Goal: Task Accomplishment & Management: Complete application form

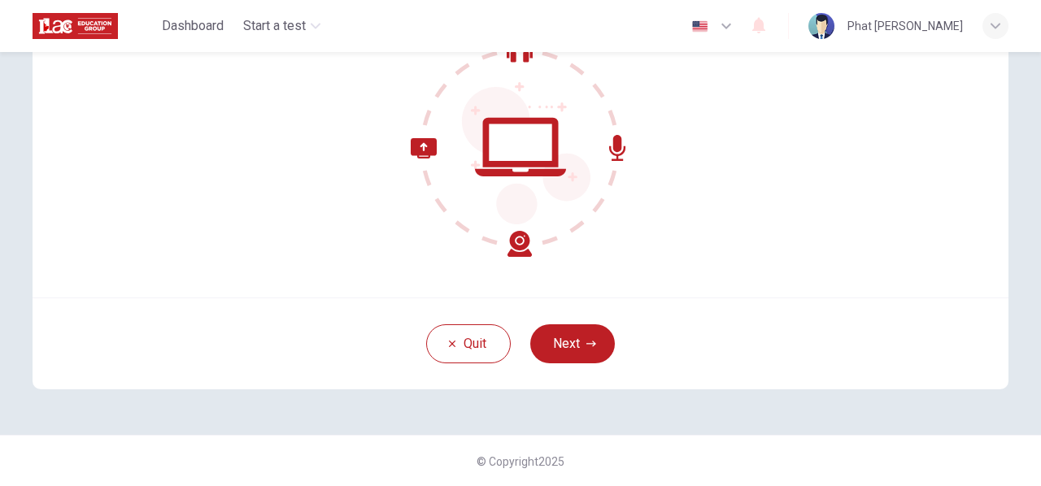
scroll to position [109, 0]
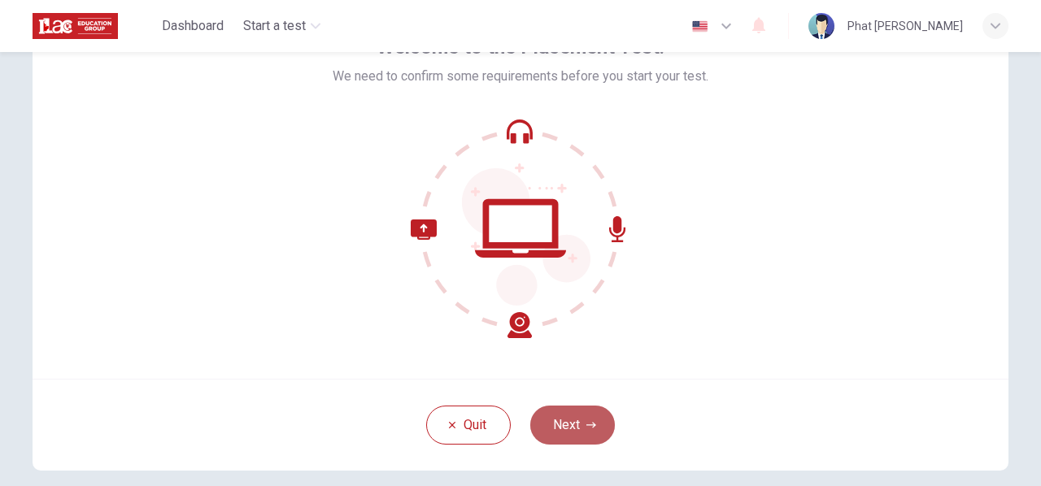
click at [568, 423] on button "Next" at bounding box center [572, 425] width 85 height 39
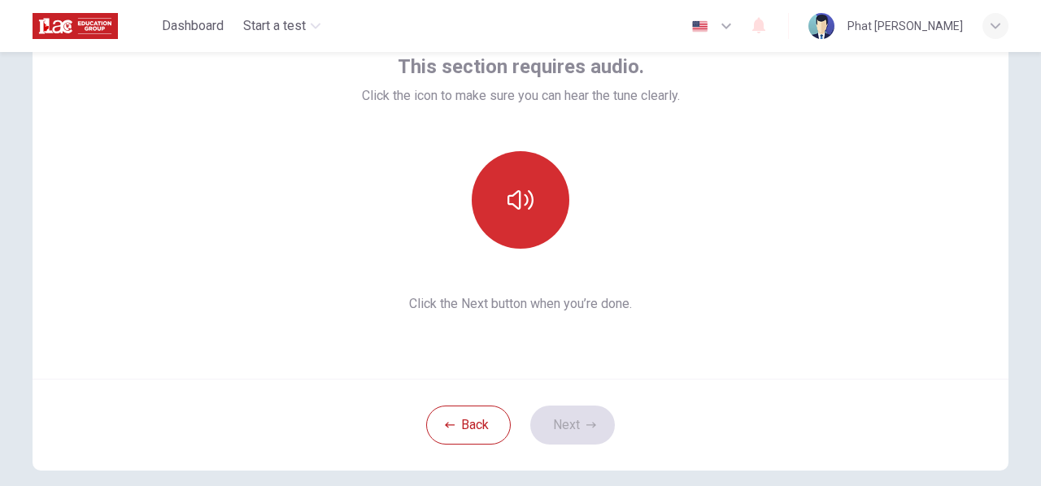
click at [508, 184] on button "button" at bounding box center [521, 200] width 98 height 98
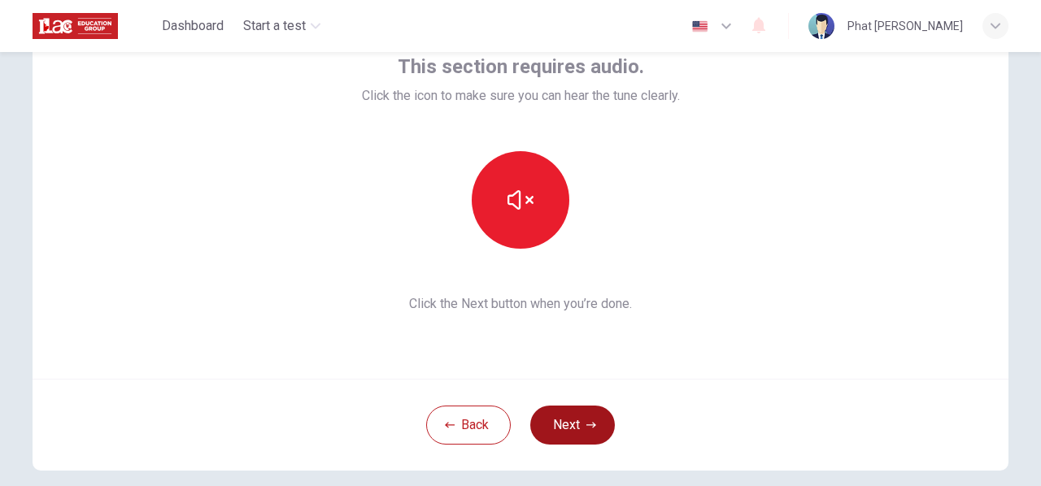
click at [563, 406] on button "Next" at bounding box center [572, 425] width 85 height 39
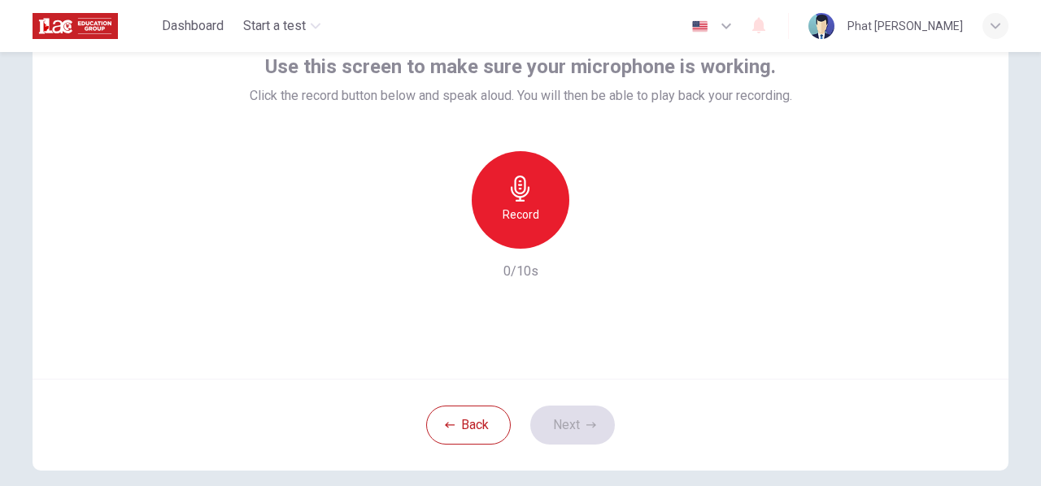
click at [517, 186] on icon "button" at bounding box center [521, 189] width 26 height 26
click at [558, 419] on button "Next" at bounding box center [572, 425] width 85 height 39
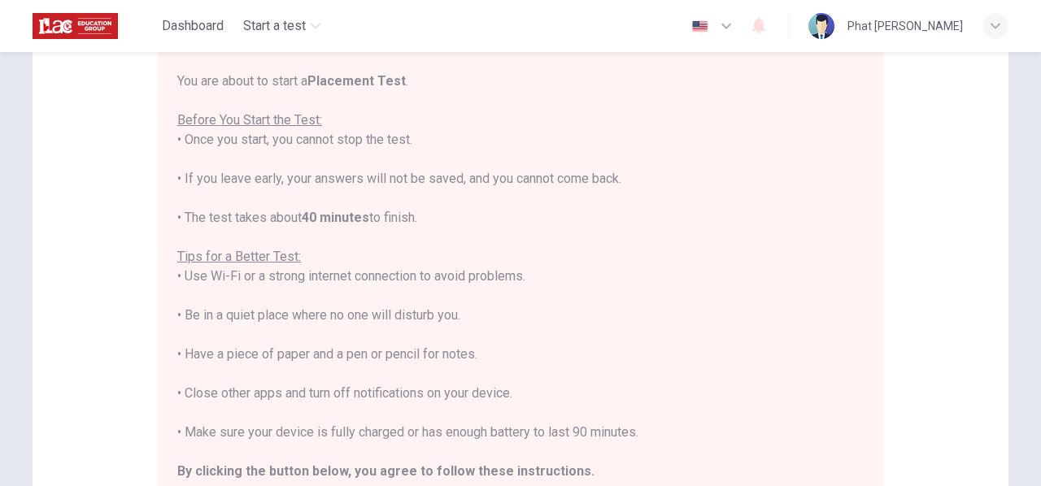
scroll to position [163, 0]
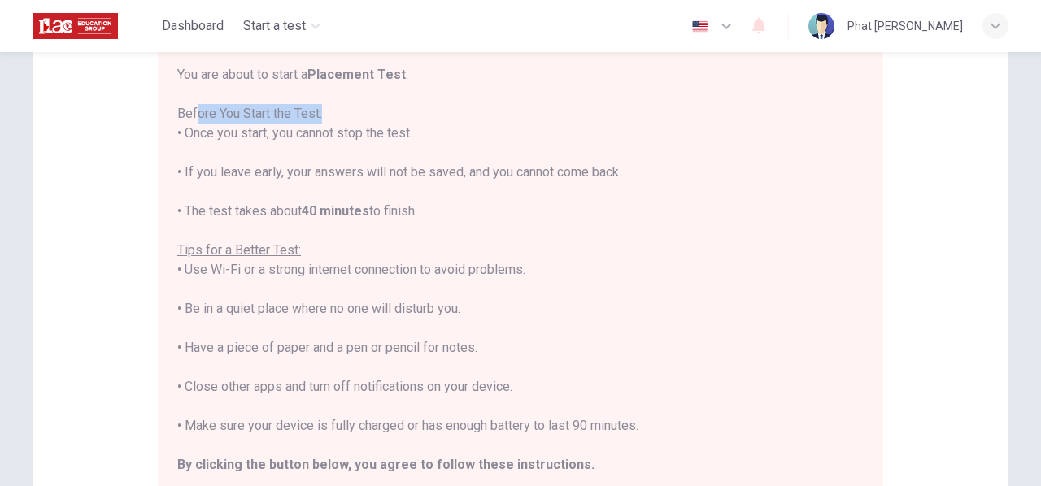
drag, startPoint x: 190, startPoint y: 115, endPoint x: 359, endPoint y: 115, distance: 169.2
click at [327, 111] on div "You are about to start a Placement Test . Before You Start the Test: • Once you…" at bounding box center [520, 289] width 686 height 449
click at [379, 120] on div "You are about to start a Placement Test . Before You Start the Test: • Once you…" at bounding box center [520, 289] width 686 height 449
drag, startPoint x: 268, startPoint y: 135, endPoint x: 373, endPoint y: 142, distance: 104.4
click at [357, 134] on div "You are about to start a Placement Test . Before You Start the Test: • Once you…" at bounding box center [520, 289] width 686 height 449
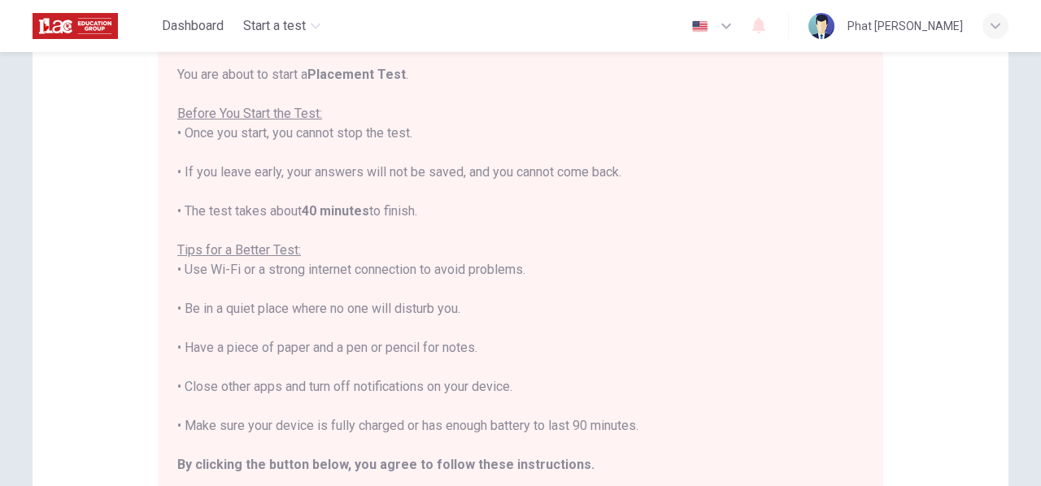
click at [400, 168] on div "You are about to start a Placement Test . Before You Start the Test: • Once you…" at bounding box center [520, 289] width 686 height 449
drag, startPoint x: 257, startPoint y: 175, endPoint x: 429, endPoint y: 172, distance: 172.5
click at [391, 170] on div "You are about to start a Placement Test . Before You Start the Test: • Once you…" at bounding box center [520, 289] width 686 height 449
click at [462, 175] on div "You are about to start a Placement Test . Before You Start the Test: • Once you…" at bounding box center [520, 289] width 686 height 449
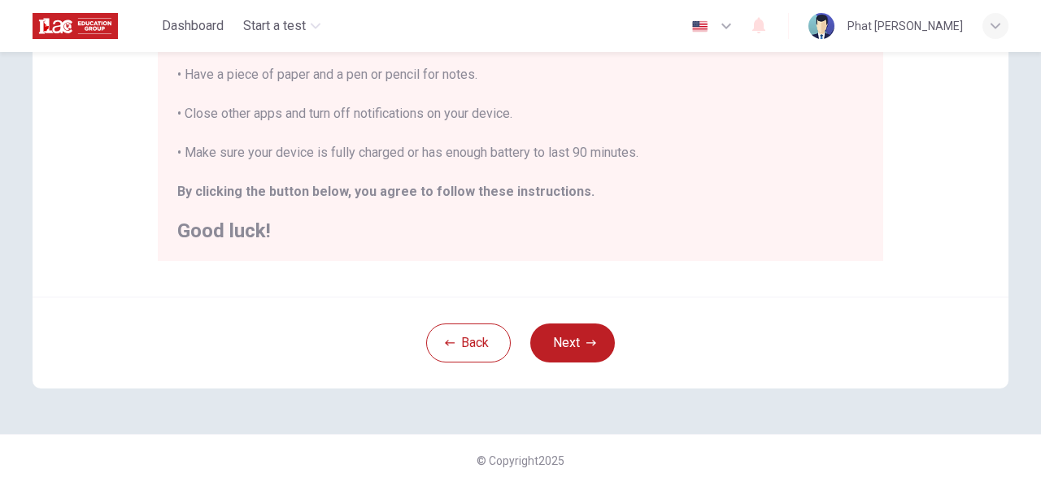
scroll to position [0, 0]
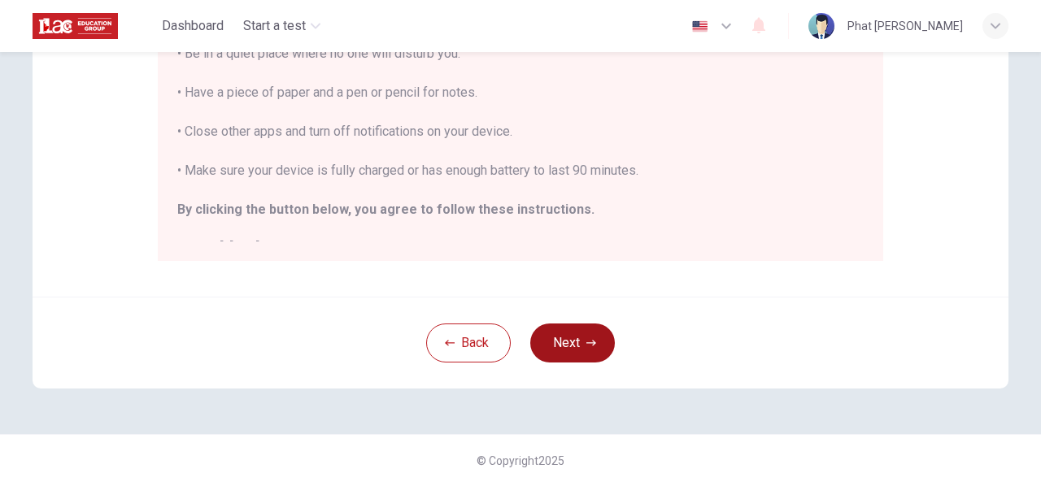
click at [571, 339] on button "Next" at bounding box center [572, 343] width 85 height 39
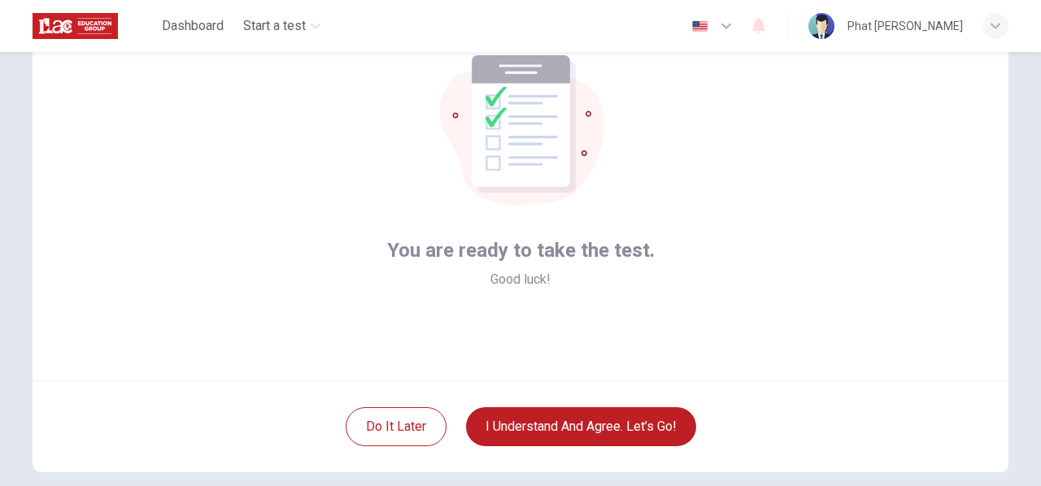
scroll to position [190, 0]
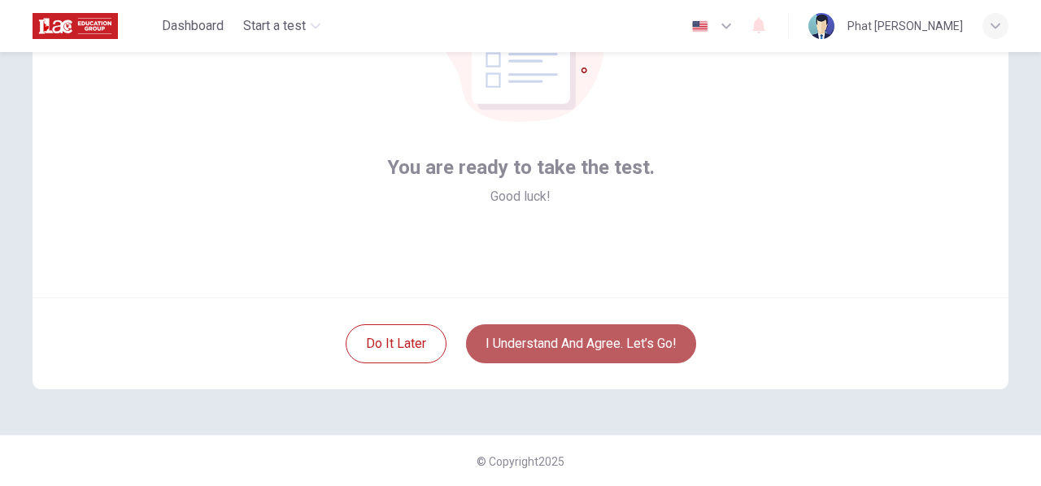
click at [615, 351] on button "I understand and agree. Let’s go!" at bounding box center [581, 344] width 230 height 39
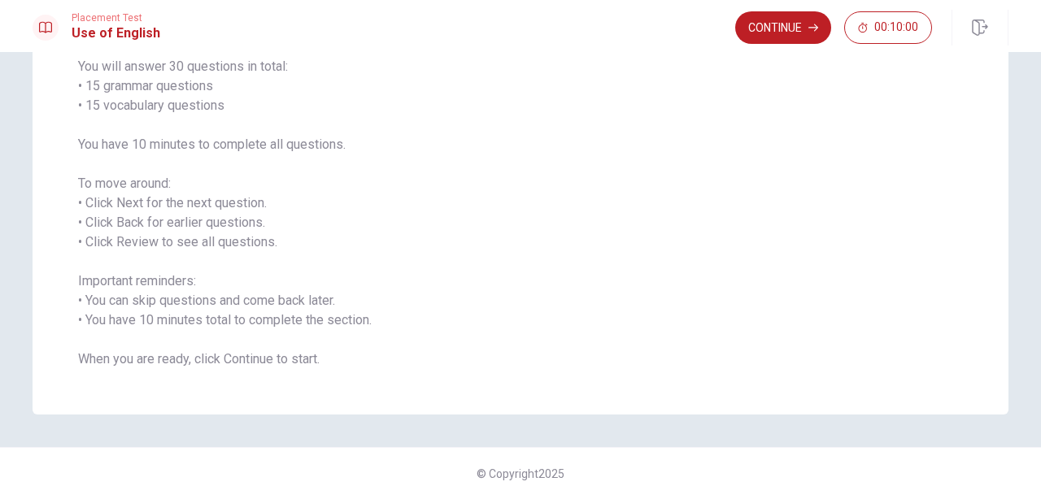
scroll to position [151, 0]
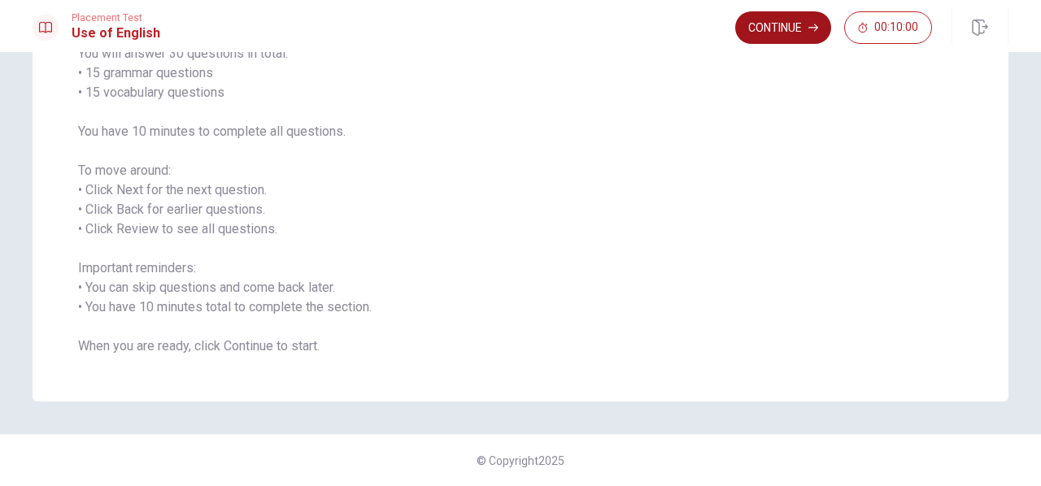
click at [804, 33] on button "Continue" at bounding box center [783, 27] width 96 height 33
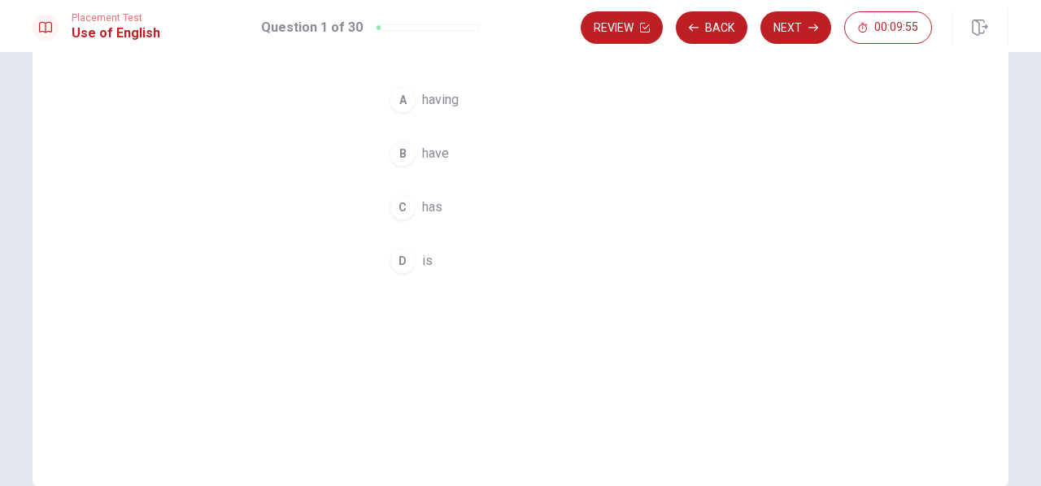
scroll to position [0, 0]
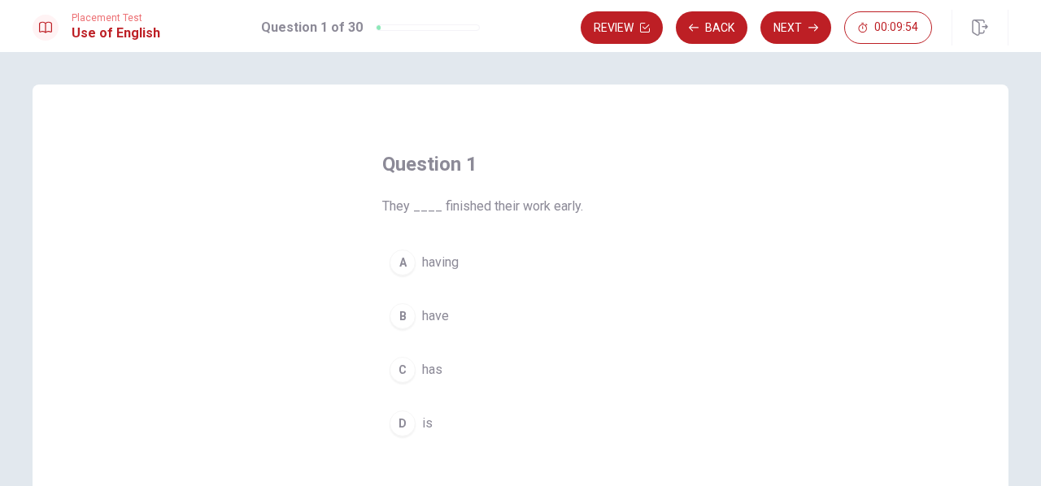
click at [394, 321] on div "B" at bounding box center [403, 316] width 26 height 26
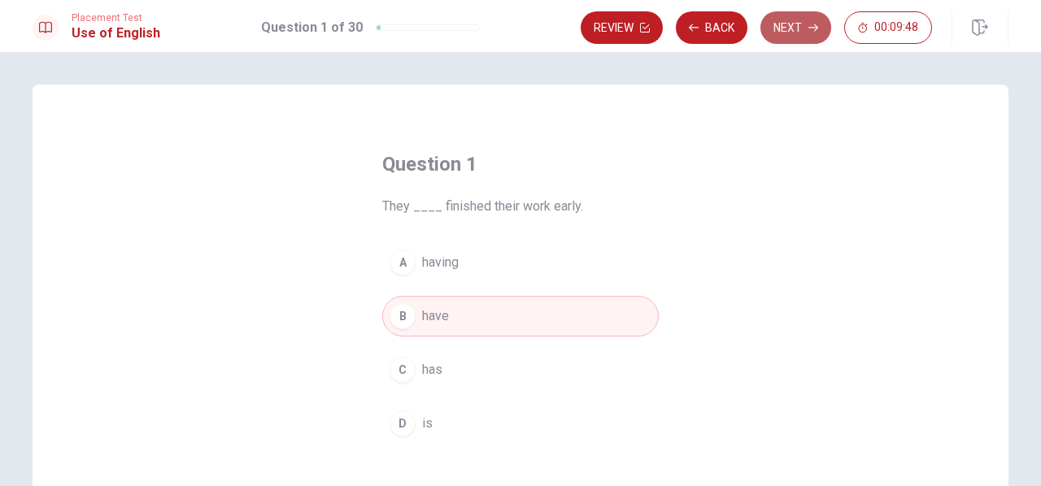
click at [794, 16] on button "Next" at bounding box center [795, 27] width 71 height 33
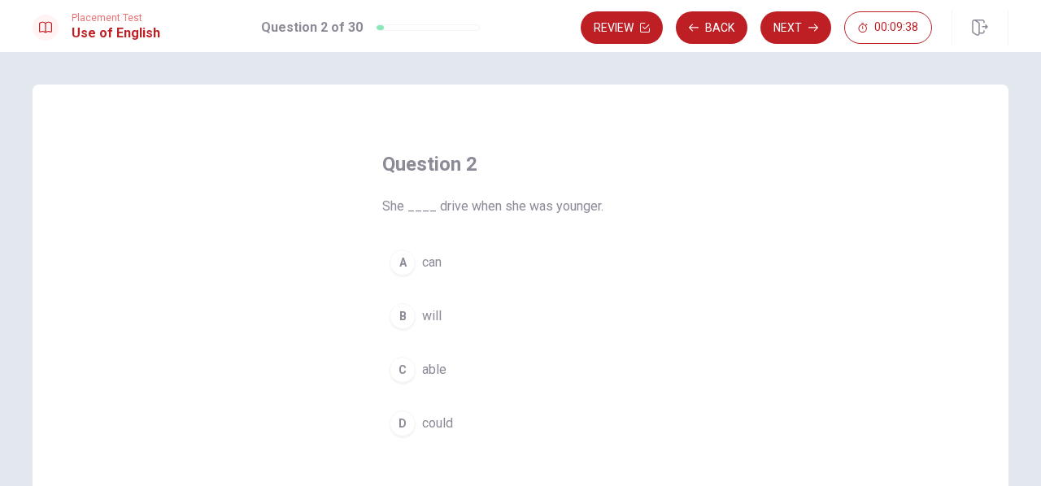
scroll to position [81, 0]
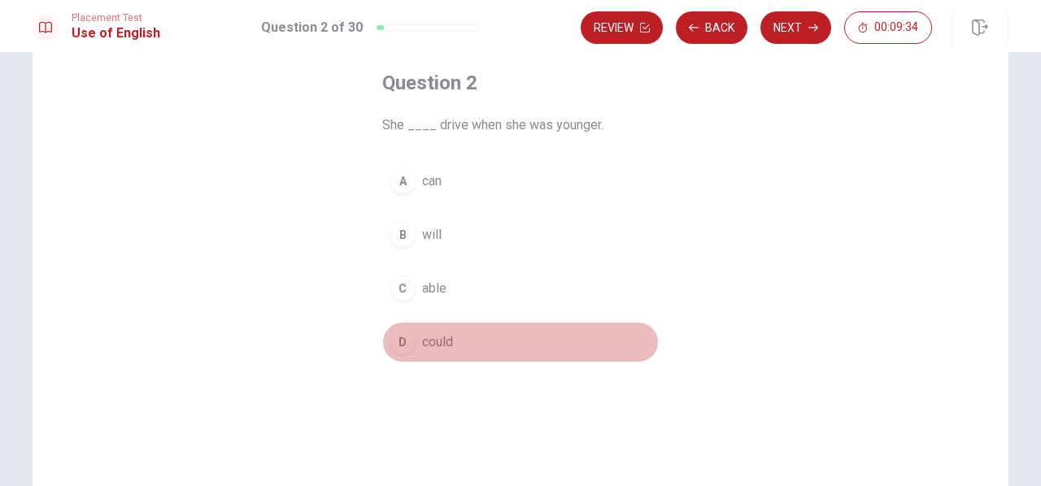
click at [400, 346] on div "D" at bounding box center [403, 342] width 26 height 26
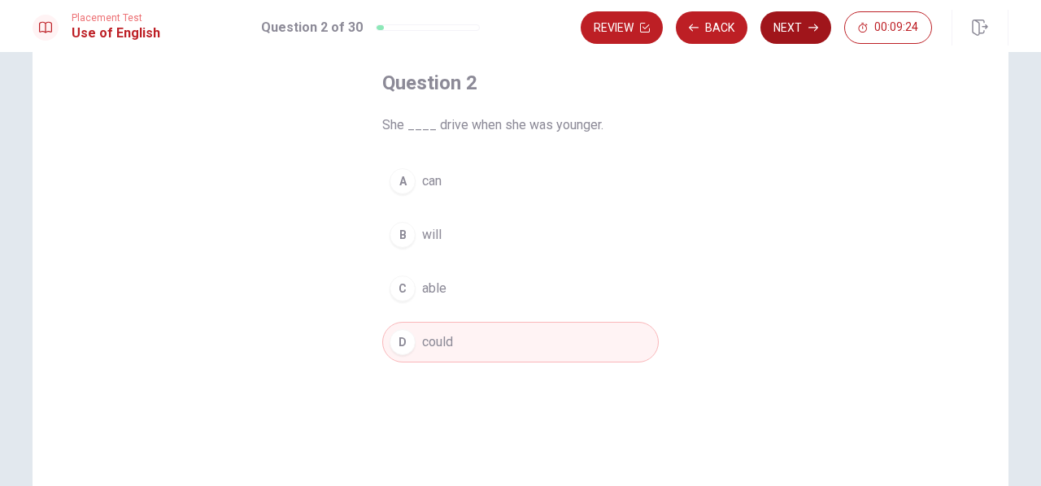
click at [782, 37] on button "Next" at bounding box center [795, 27] width 71 height 33
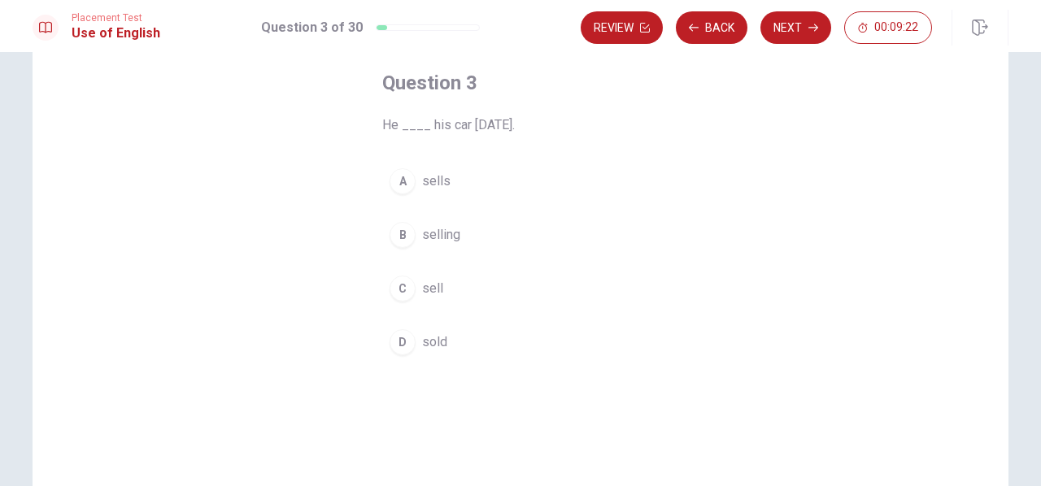
click at [402, 355] on button "D sold" at bounding box center [520, 342] width 277 height 41
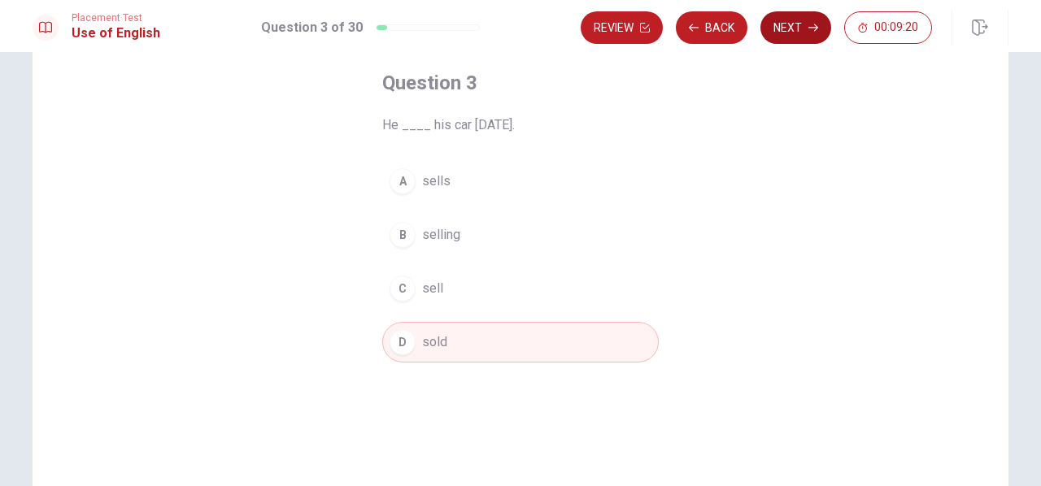
click at [785, 26] on button "Next" at bounding box center [795, 27] width 71 height 33
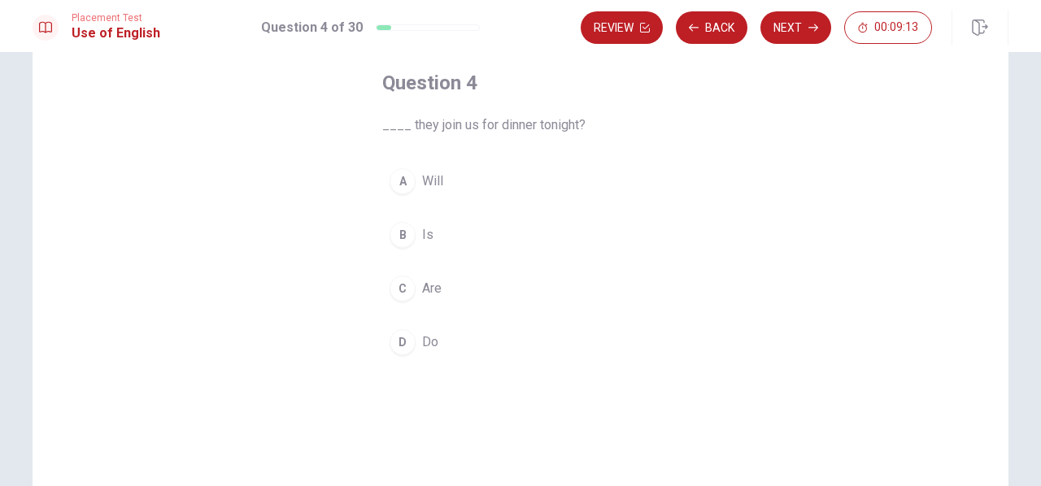
click at [395, 352] on div "D" at bounding box center [403, 342] width 26 height 26
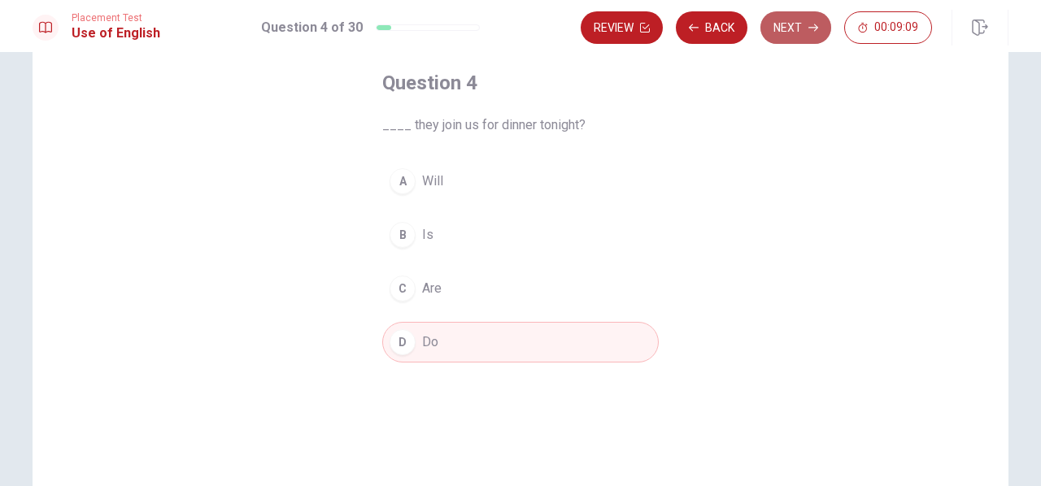
click at [791, 24] on button "Next" at bounding box center [795, 27] width 71 height 33
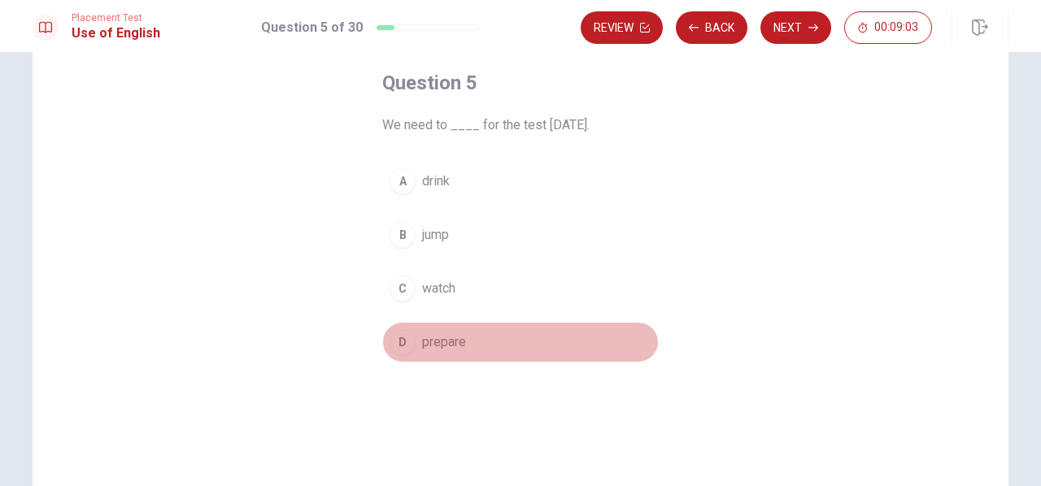
click at [405, 354] on button "D prepare" at bounding box center [520, 342] width 277 height 41
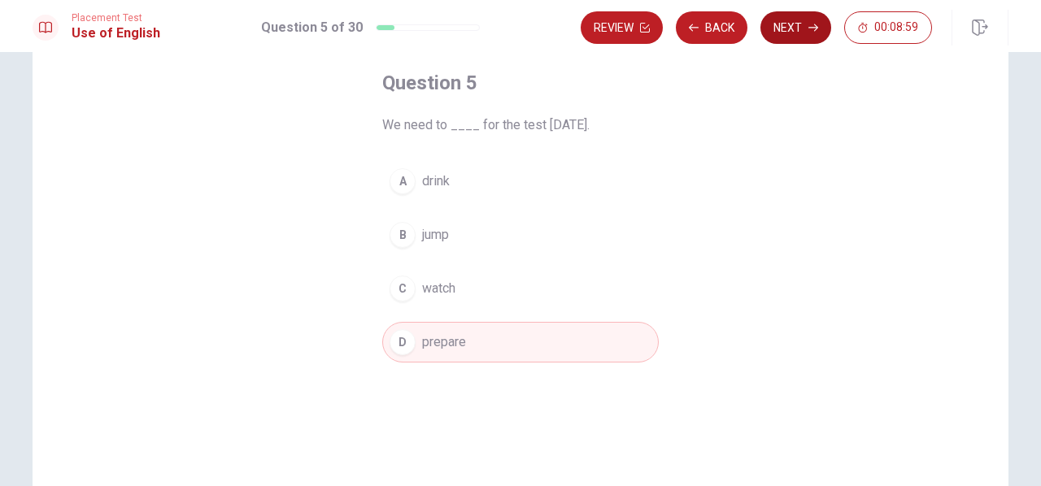
click at [810, 34] on button "Next" at bounding box center [795, 27] width 71 height 33
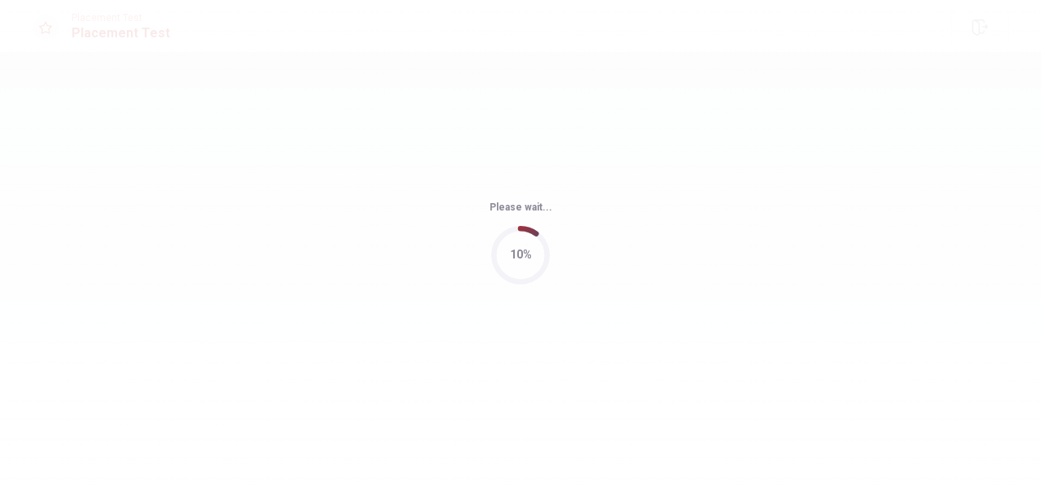
scroll to position [0, 0]
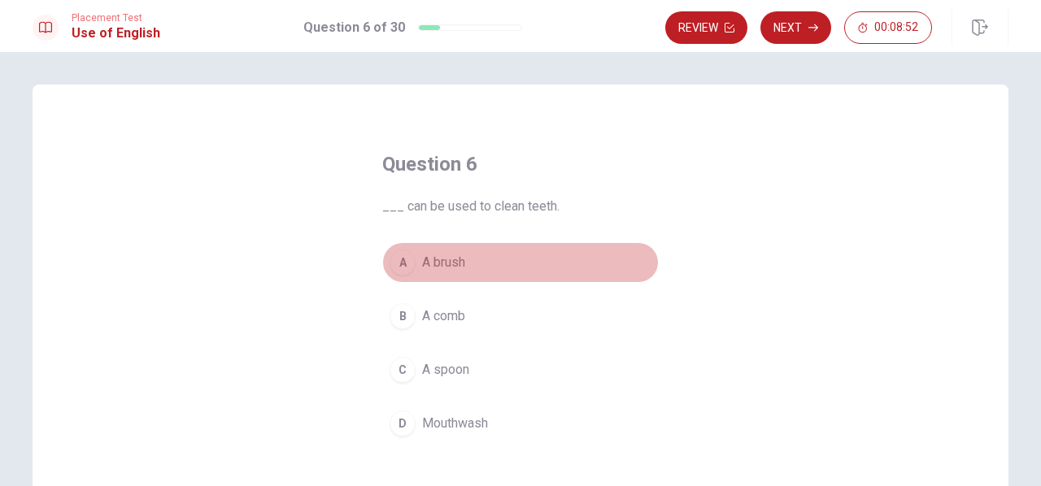
click at [390, 263] on div "A" at bounding box center [403, 263] width 26 height 26
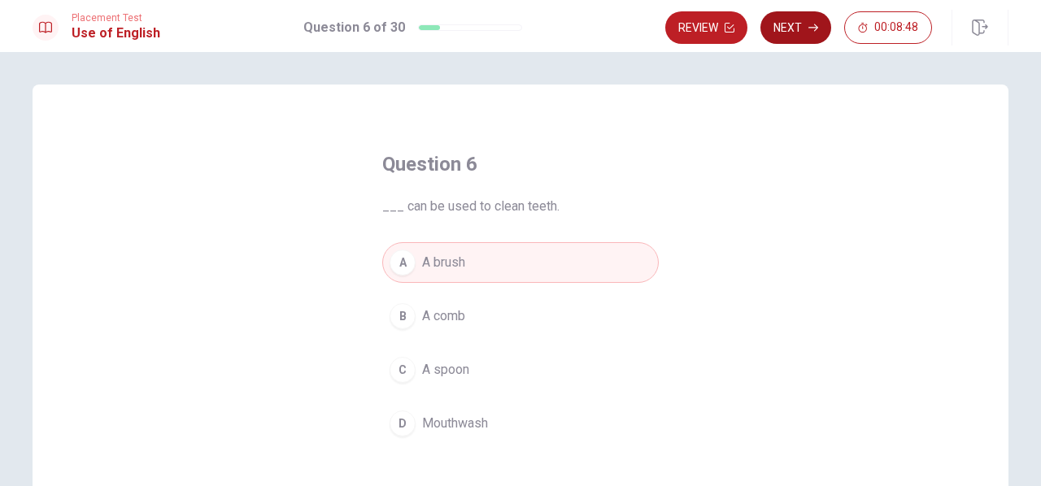
click at [800, 30] on button "Next" at bounding box center [795, 27] width 71 height 33
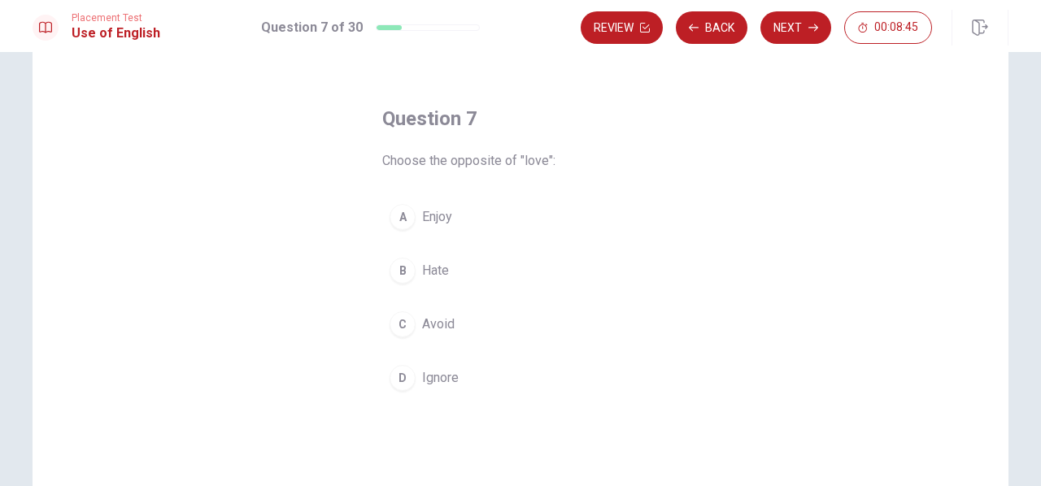
scroll to position [81, 0]
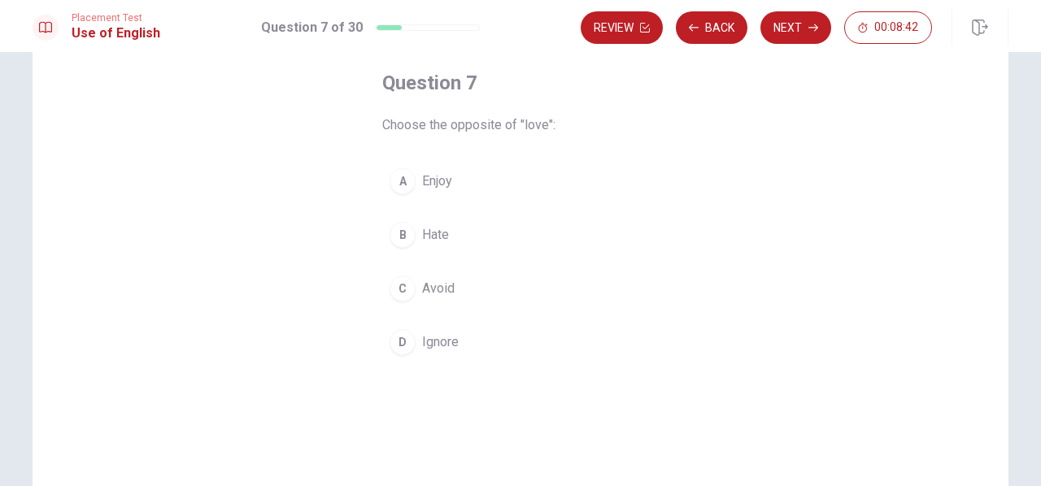
click at [397, 233] on div "B" at bounding box center [403, 235] width 26 height 26
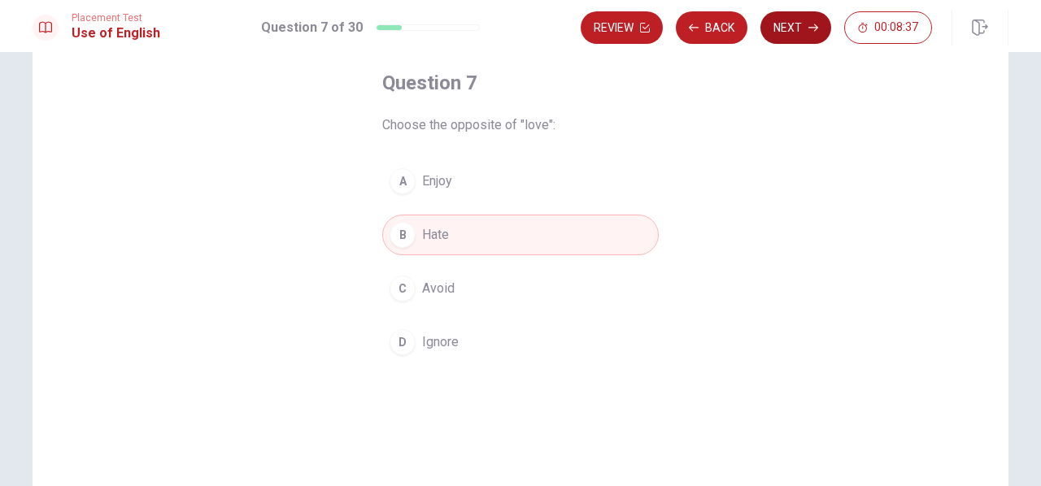
click at [791, 28] on button "Next" at bounding box center [795, 27] width 71 height 33
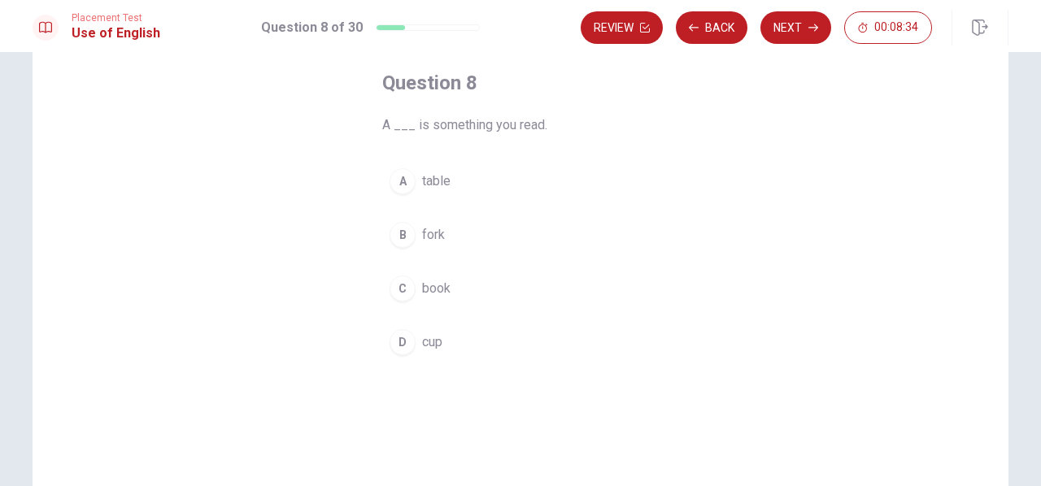
click at [400, 291] on div "C" at bounding box center [403, 289] width 26 height 26
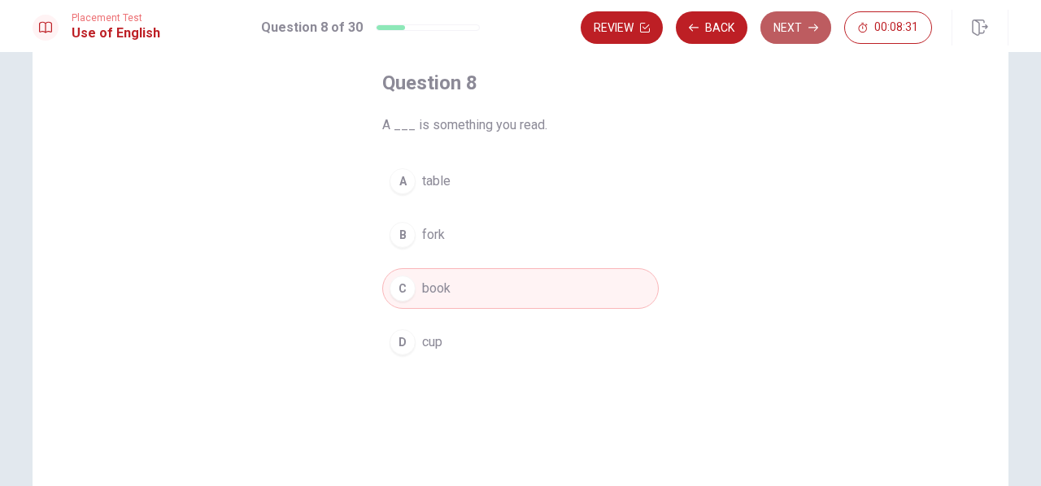
click at [784, 19] on button "Next" at bounding box center [795, 27] width 71 height 33
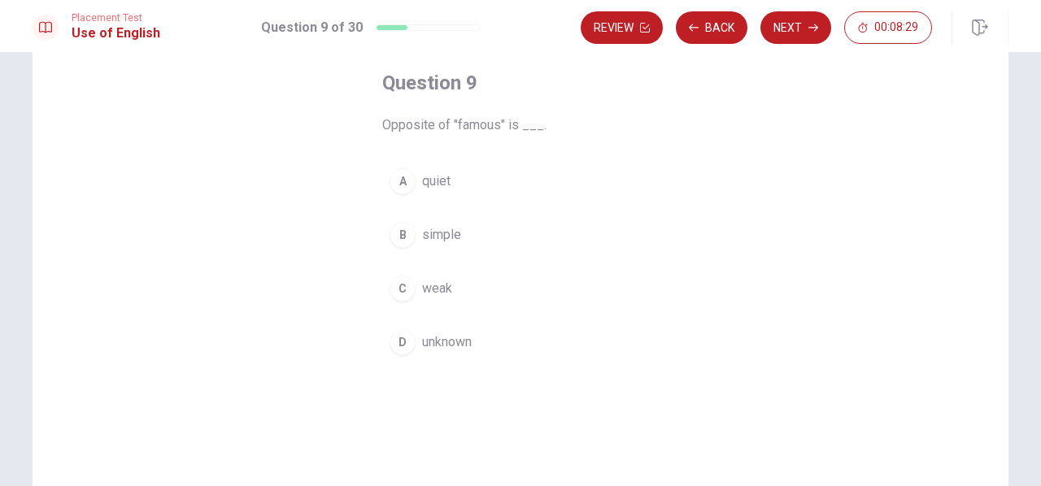
click at [405, 343] on div "D" at bounding box center [403, 342] width 26 height 26
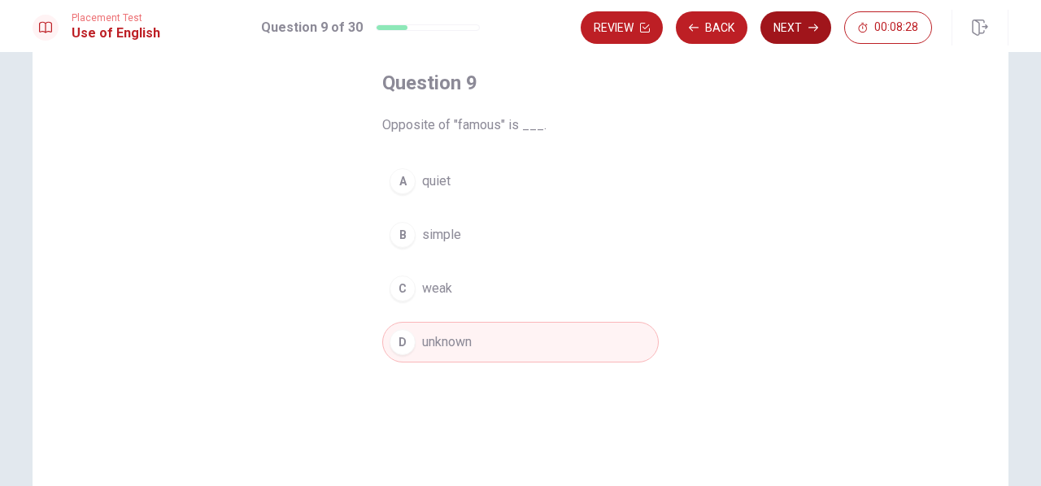
click at [791, 33] on button "Next" at bounding box center [795, 27] width 71 height 33
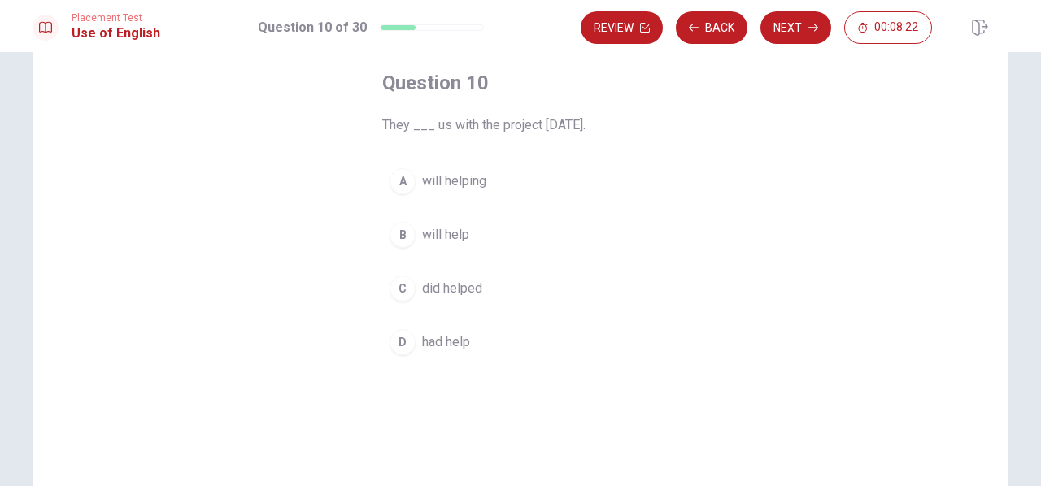
click at [407, 232] on div "B" at bounding box center [403, 235] width 26 height 26
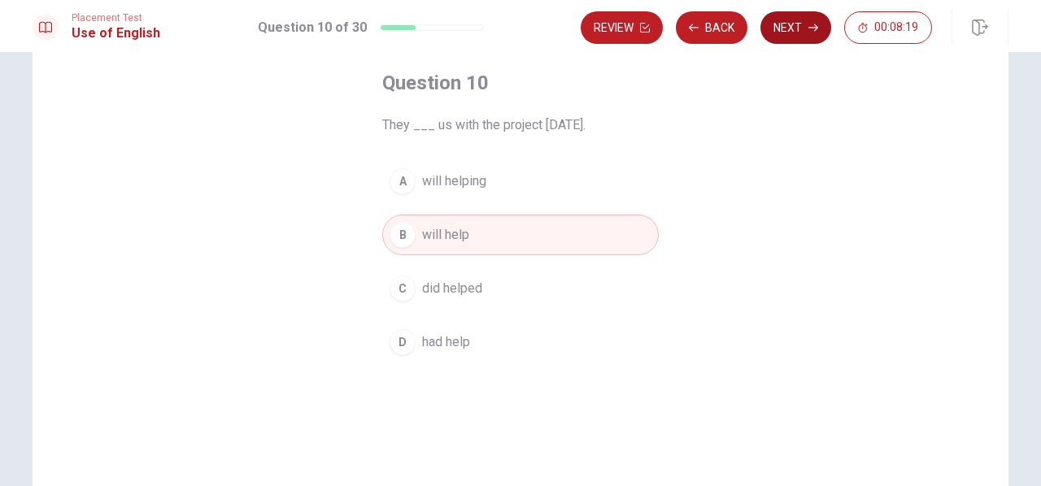
click at [792, 32] on button "Next" at bounding box center [795, 27] width 71 height 33
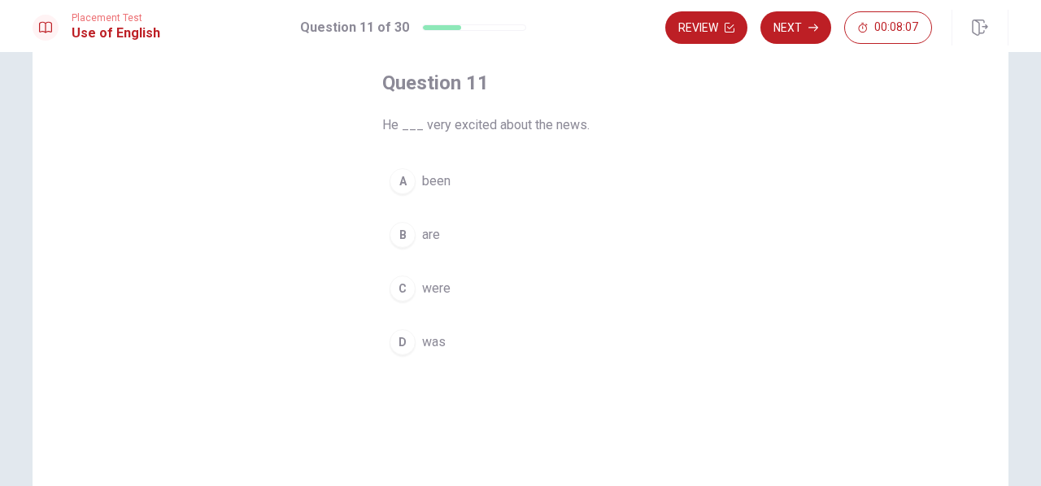
click at [396, 294] on div "C" at bounding box center [403, 289] width 26 height 26
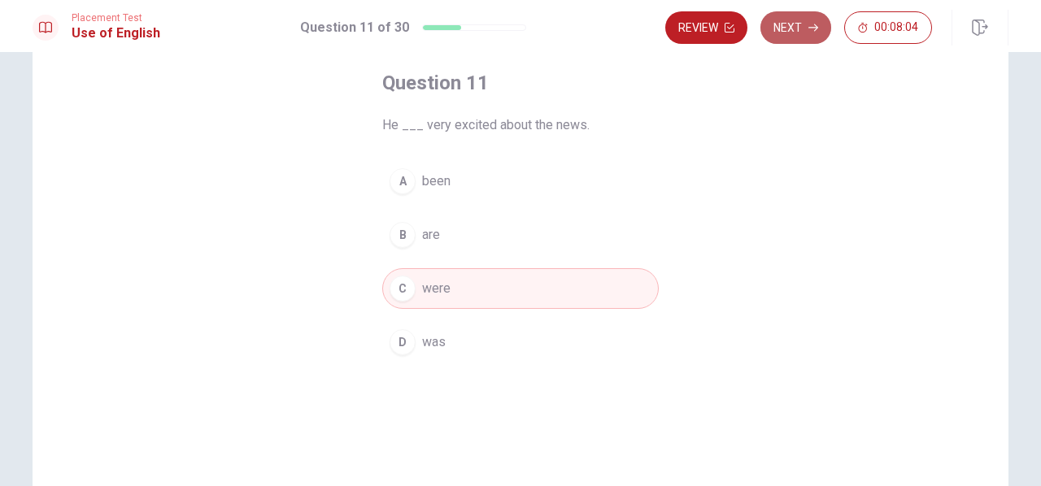
click at [792, 22] on button "Next" at bounding box center [795, 27] width 71 height 33
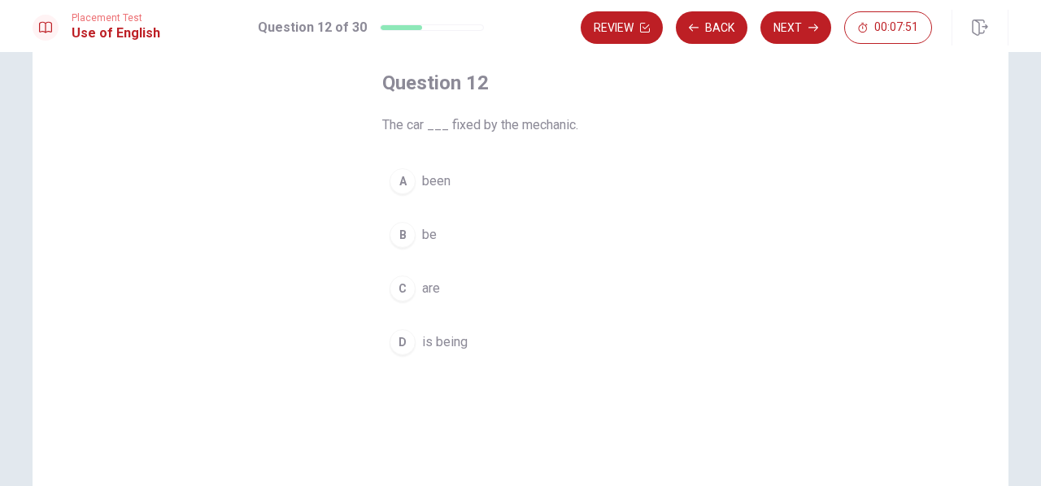
click at [399, 181] on div "A" at bounding box center [403, 181] width 26 height 26
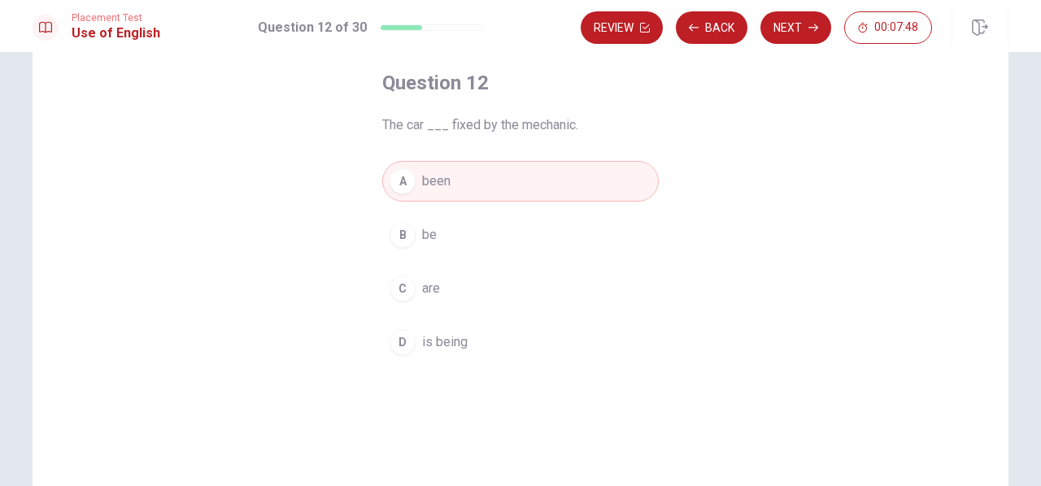
click at [412, 242] on button "B be" at bounding box center [520, 235] width 277 height 41
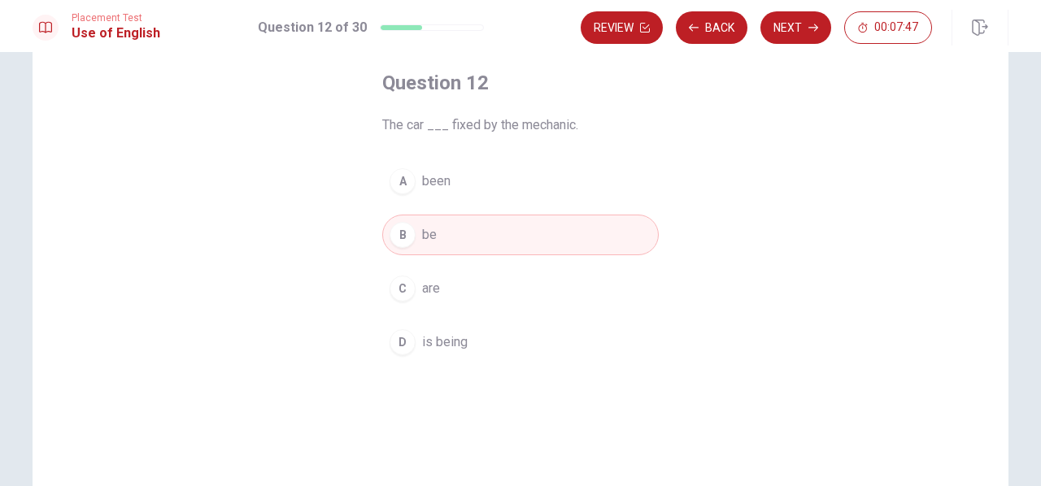
click at [395, 341] on div "D" at bounding box center [403, 342] width 26 height 26
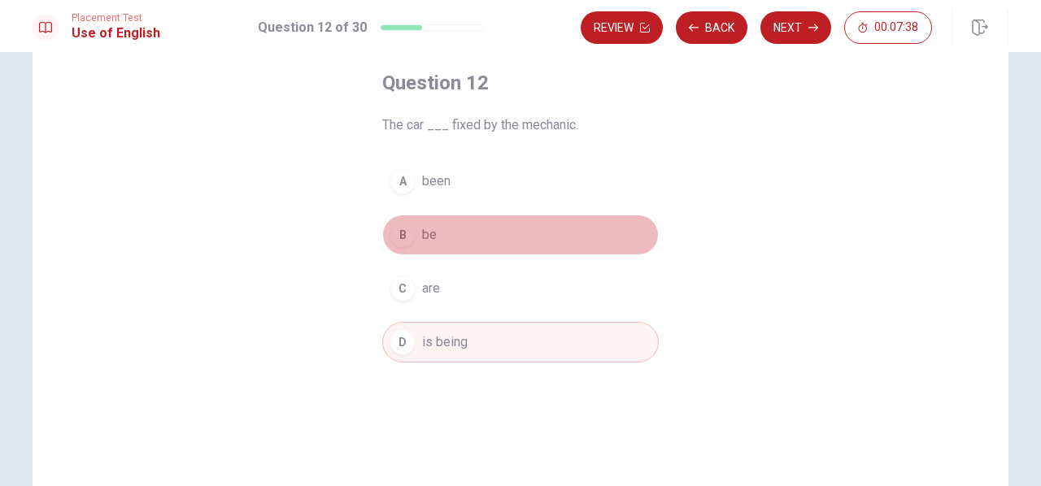
click at [441, 234] on button "B be" at bounding box center [520, 235] width 277 height 41
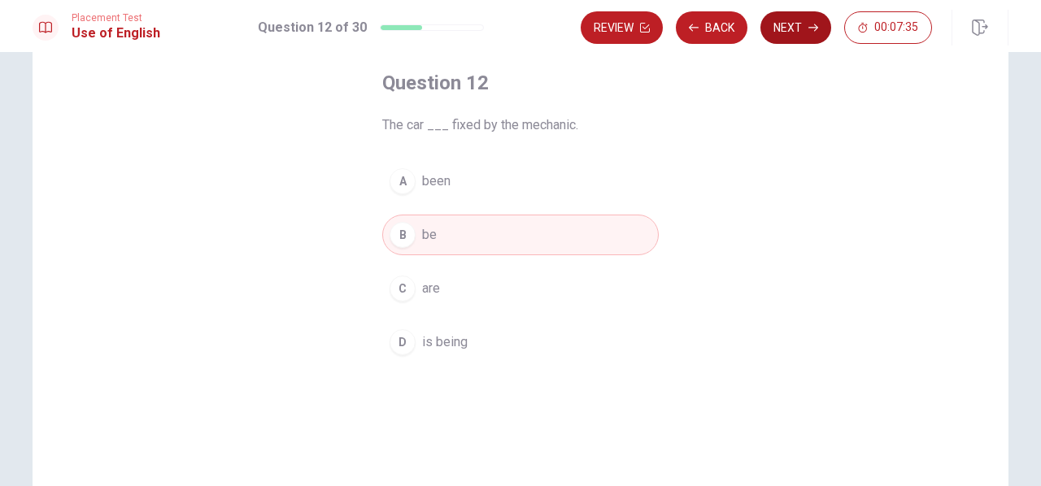
click at [791, 38] on button "Next" at bounding box center [795, 27] width 71 height 33
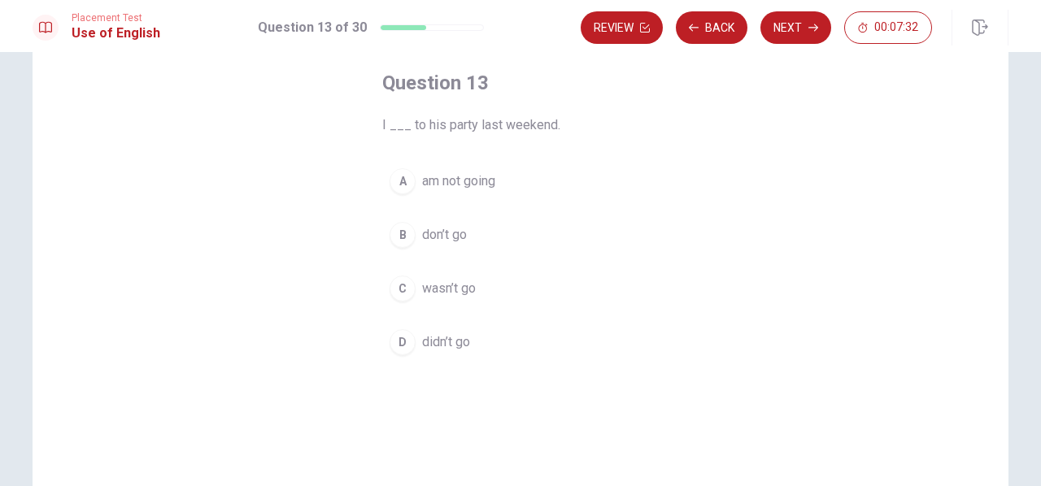
click at [390, 186] on div "A" at bounding box center [403, 181] width 26 height 26
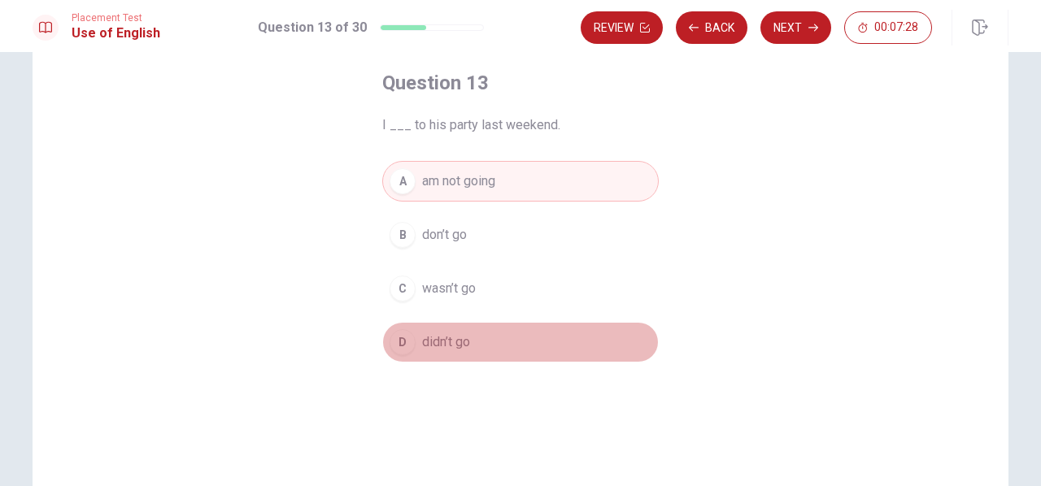
click at [436, 333] on span "didn’t go" at bounding box center [446, 343] width 48 height 20
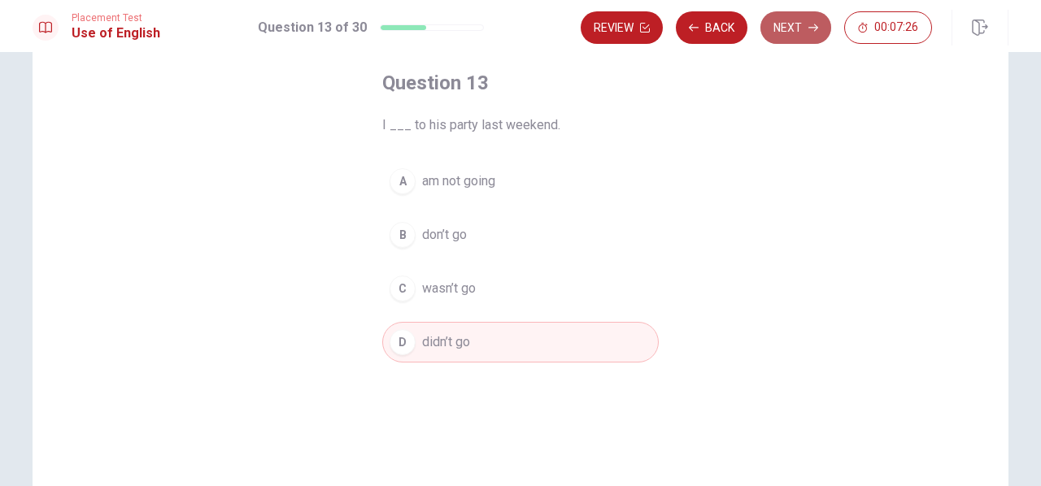
click at [812, 25] on icon "button" at bounding box center [813, 28] width 10 height 10
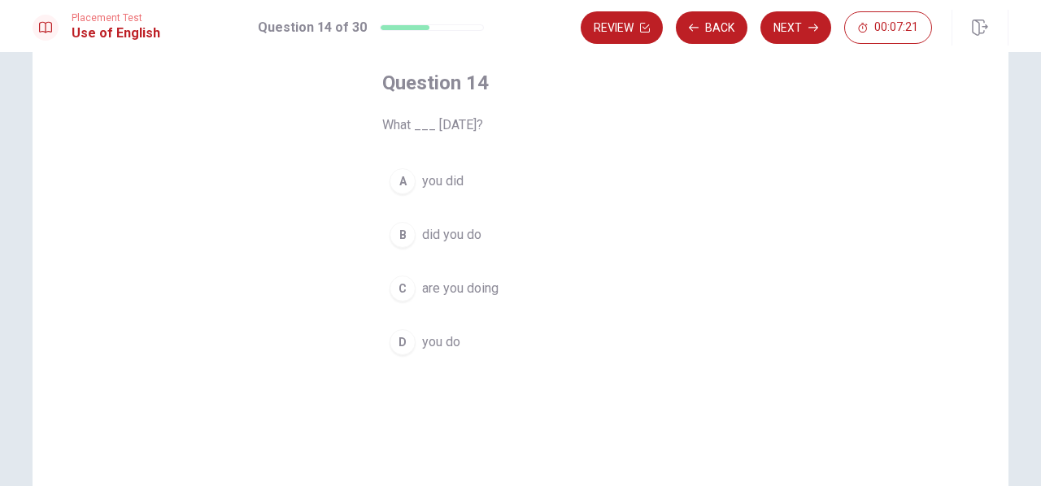
click at [392, 235] on div "B" at bounding box center [403, 235] width 26 height 26
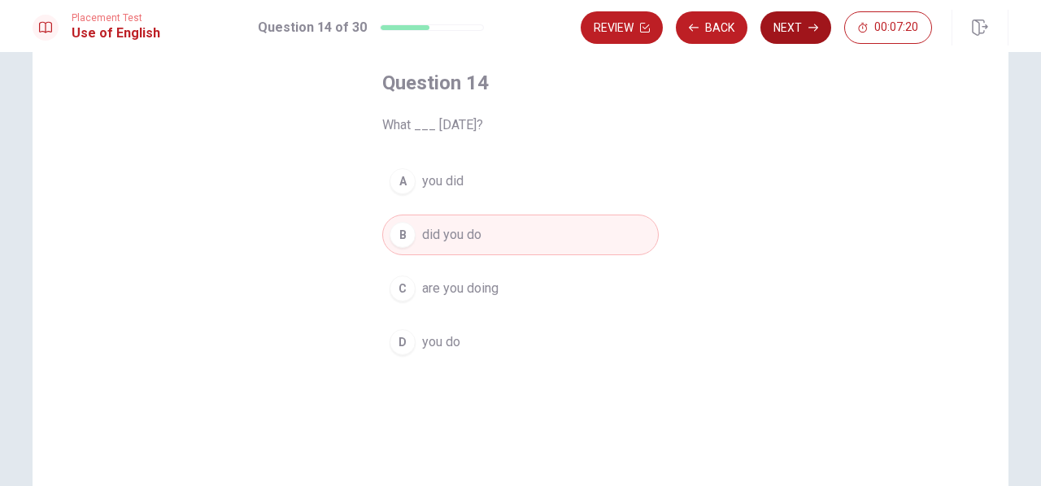
click at [817, 28] on icon "button" at bounding box center [813, 28] width 10 height 10
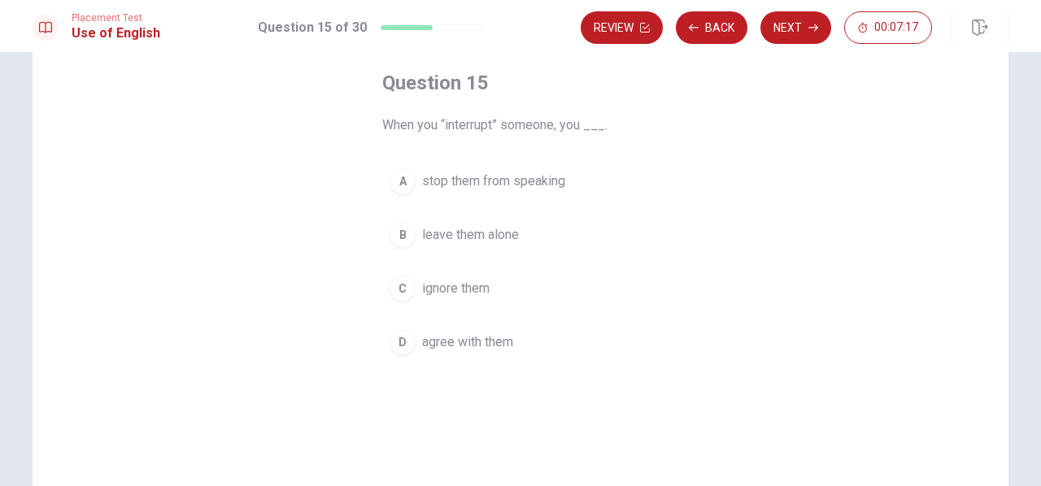
click at [404, 181] on div "A" at bounding box center [403, 181] width 26 height 26
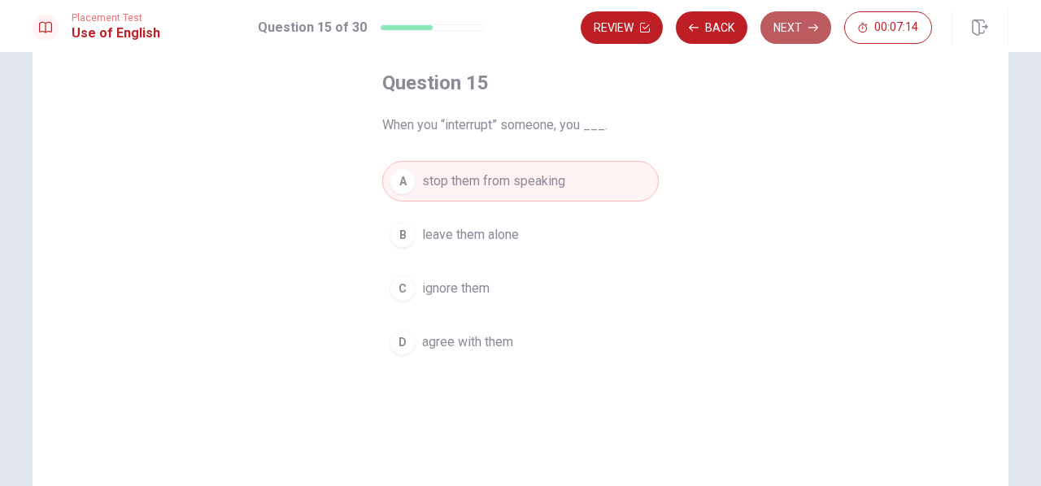
click at [784, 28] on button "Next" at bounding box center [795, 27] width 71 height 33
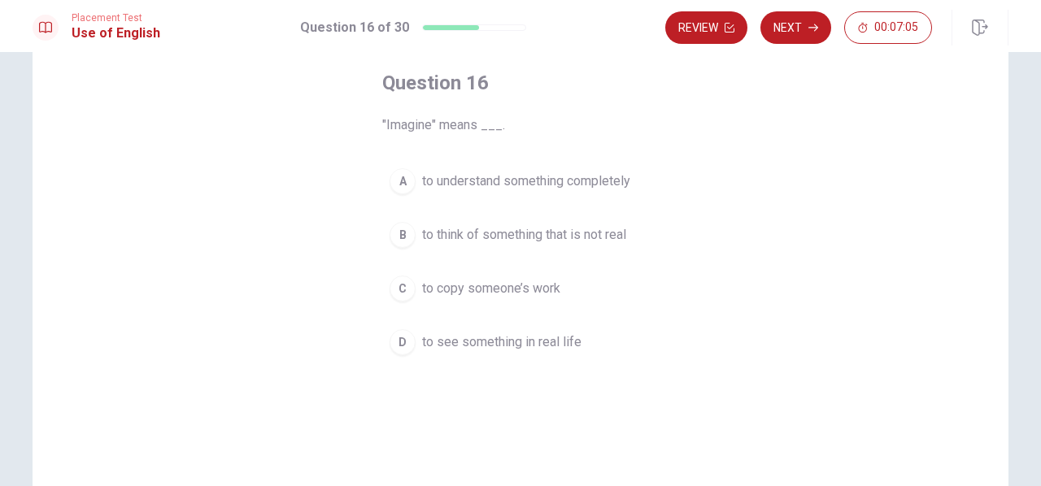
click at [474, 257] on div "A to understand something completely B to think of something that is not real C…" at bounding box center [520, 262] width 277 height 202
click at [488, 243] on button "B to think of something that is not real" at bounding box center [520, 235] width 277 height 41
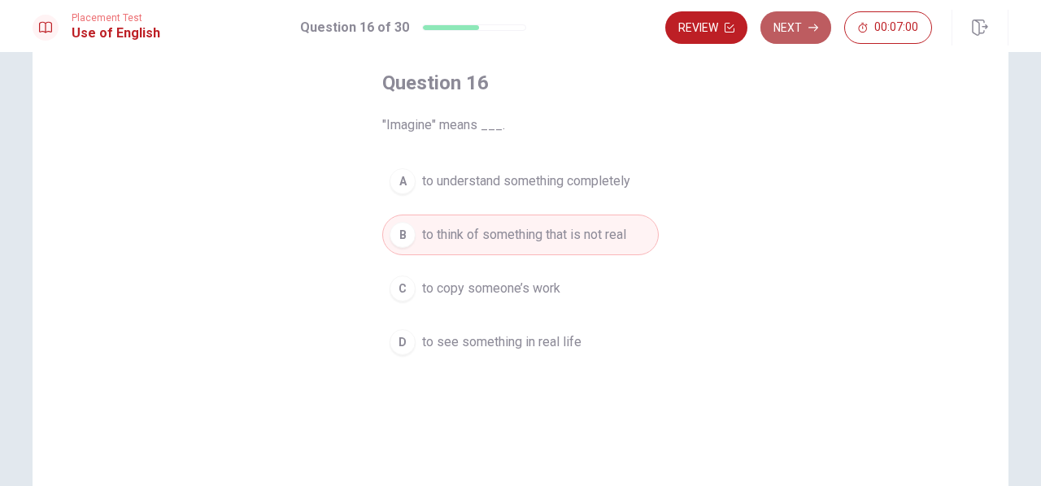
click at [799, 37] on button "Next" at bounding box center [795, 27] width 71 height 33
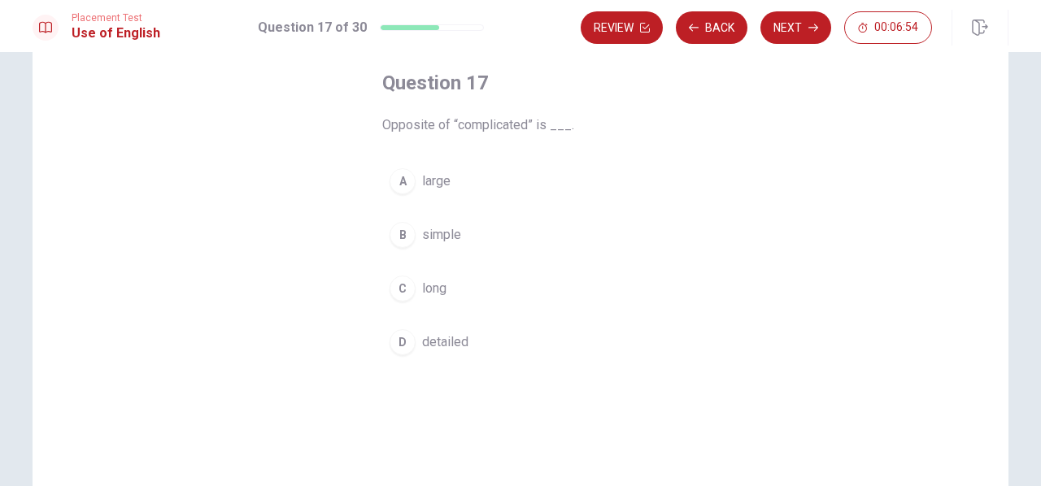
click at [403, 344] on div "D" at bounding box center [403, 342] width 26 height 26
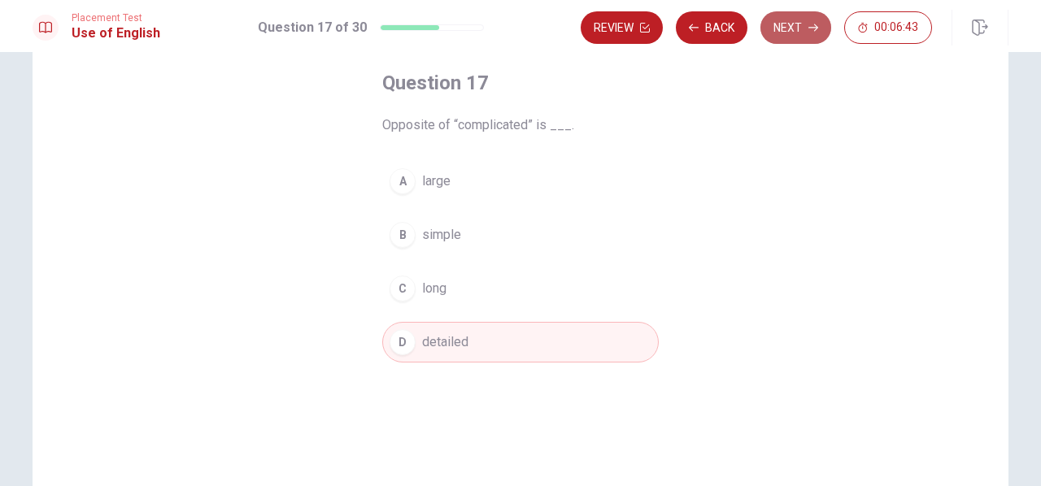
click at [777, 36] on button "Next" at bounding box center [795, 27] width 71 height 33
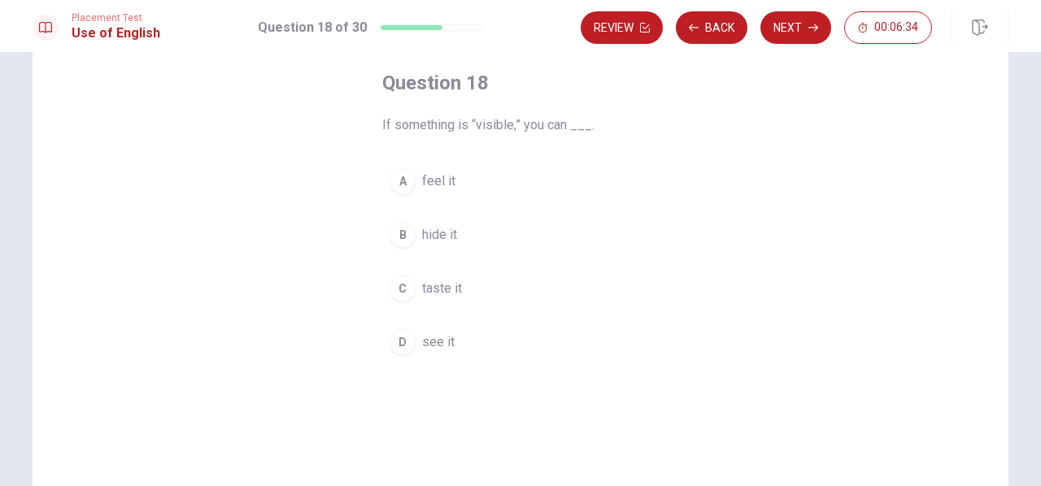
click at [439, 239] on span "hide it" at bounding box center [439, 235] width 35 height 20
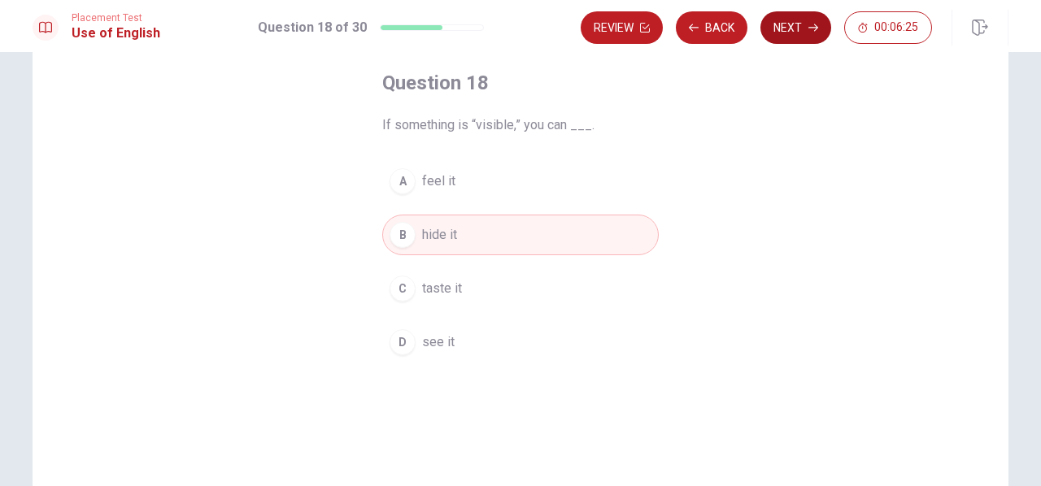
click at [813, 32] on icon "button" at bounding box center [813, 28] width 10 height 10
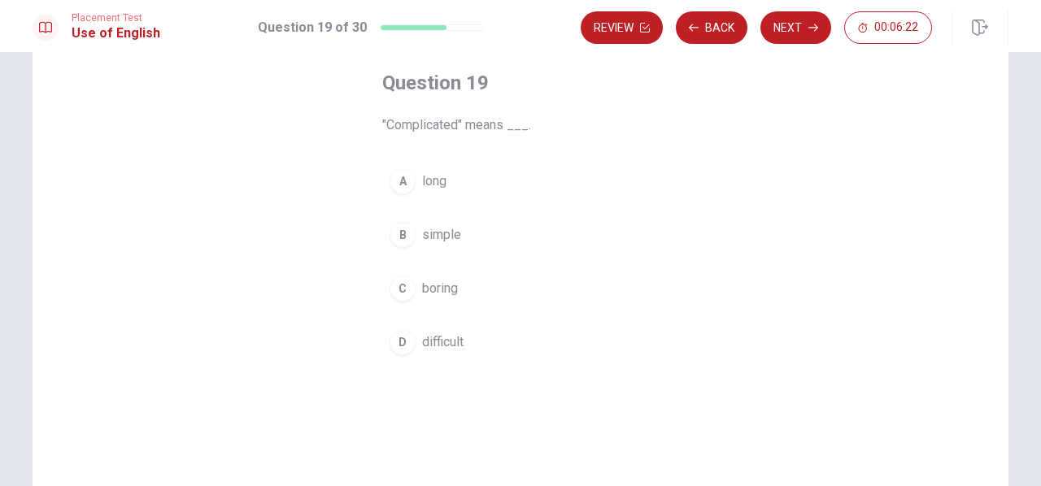
drag, startPoint x: 382, startPoint y: 124, endPoint x: 459, endPoint y: 122, distance: 76.5
click at [459, 122] on span ""Complicated" means ___." at bounding box center [520, 125] width 277 height 20
click at [399, 341] on div "D" at bounding box center [403, 342] width 26 height 26
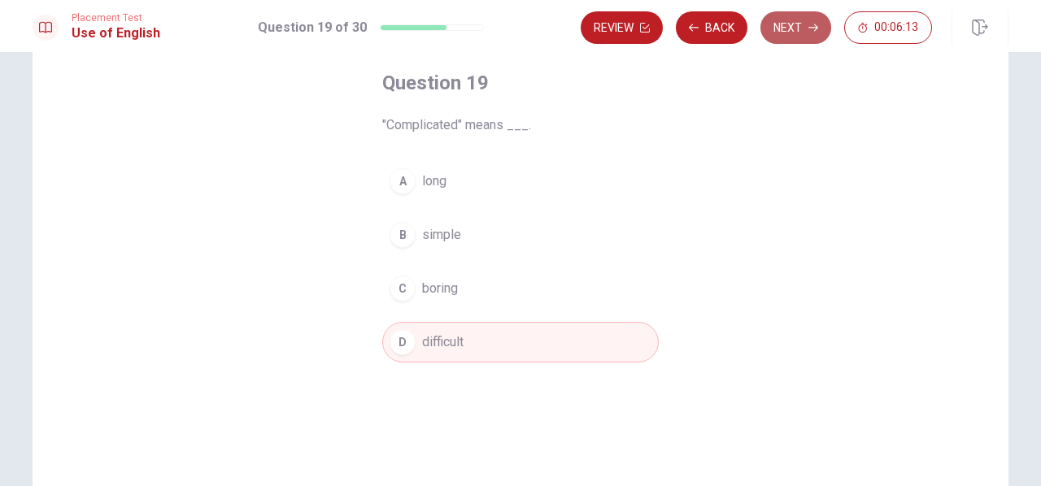
click at [789, 32] on button "Next" at bounding box center [795, 27] width 71 height 33
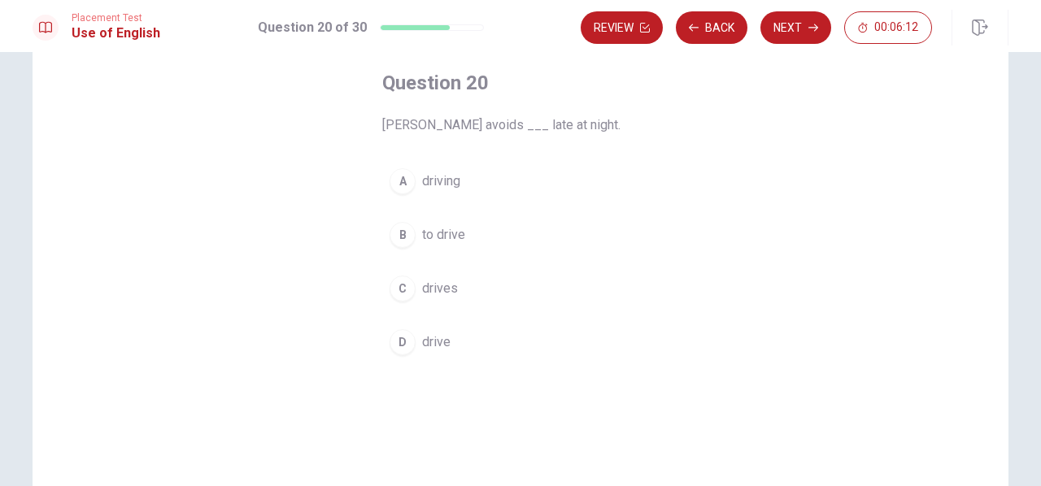
drag, startPoint x: 375, startPoint y: 126, endPoint x: 455, endPoint y: 126, distance: 80.5
click at [455, 126] on div "Question 20 [PERSON_NAME] avoids ___ late at night. A driving B to drive C driv…" at bounding box center [521, 216] width 342 height 345
drag, startPoint x: 415, startPoint y: 124, endPoint x: 441, endPoint y: 125, distance: 26.0
click at [441, 125] on span "[PERSON_NAME] avoids ___ late at night." at bounding box center [520, 125] width 277 height 20
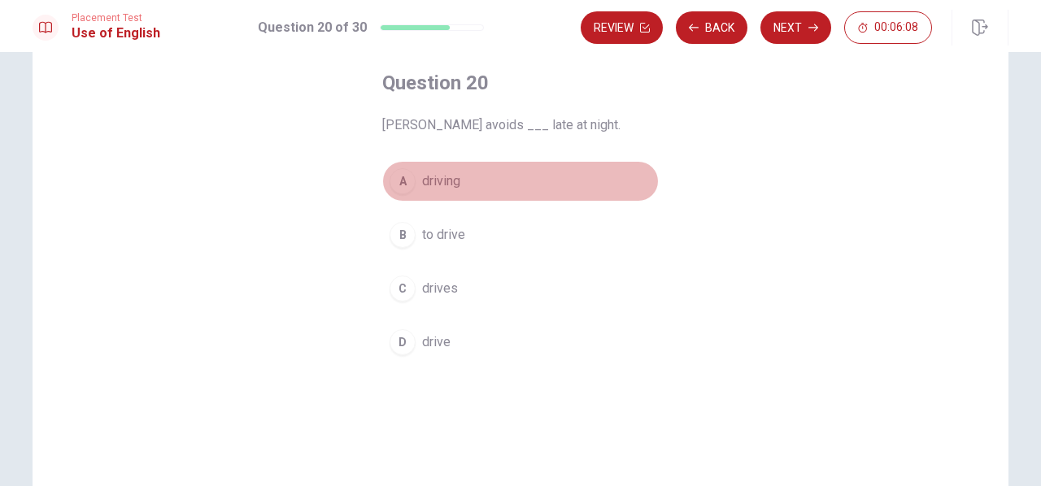
drag, startPoint x: 403, startPoint y: 173, endPoint x: 409, endPoint y: 182, distance: 10.6
click at [403, 173] on div "A" at bounding box center [403, 181] width 26 height 26
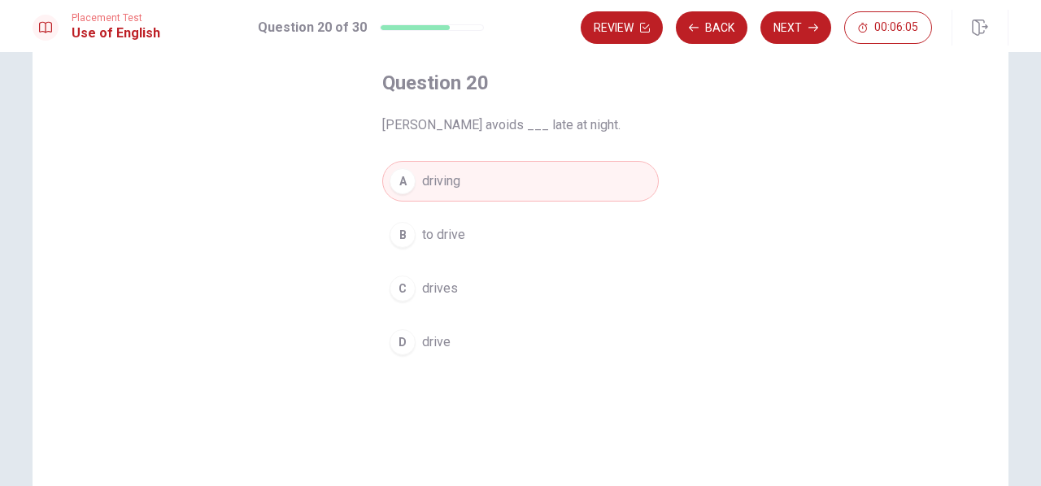
click at [397, 237] on div "B" at bounding box center [403, 235] width 26 height 26
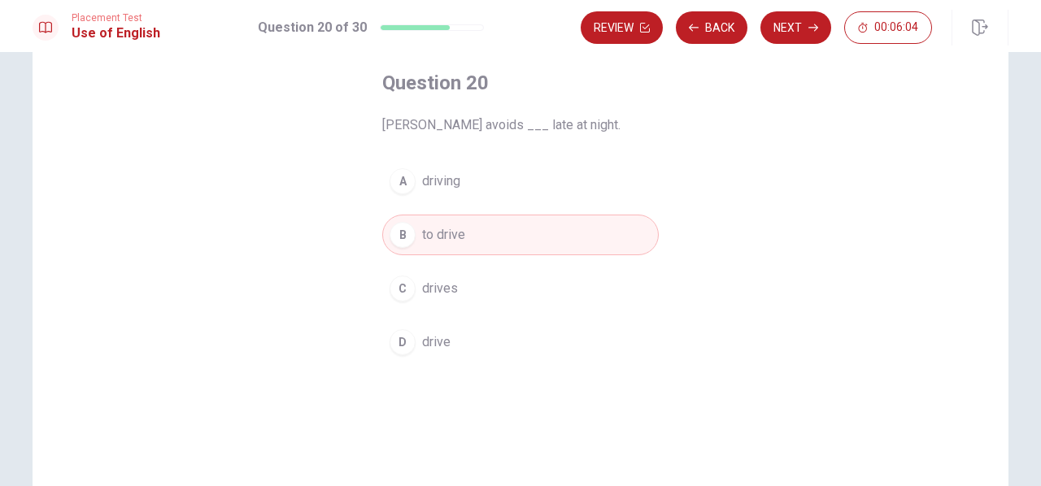
click at [395, 295] on div "C" at bounding box center [403, 289] width 26 height 26
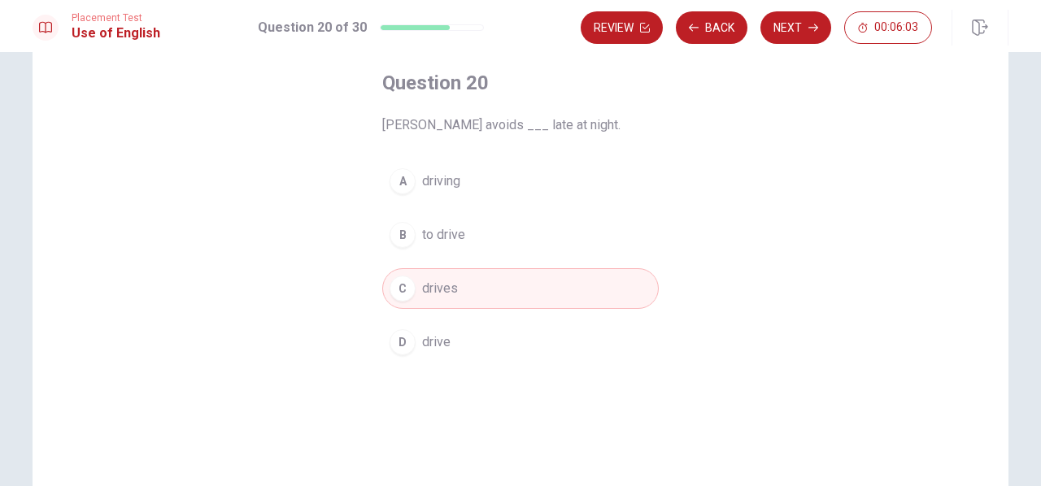
click at [412, 341] on button "D drive" at bounding box center [520, 342] width 277 height 41
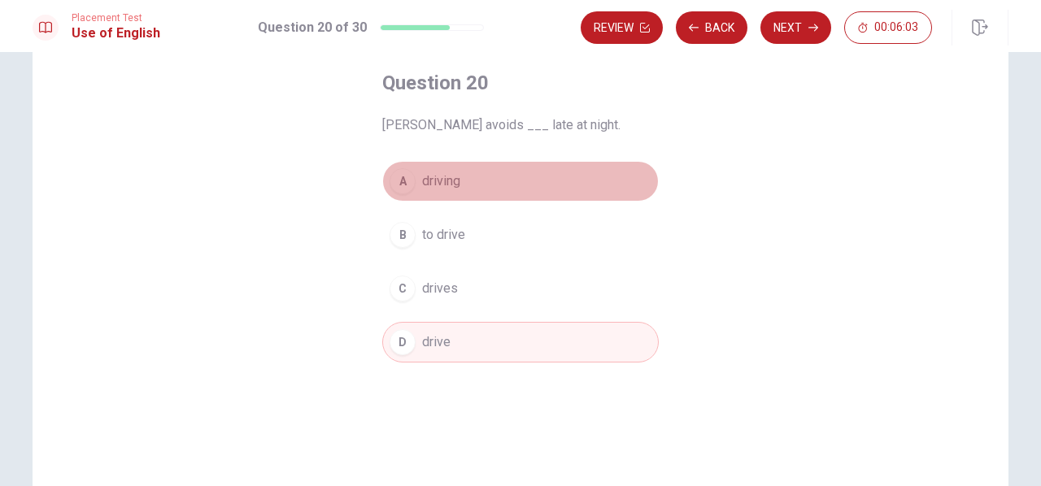
click at [425, 200] on button "A driving" at bounding box center [520, 181] width 277 height 41
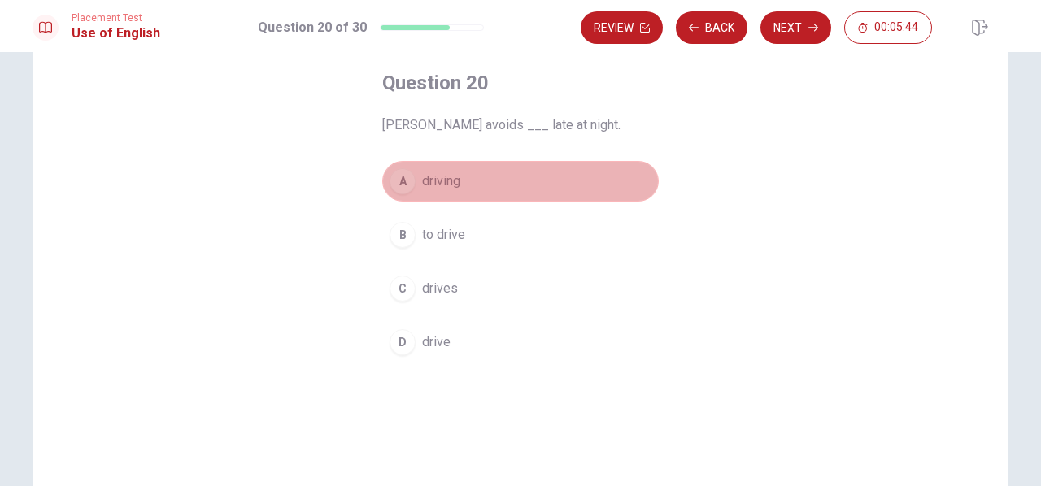
click at [403, 181] on div "A" at bounding box center [403, 181] width 26 height 26
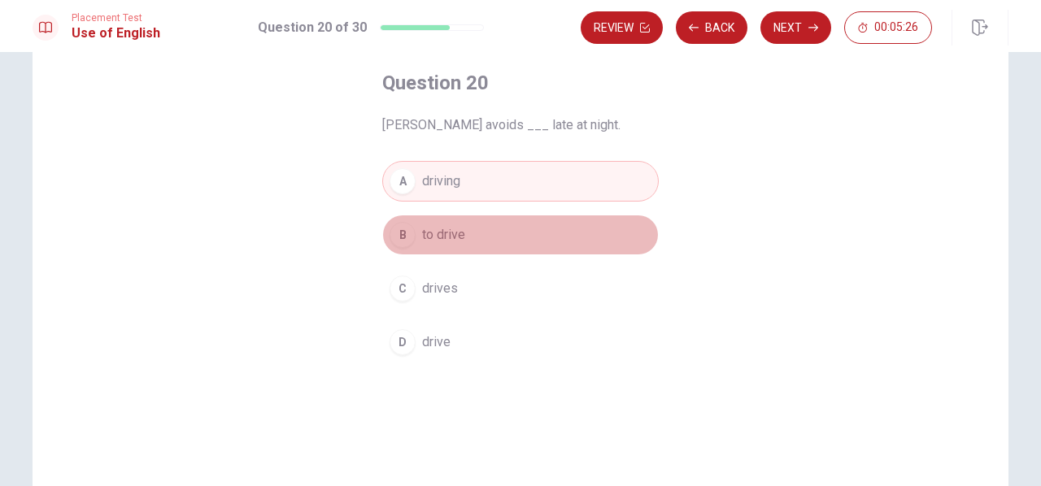
click at [514, 237] on button "B to drive" at bounding box center [520, 235] width 277 height 41
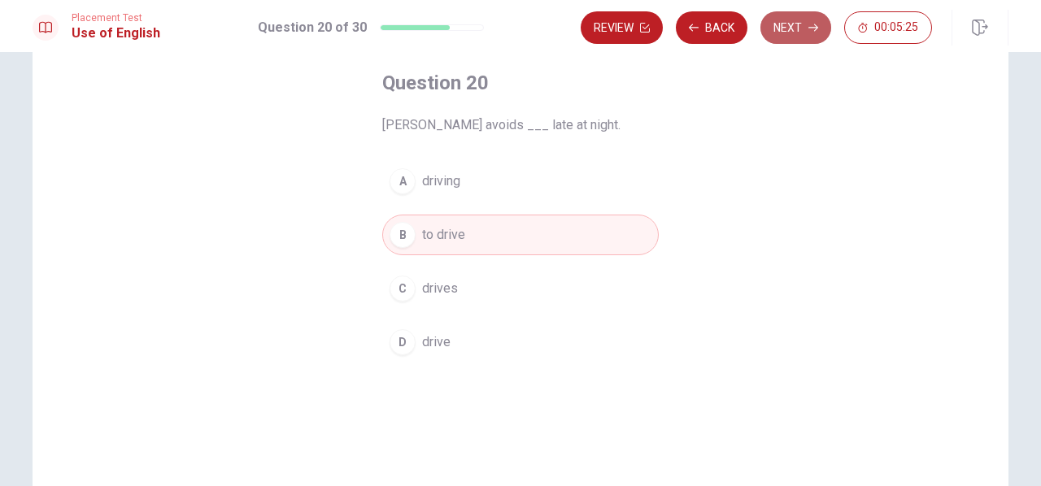
click at [790, 37] on button "Next" at bounding box center [795, 27] width 71 height 33
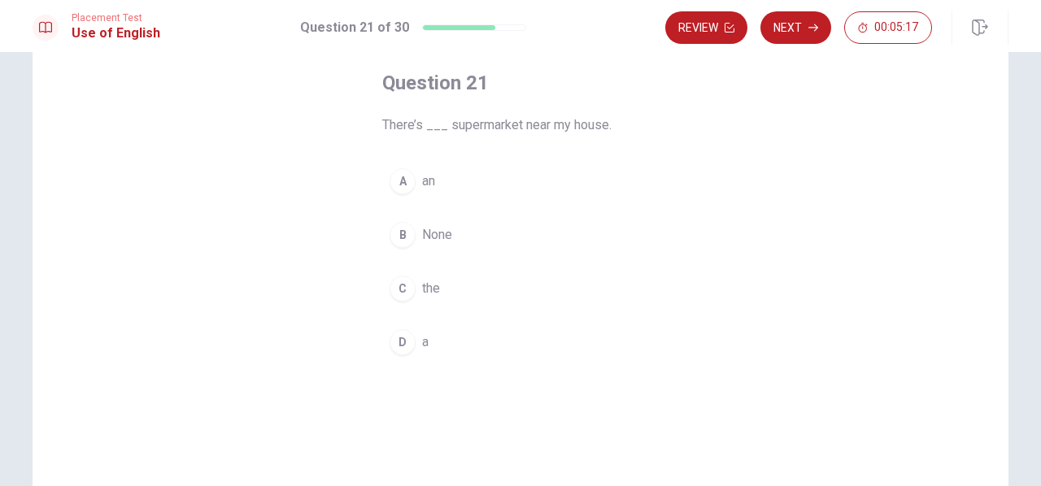
click at [403, 339] on div "D" at bounding box center [403, 342] width 26 height 26
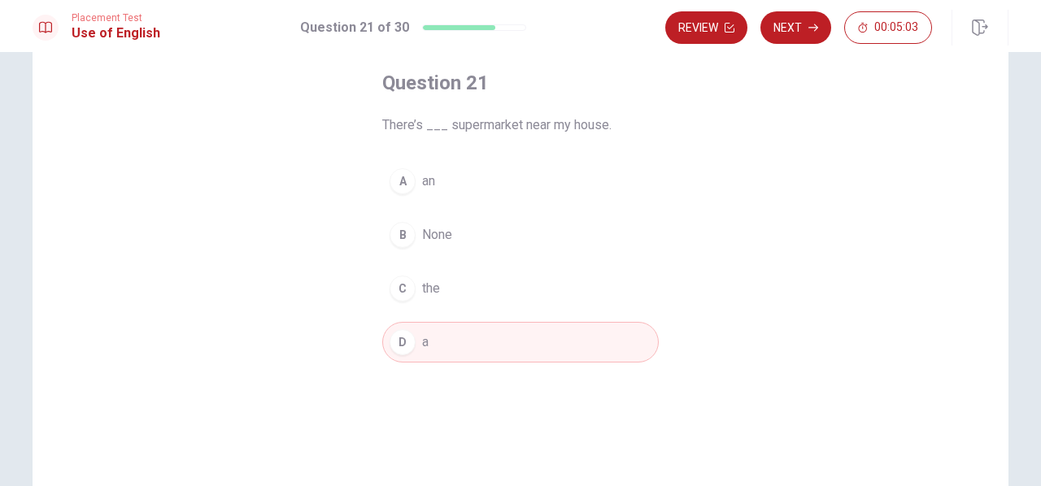
click at [433, 290] on span "the" at bounding box center [431, 289] width 18 height 20
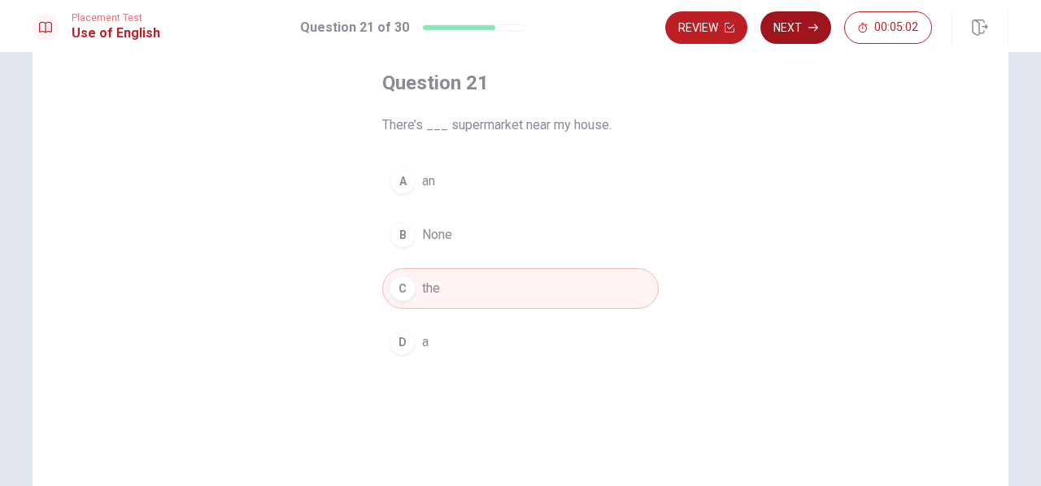
click at [776, 30] on button "Next" at bounding box center [795, 27] width 71 height 33
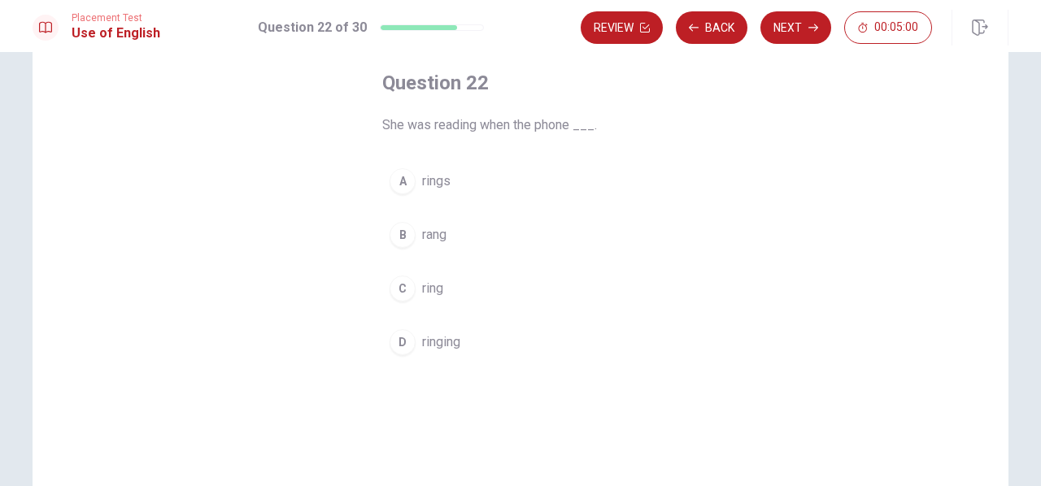
drag, startPoint x: 381, startPoint y: 129, endPoint x: 509, endPoint y: 126, distance: 128.5
click at [509, 126] on span "She was reading when the phone ___." at bounding box center [520, 125] width 277 height 20
click at [399, 242] on div "B" at bounding box center [403, 235] width 26 height 26
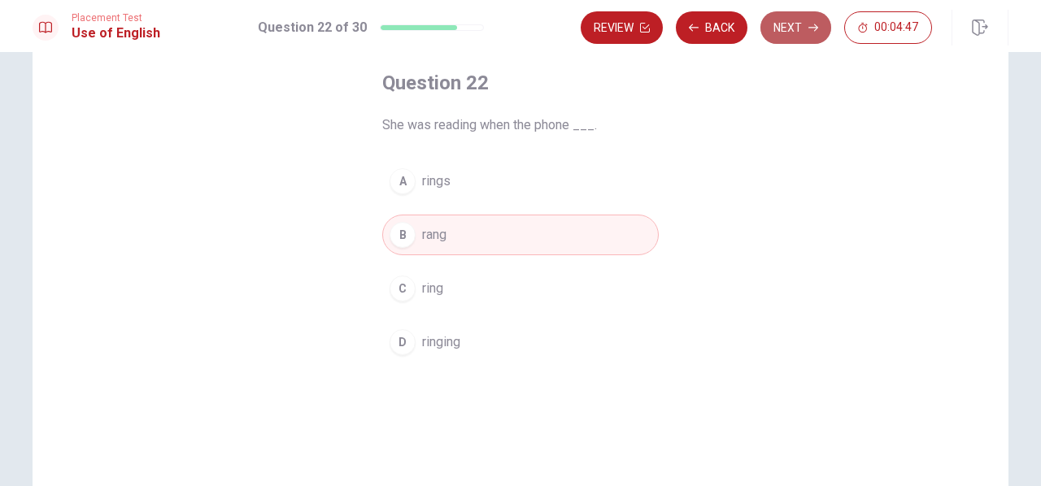
click at [800, 28] on button "Next" at bounding box center [795, 27] width 71 height 33
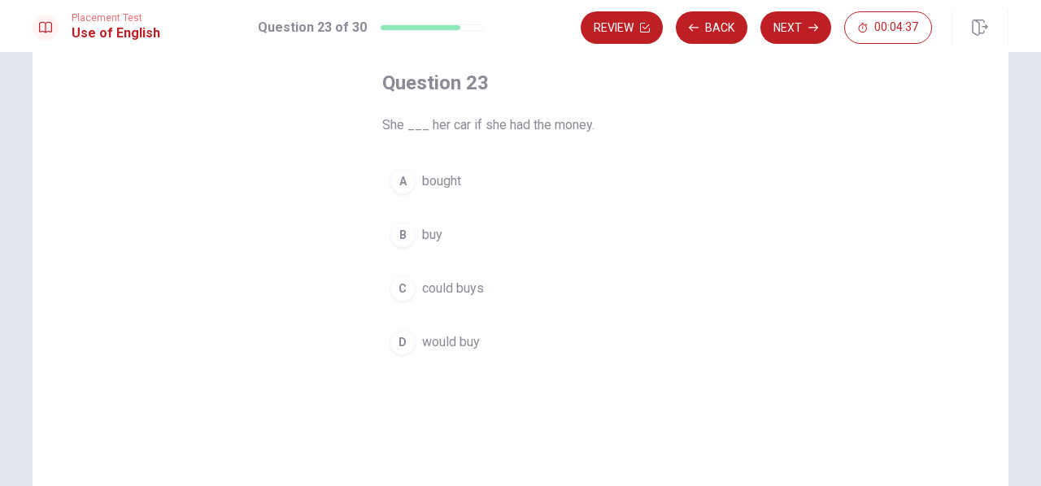
click at [401, 348] on div "D" at bounding box center [403, 342] width 26 height 26
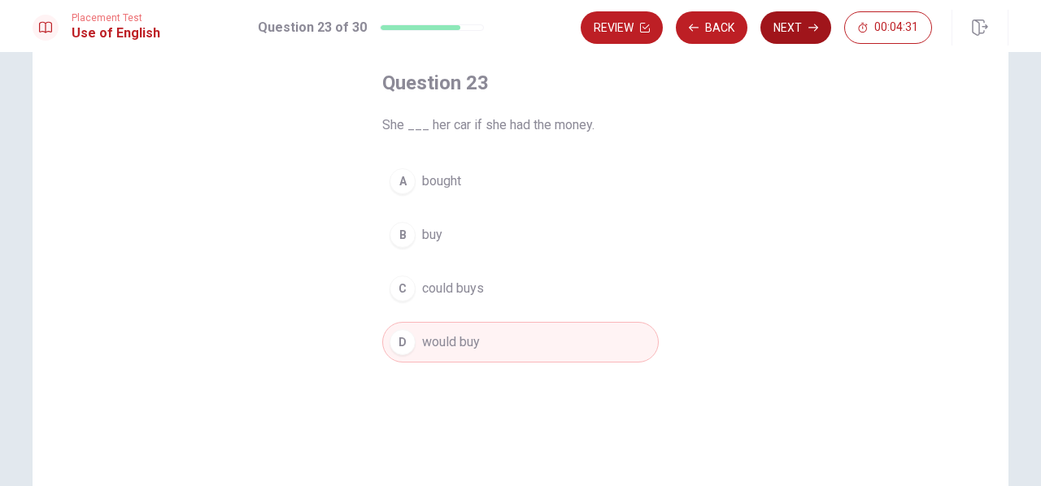
click at [800, 31] on button "Next" at bounding box center [795, 27] width 71 height 33
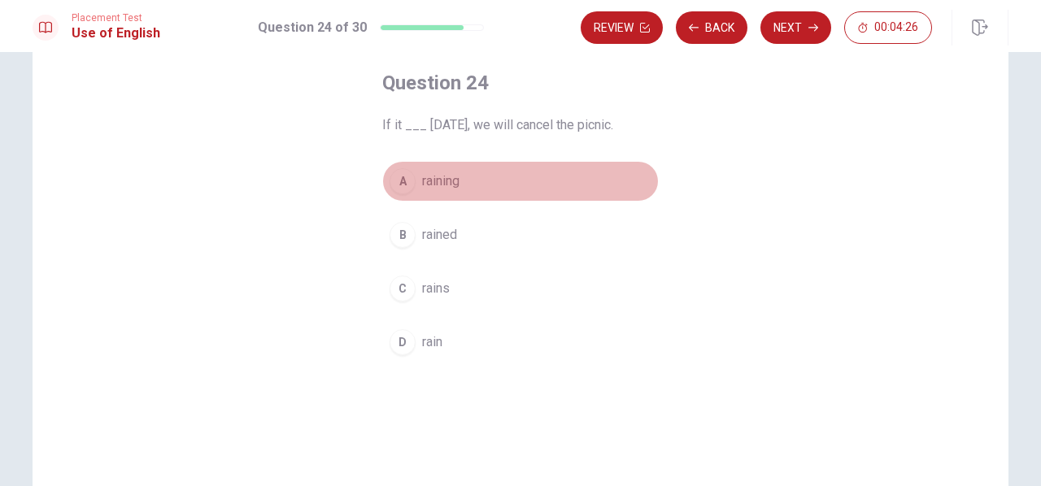
click at [394, 181] on div "A" at bounding box center [403, 181] width 26 height 26
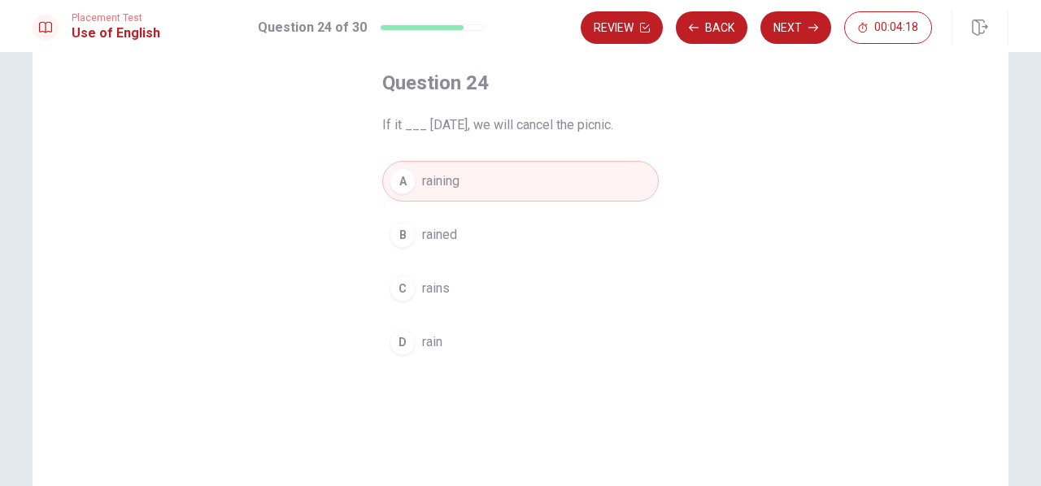
click at [403, 295] on div "C" at bounding box center [403, 289] width 26 height 26
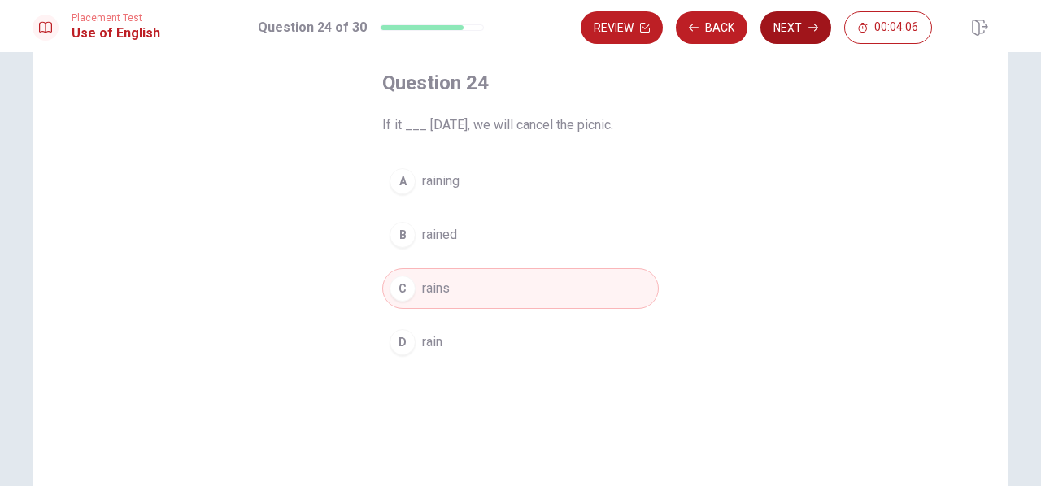
click at [804, 31] on button "Next" at bounding box center [795, 27] width 71 height 33
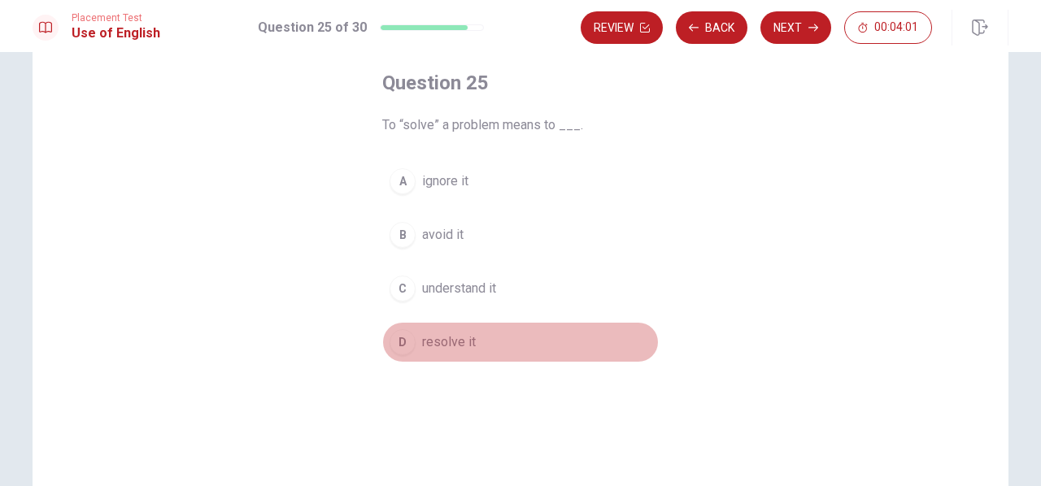
click at [397, 340] on div "D" at bounding box center [403, 342] width 26 height 26
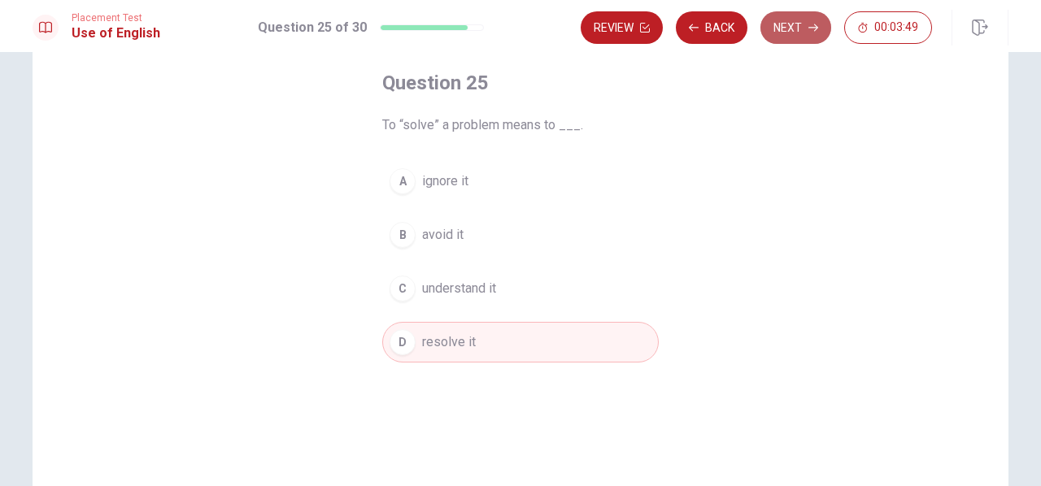
click at [803, 34] on button "Next" at bounding box center [795, 27] width 71 height 33
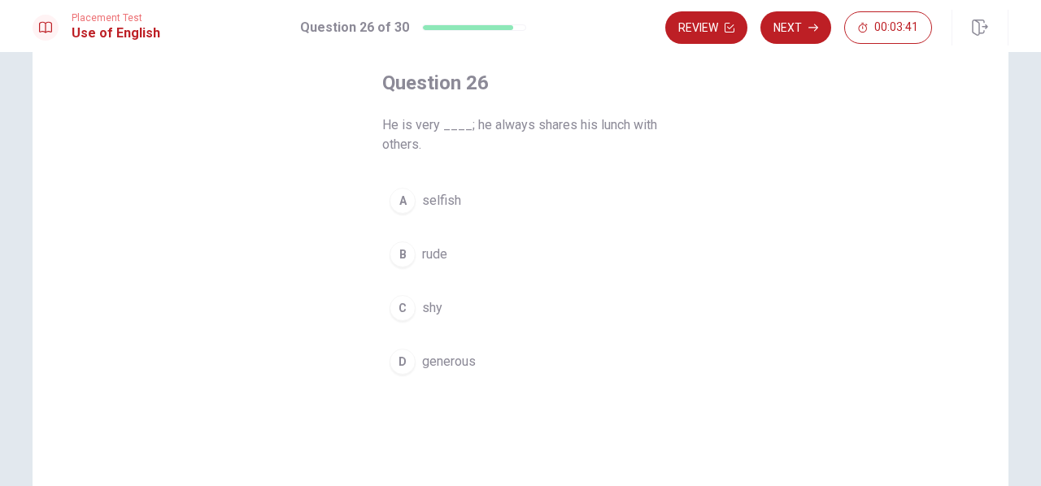
click at [395, 371] on div "D" at bounding box center [403, 362] width 26 height 26
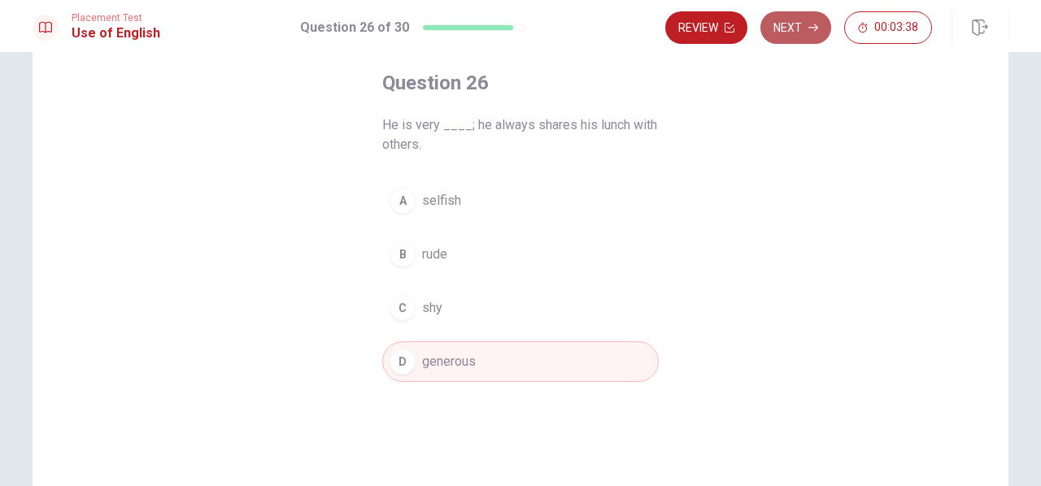
click at [802, 30] on button "Next" at bounding box center [795, 27] width 71 height 33
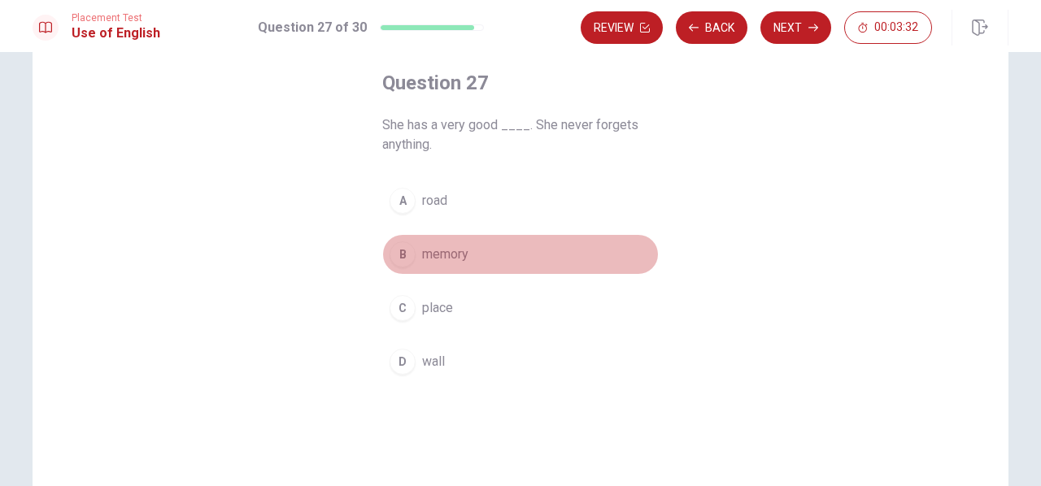
click at [389, 264] on button "B memory" at bounding box center [520, 254] width 277 height 41
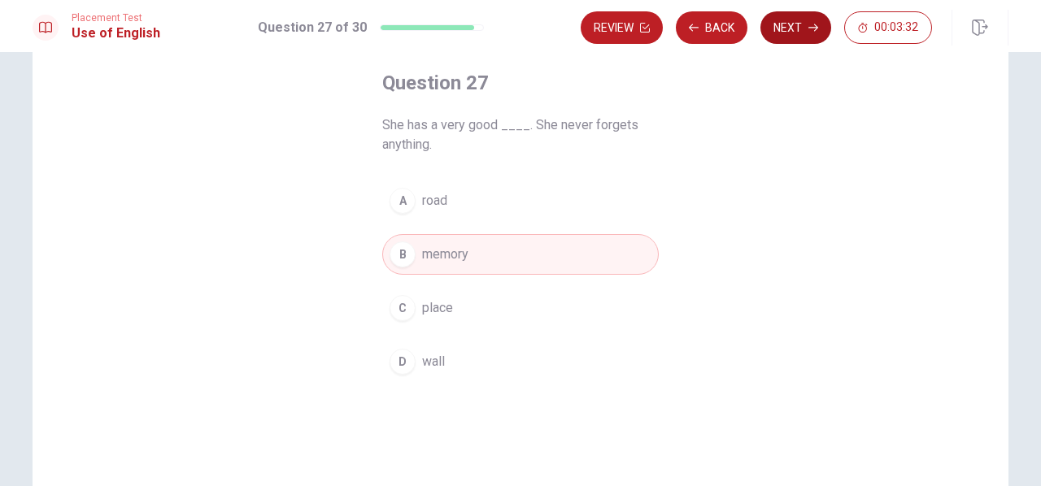
click at [791, 27] on button "Next" at bounding box center [795, 27] width 71 height 33
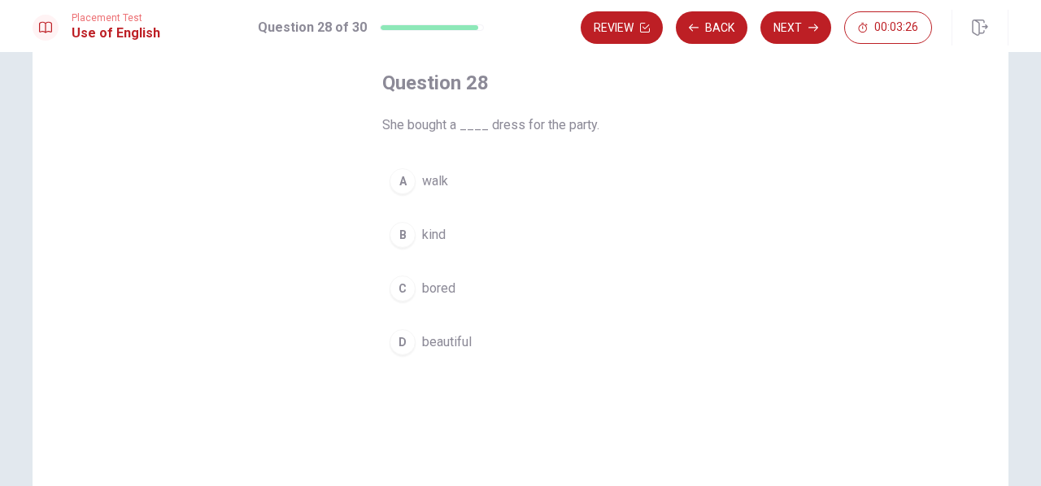
click at [402, 338] on div "D" at bounding box center [403, 342] width 26 height 26
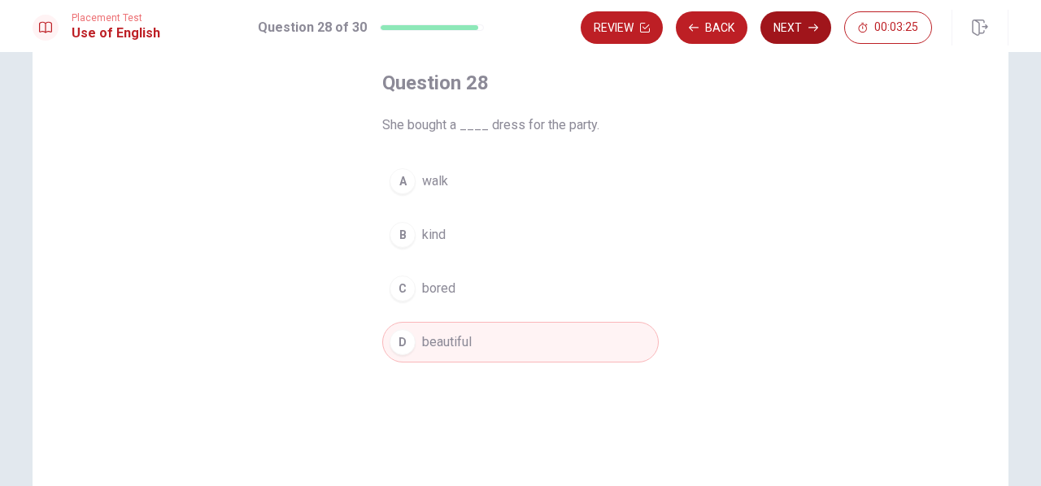
click at [812, 22] on button "Next" at bounding box center [795, 27] width 71 height 33
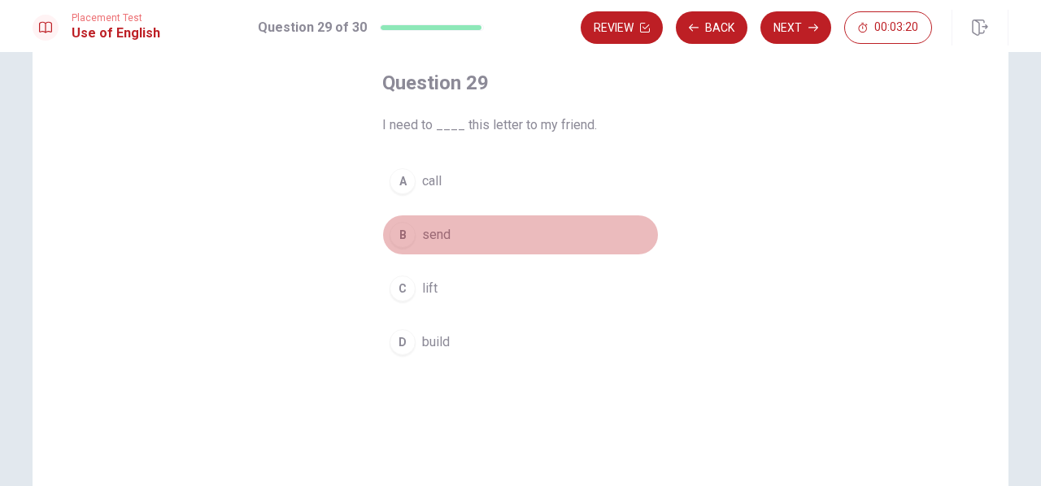
click at [402, 246] on div "B" at bounding box center [403, 235] width 26 height 26
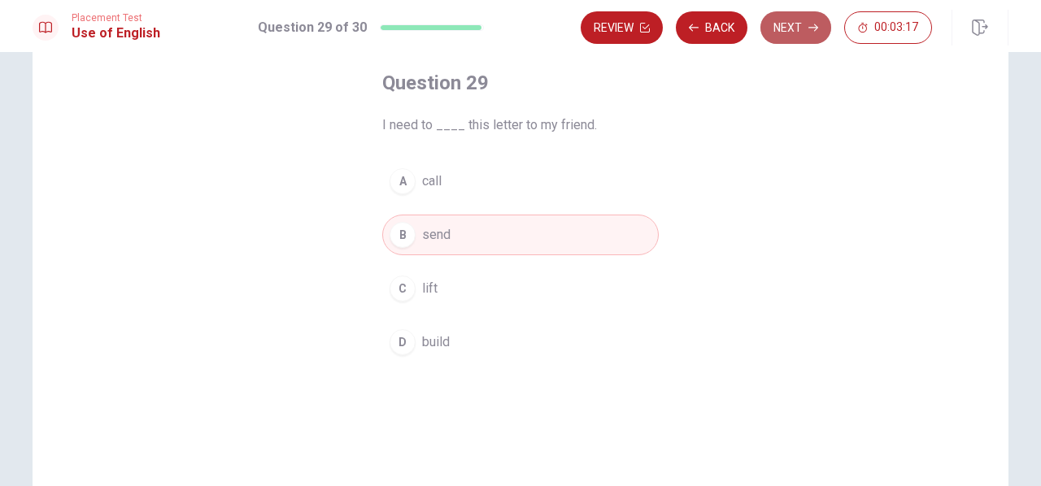
click at [825, 27] on button "Next" at bounding box center [795, 27] width 71 height 33
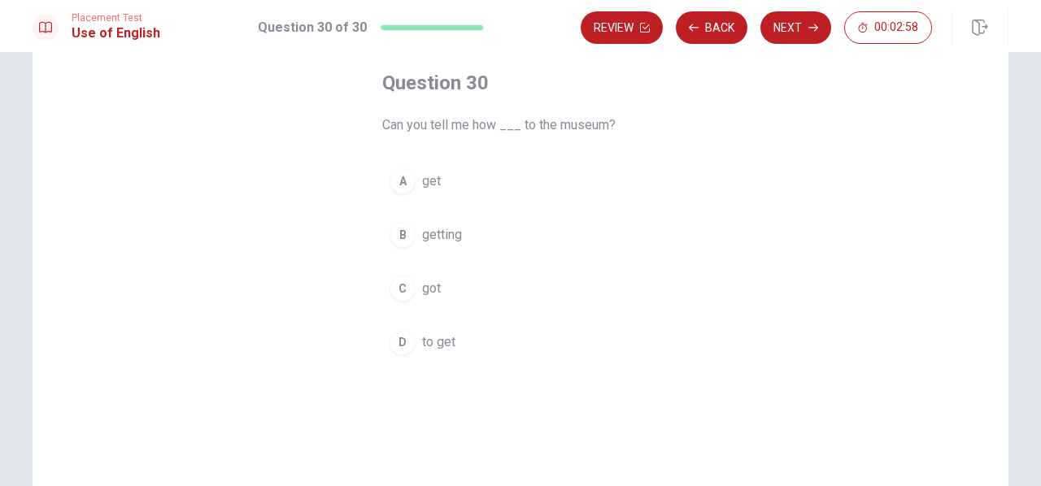
click at [400, 338] on div "D" at bounding box center [403, 342] width 26 height 26
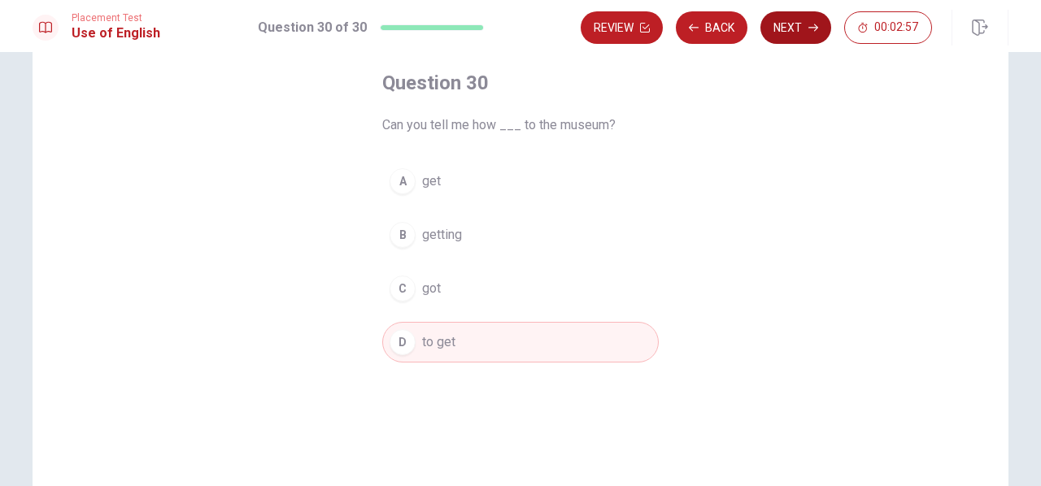
click at [792, 30] on button "Next" at bounding box center [795, 27] width 71 height 33
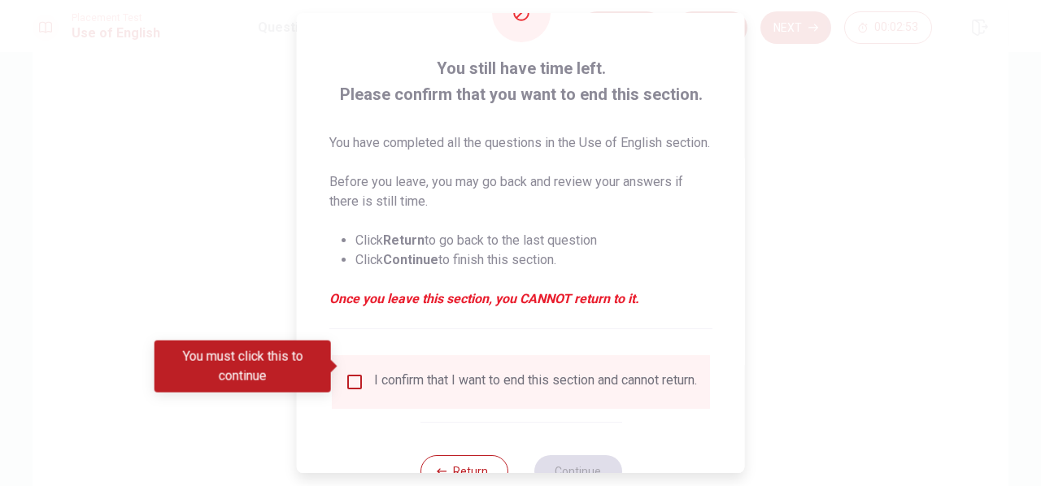
scroll to position [140, 0]
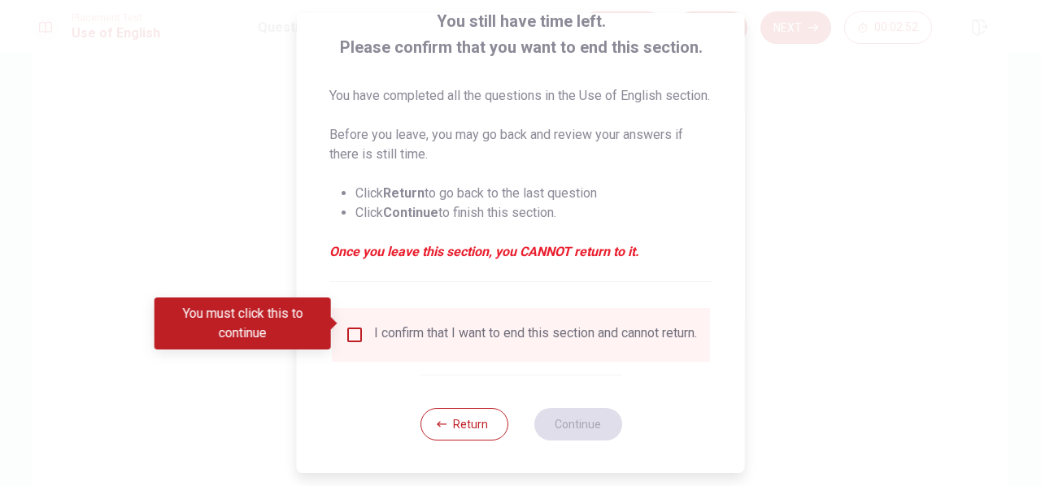
click at [358, 325] on input "You must click this to continue" at bounding box center [355, 335] width 20 height 20
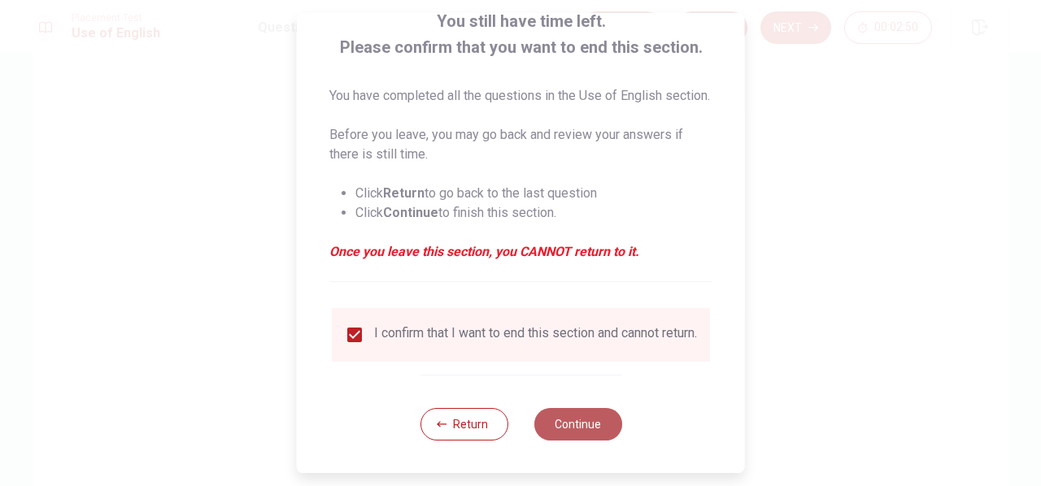
click at [595, 421] on button "Continue" at bounding box center [578, 424] width 88 height 33
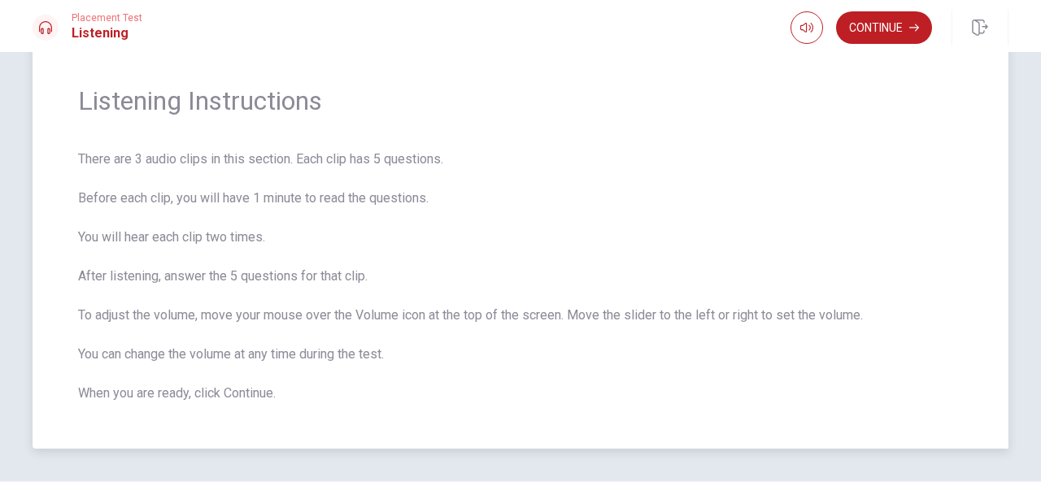
scroll to position [81, 0]
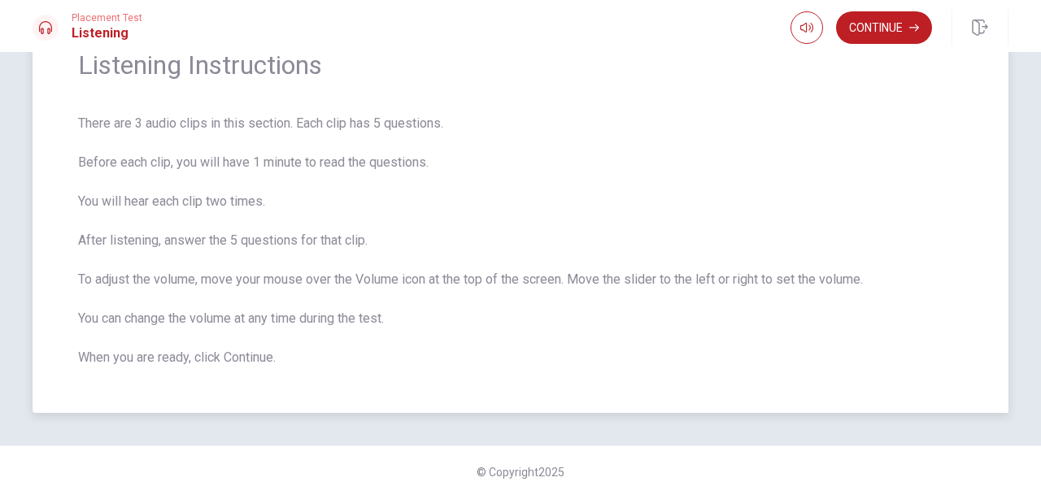
drag, startPoint x: 118, startPoint y: 124, endPoint x: 241, endPoint y: 123, distance: 122.8
click at [241, 123] on span "There are 3 audio clips in this section. Each clip has 5 questions. Before each…" at bounding box center [520, 241] width 885 height 254
click at [859, 40] on button "Continue" at bounding box center [884, 27] width 96 height 33
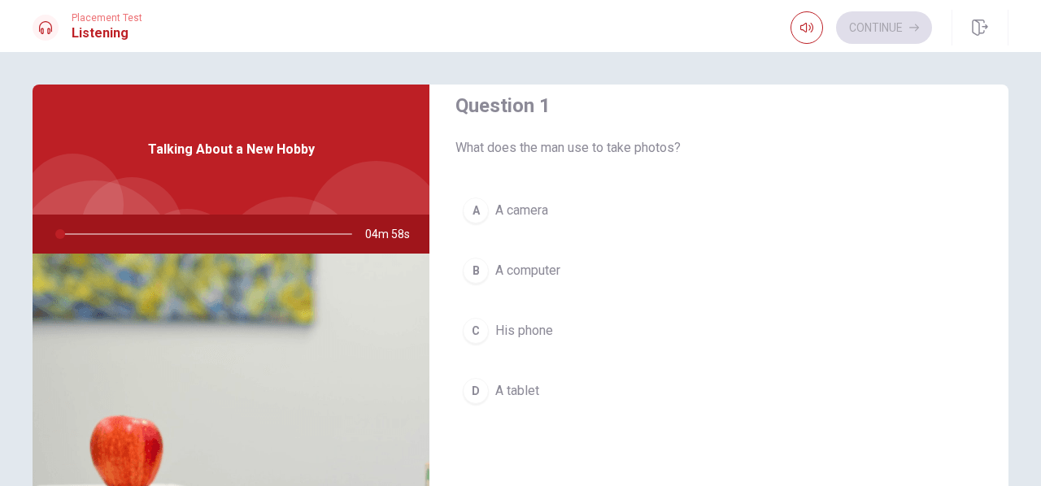
scroll to position [0, 0]
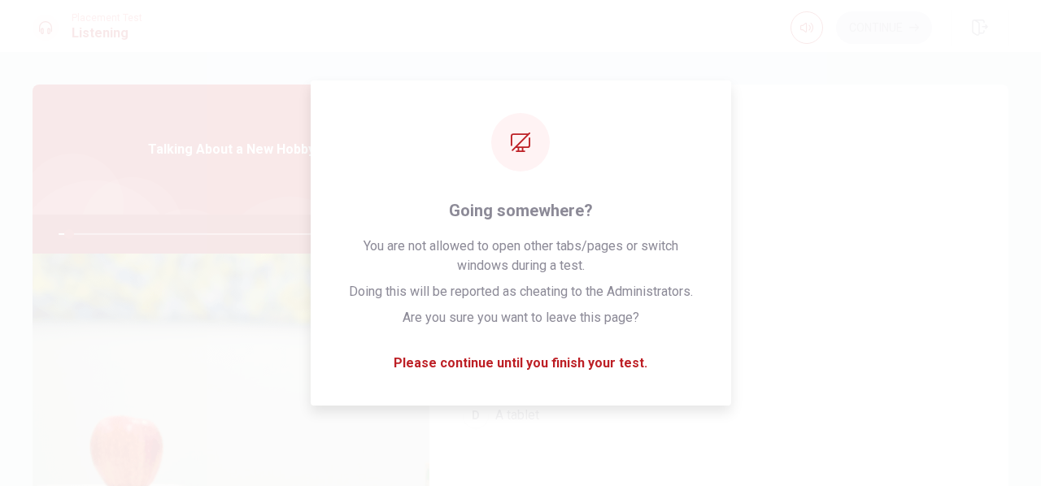
click at [568, 201] on div "Question 1 What does the man use to take photos? A A camera B A computer C His …" at bounding box center [718, 293] width 579 height 416
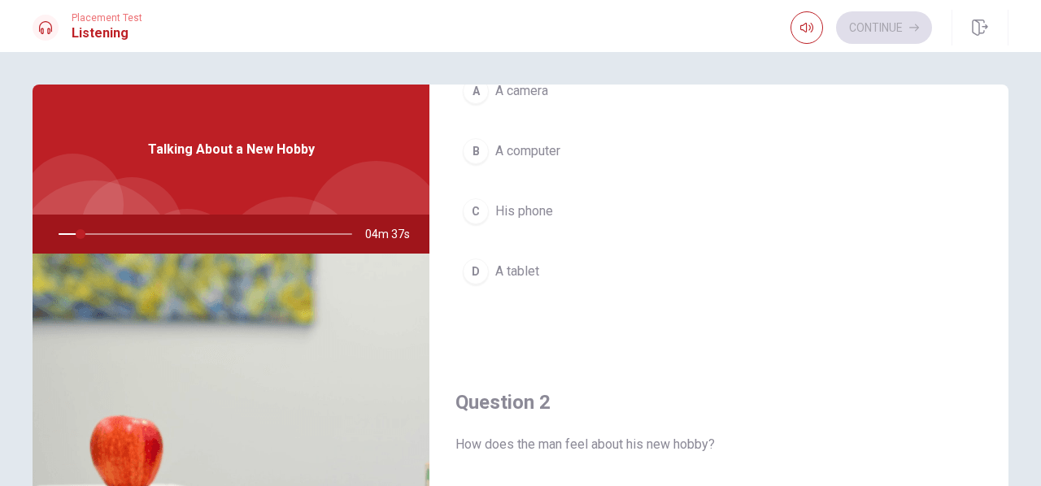
scroll to position [244, 0]
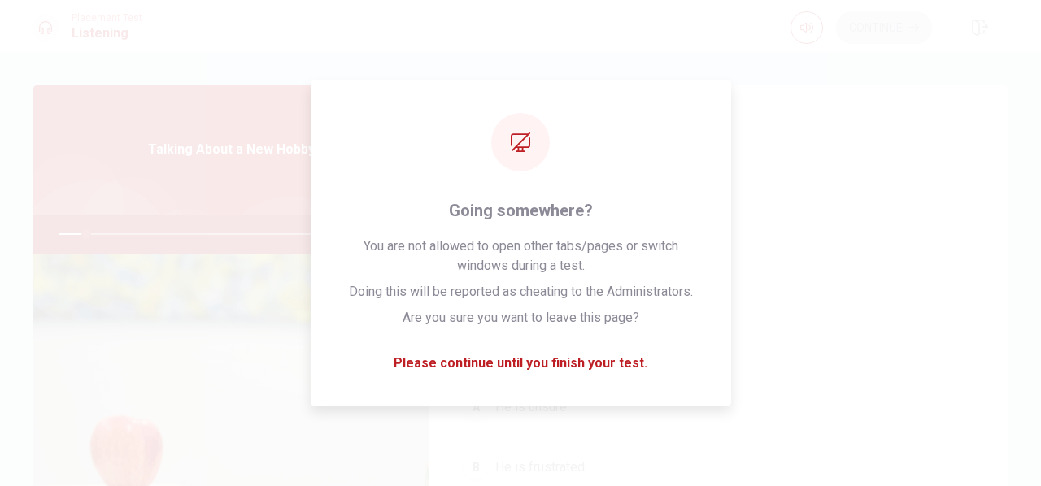
click at [524, 176] on span "A tablet" at bounding box center [517, 172] width 44 height 20
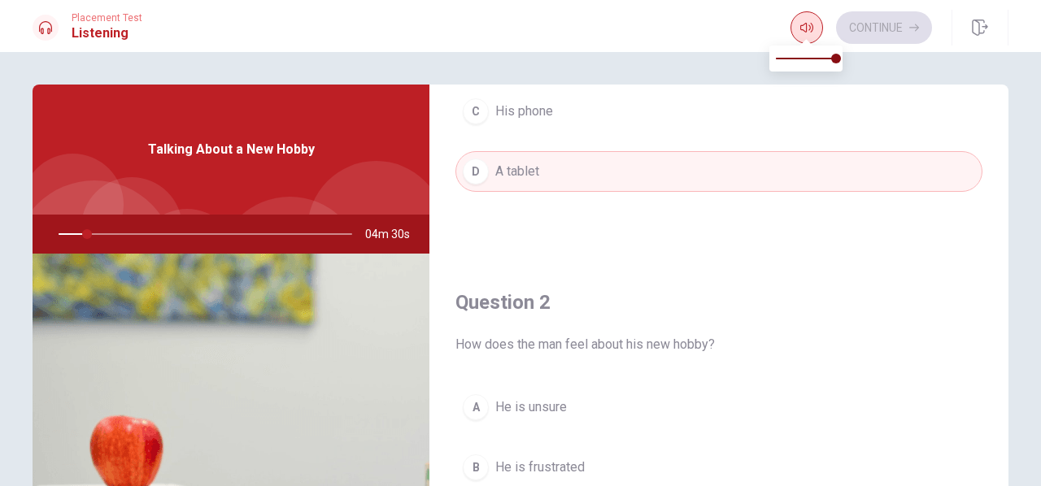
click at [798, 37] on button "button" at bounding box center [807, 27] width 33 height 33
type input "10"
type input "0.6"
click at [812, 59] on span at bounding box center [806, 58] width 60 height 23
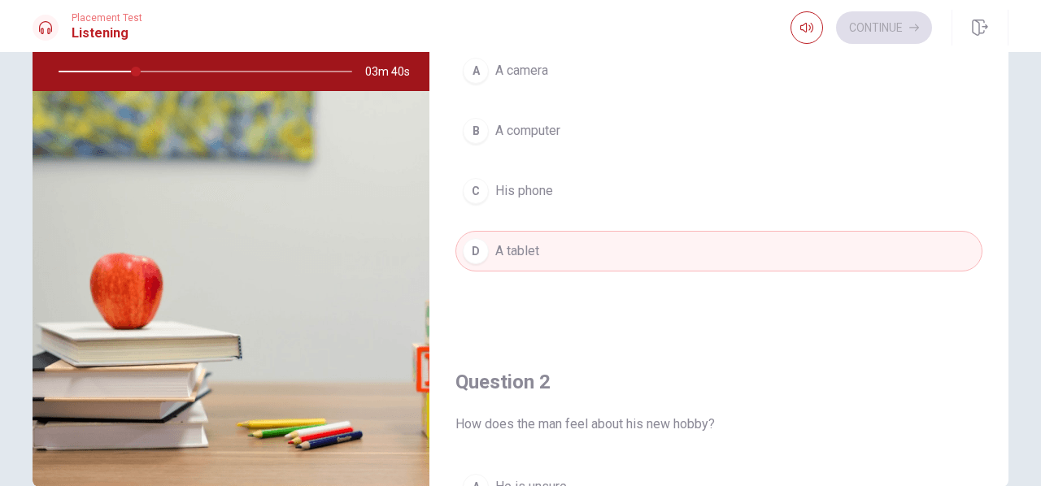
scroll to position [0, 0]
type input "28"
type input "0.7"
click at [818, 59] on span at bounding box center [818, 59] width 10 height 10
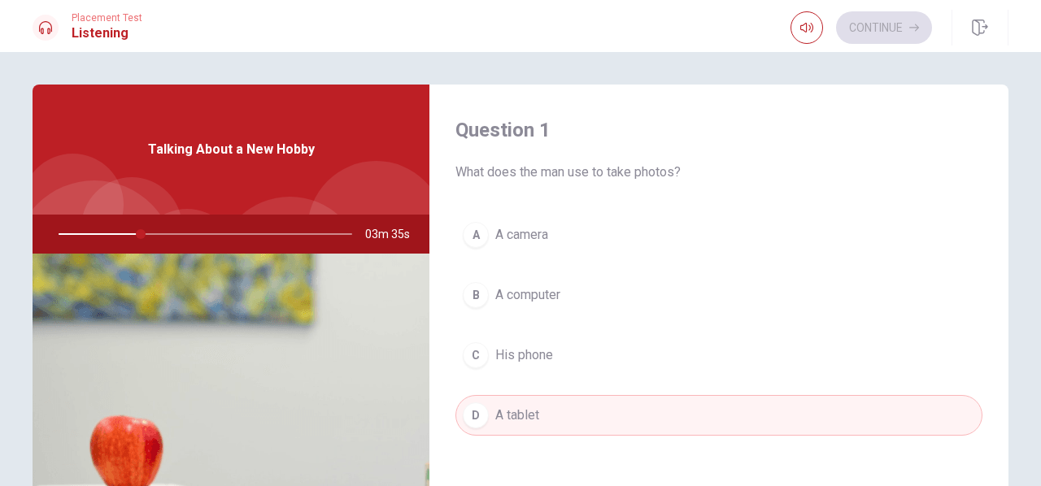
click at [449, 169] on div "Question 1 What does the man use to take photos? A A camera B A computer C His …" at bounding box center [718, 293] width 579 height 416
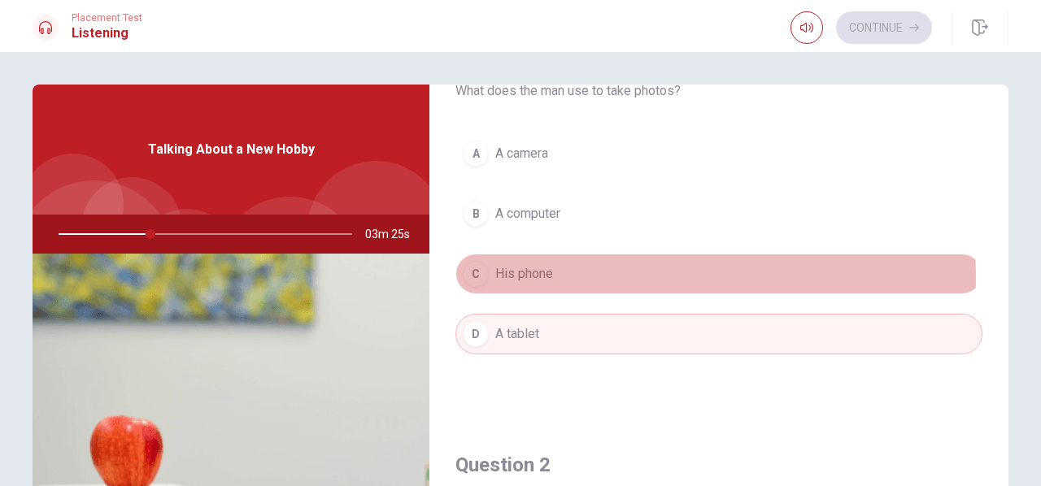
click at [556, 277] on button "C His phone" at bounding box center [718, 274] width 527 height 41
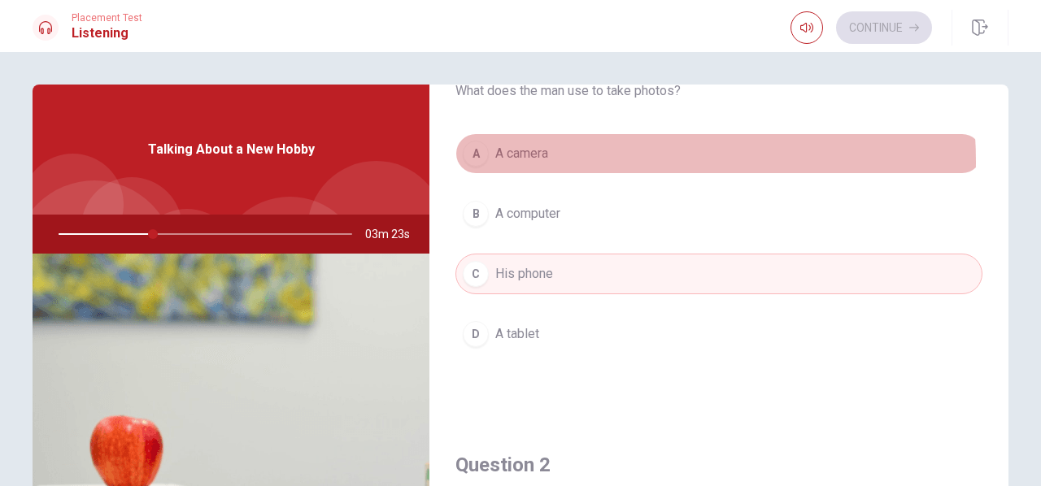
click at [559, 162] on button "A A camera" at bounding box center [718, 153] width 527 height 41
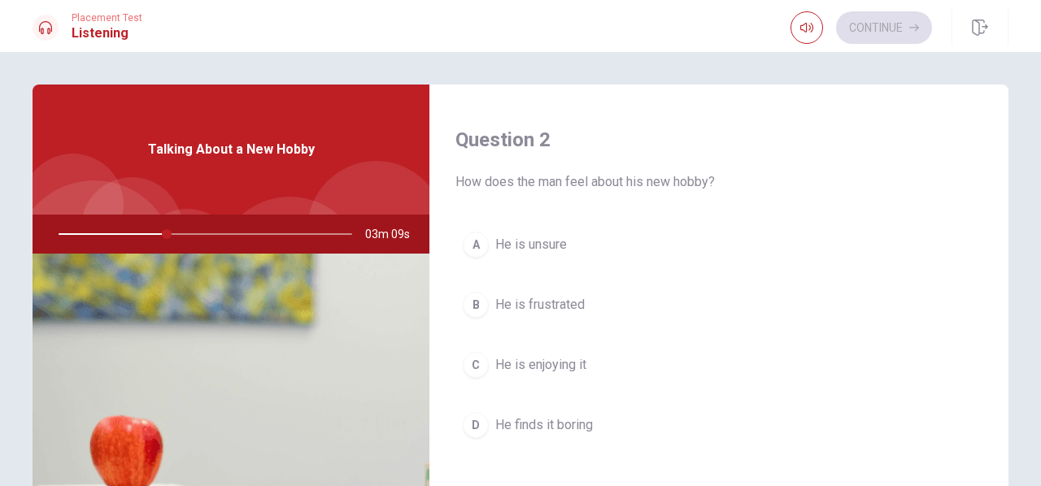
scroll to position [488, 0]
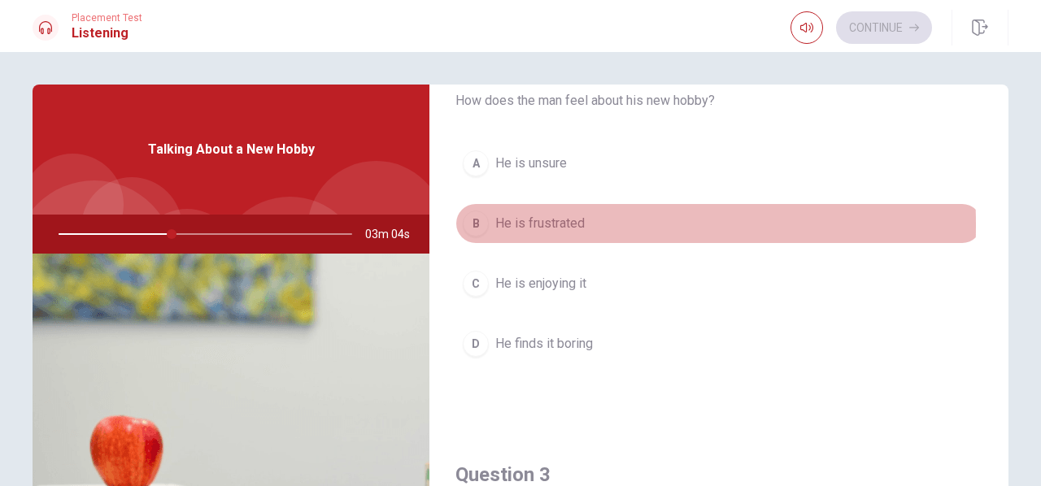
click at [472, 222] on div "B" at bounding box center [476, 224] width 26 height 26
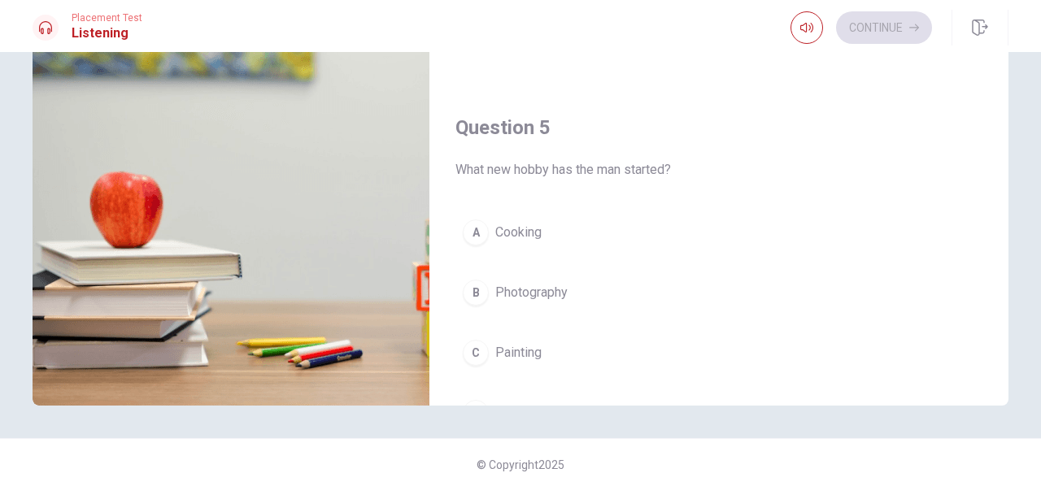
scroll to position [1505, 0]
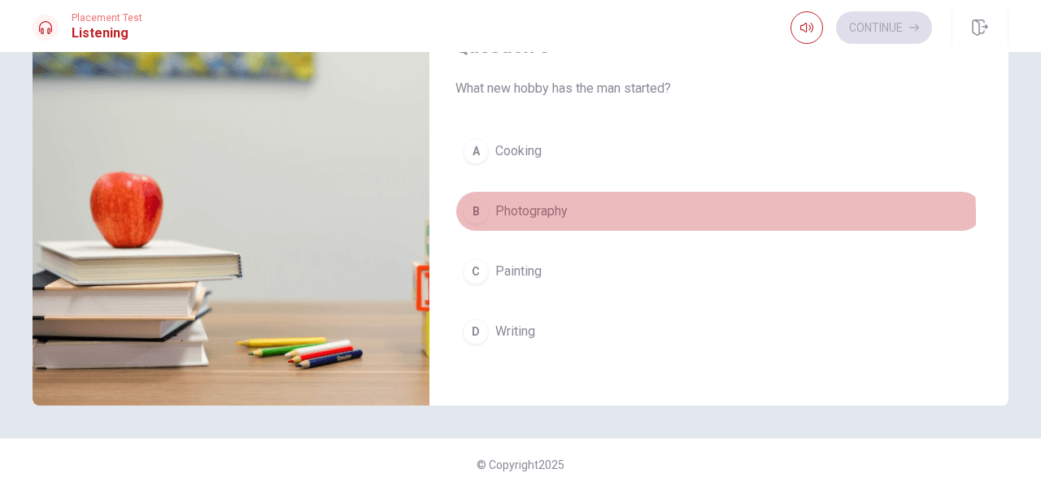
click at [527, 207] on span "Photography" at bounding box center [531, 212] width 72 height 20
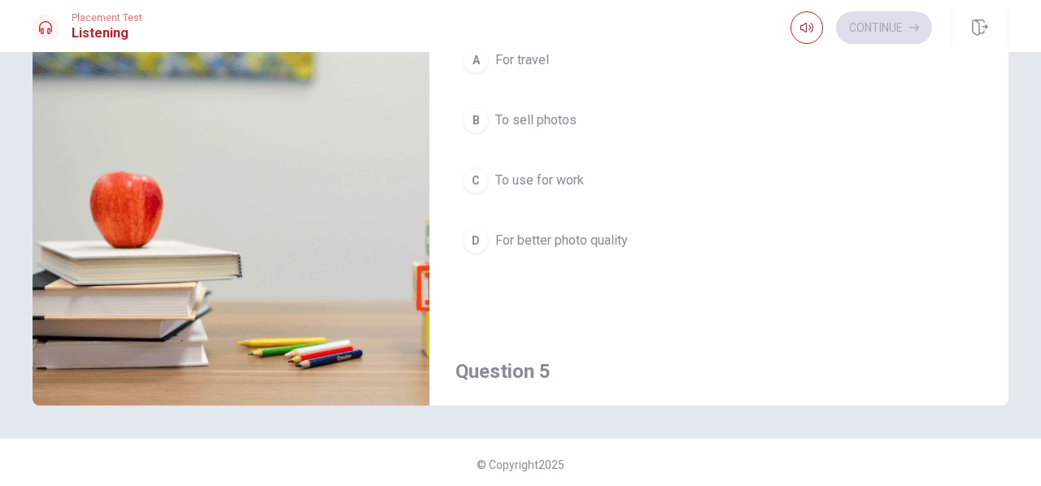
scroll to position [1099, 0]
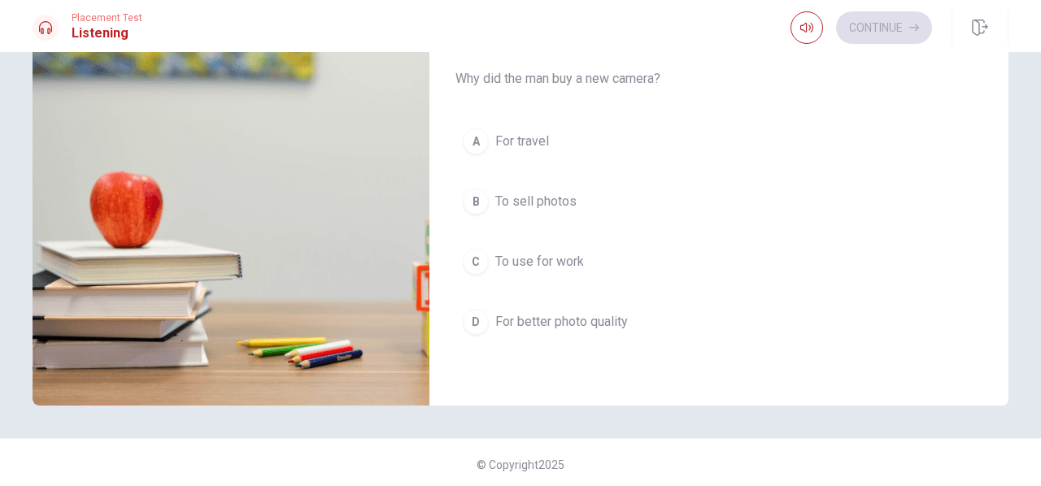
click at [557, 321] on span "For better photo quality" at bounding box center [561, 322] width 133 height 20
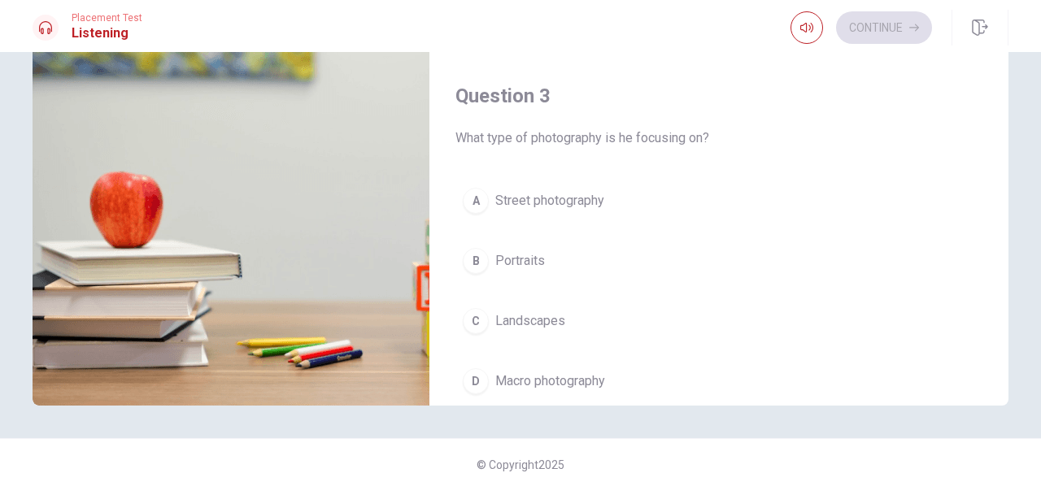
scroll to position [611, 0]
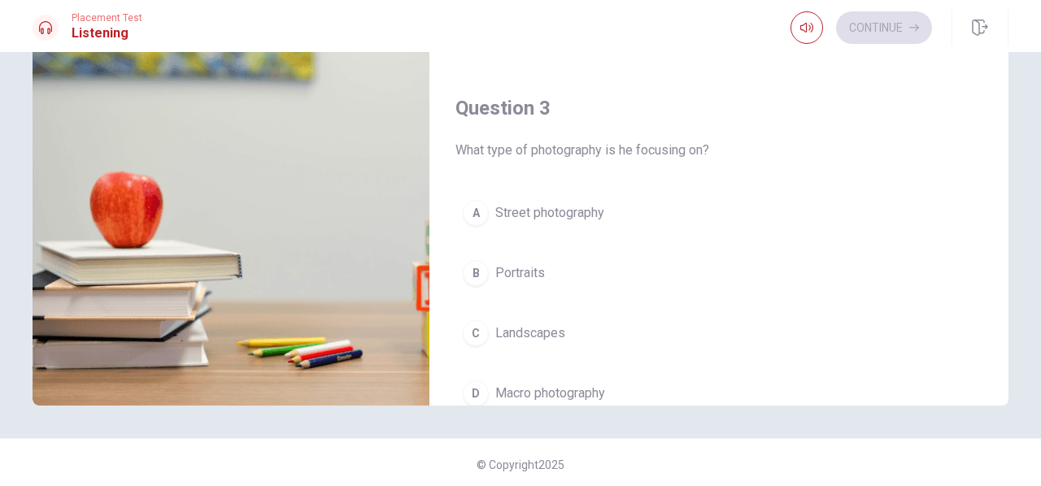
click at [577, 217] on span "Street photography" at bounding box center [549, 213] width 109 height 20
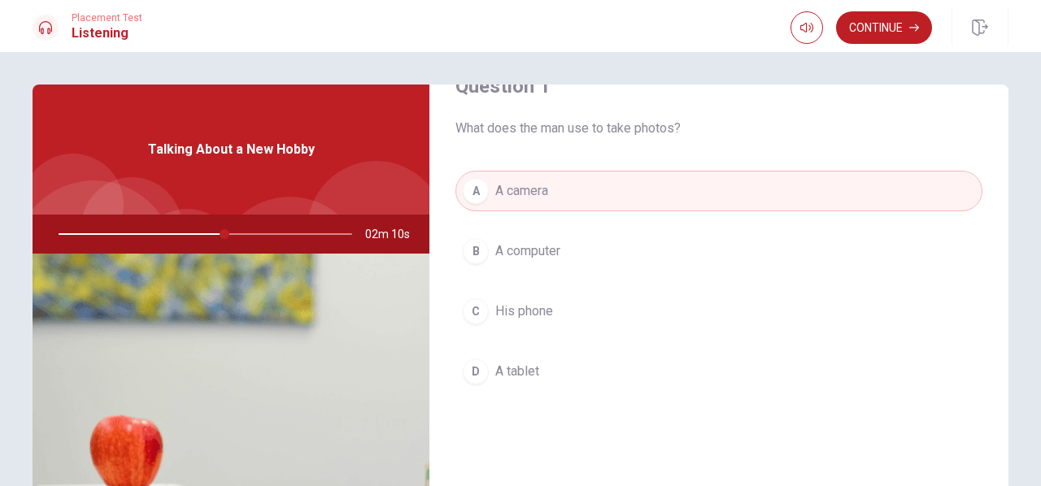
scroll to position [81, 0]
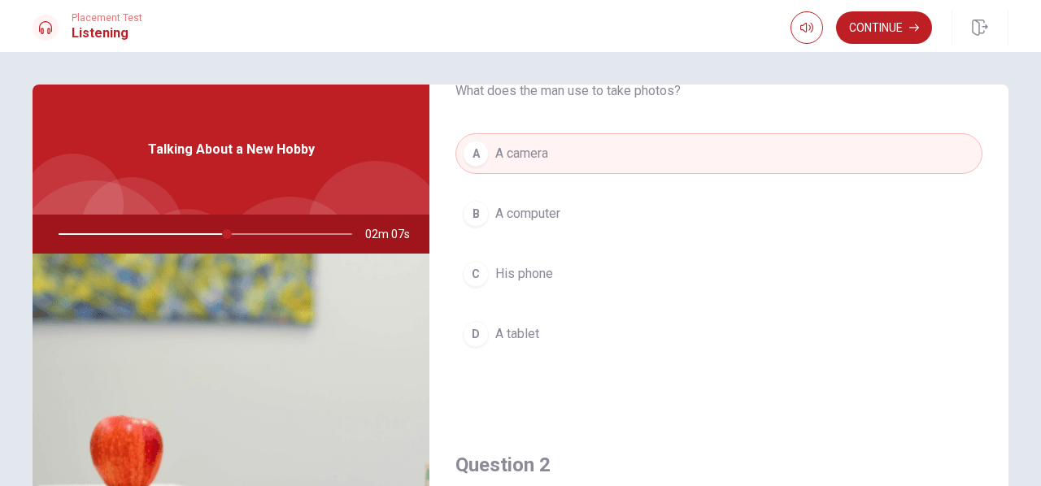
drag, startPoint x: 226, startPoint y: 235, endPoint x: 235, endPoint y: 235, distance: 8.9
click at [234, 235] on div at bounding box center [202, 234] width 326 height 39
drag, startPoint x: 231, startPoint y: 234, endPoint x: 309, endPoint y: 236, distance: 78.1
click at [293, 234] on div at bounding box center [202, 234] width 326 height 39
click at [312, 236] on div at bounding box center [202, 234] width 326 height 39
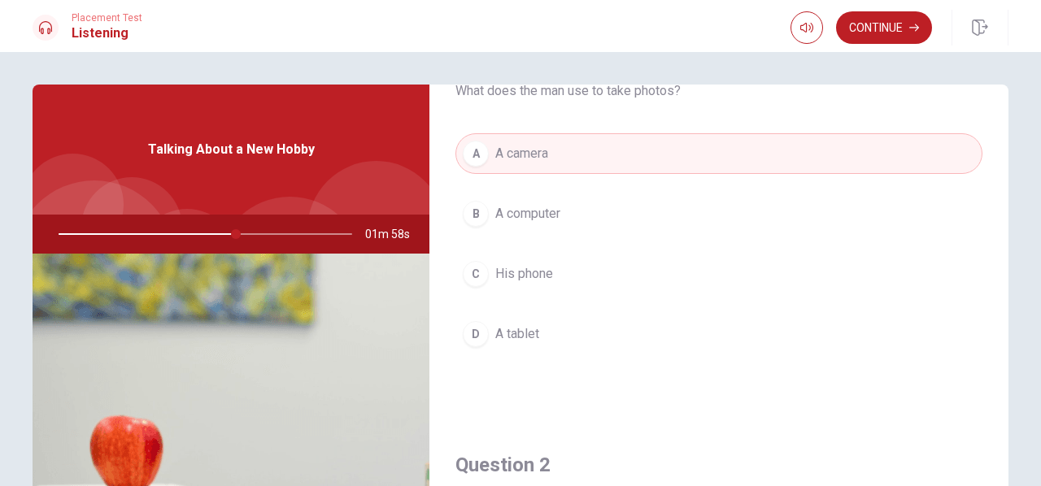
click at [313, 236] on div at bounding box center [202, 234] width 326 height 39
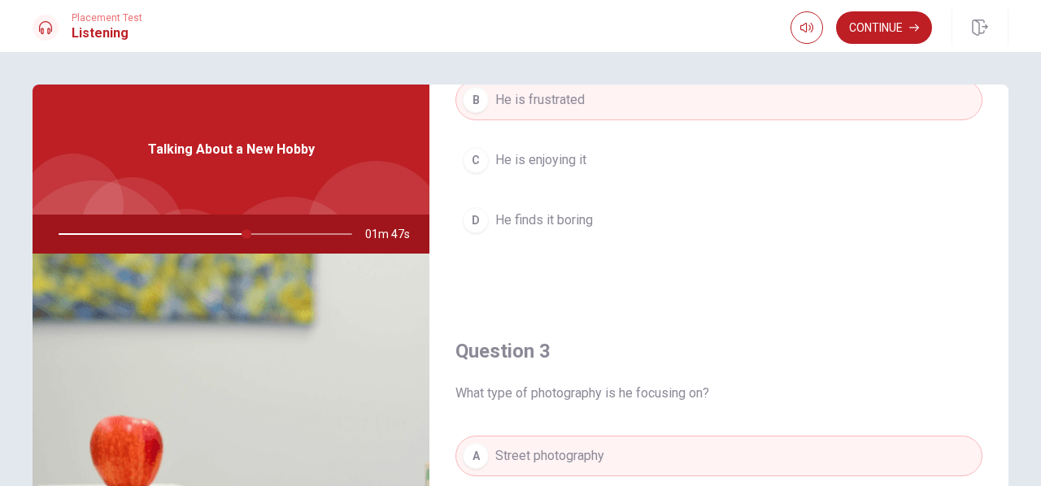
scroll to position [407, 0]
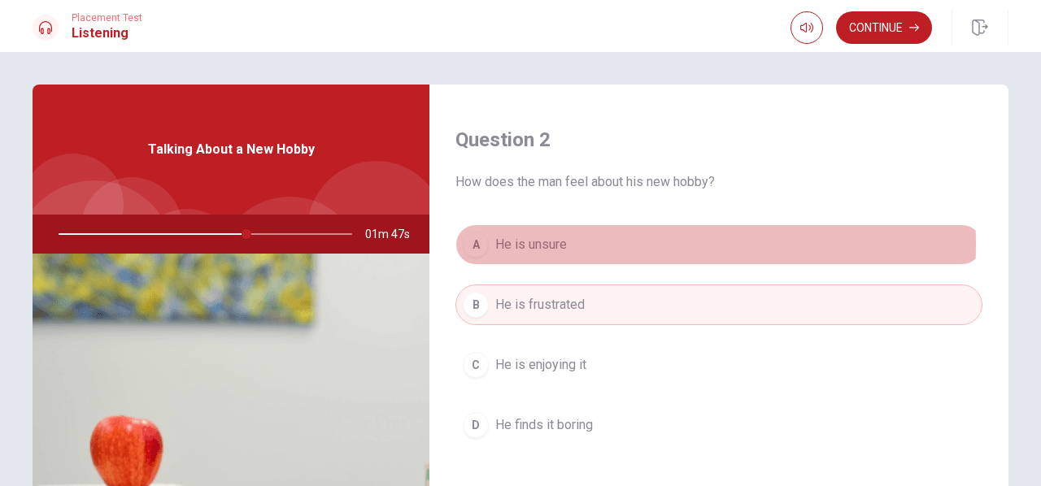
click at [602, 242] on button "A He is unsure" at bounding box center [718, 244] width 527 height 41
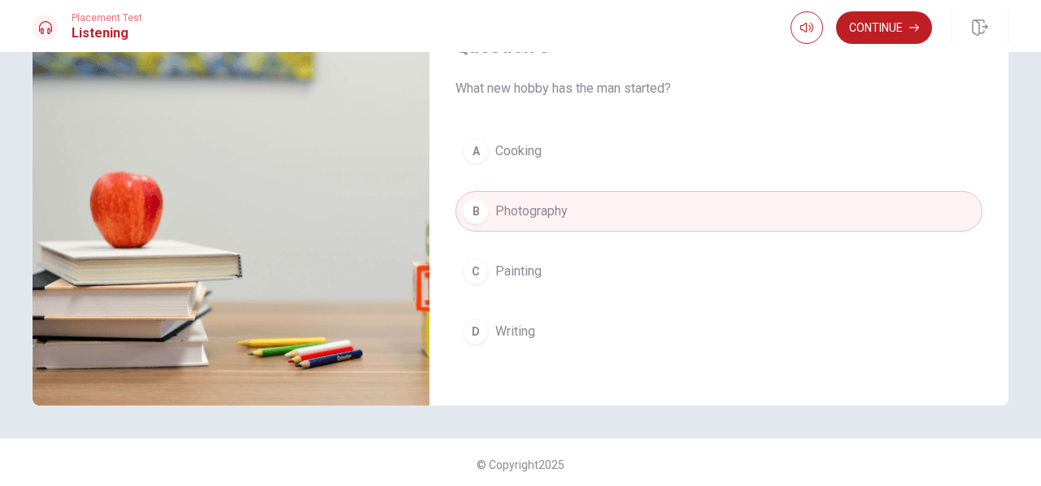
scroll to position [0, 0]
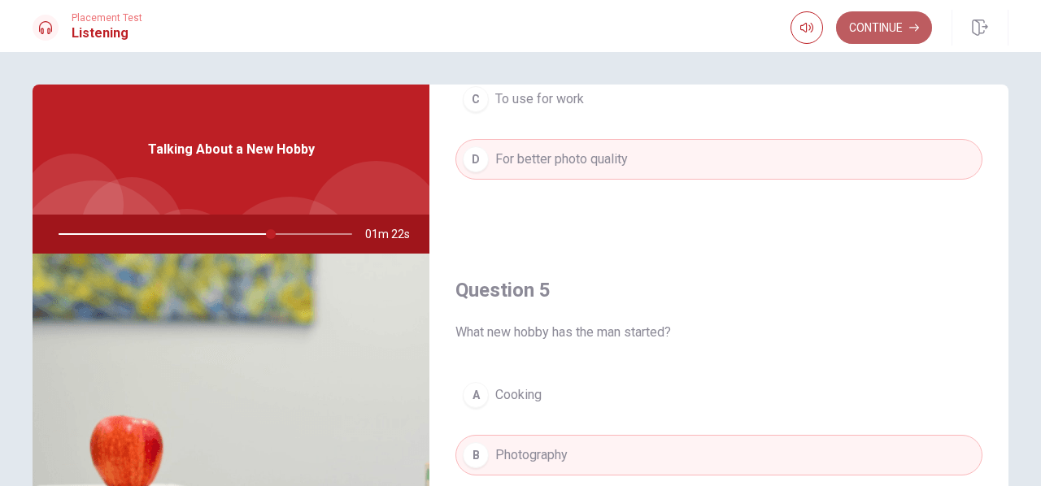
click at [891, 28] on button "Continue" at bounding box center [884, 27] width 96 height 33
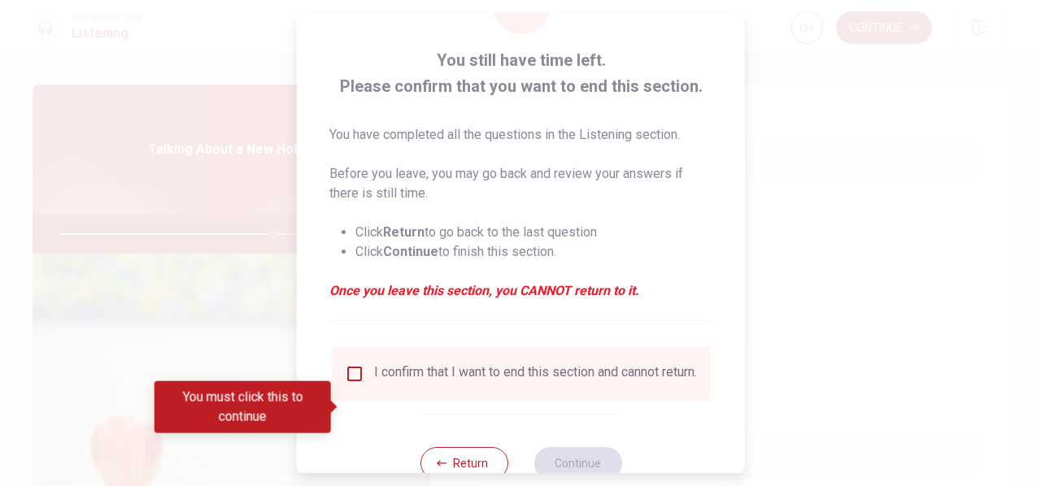
scroll to position [120, 0]
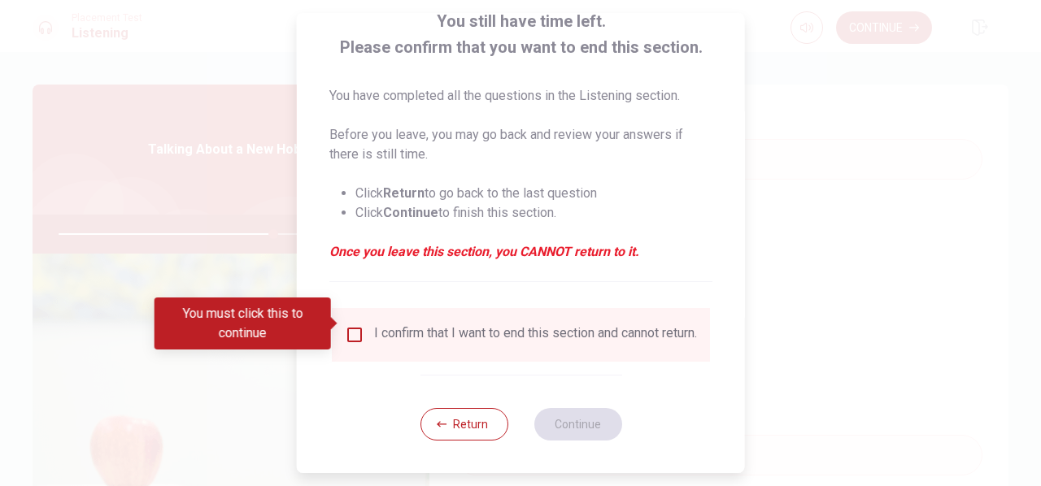
click at [351, 325] on input "You must click this to continue" at bounding box center [355, 335] width 20 height 20
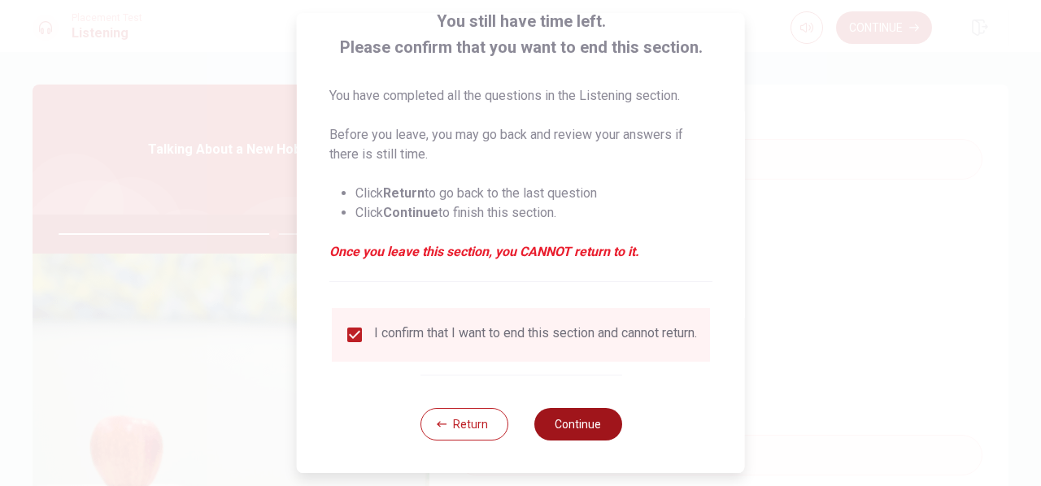
click at [599, 430] on button "Continue" at bounding box center [578, 424] width 88 height 33
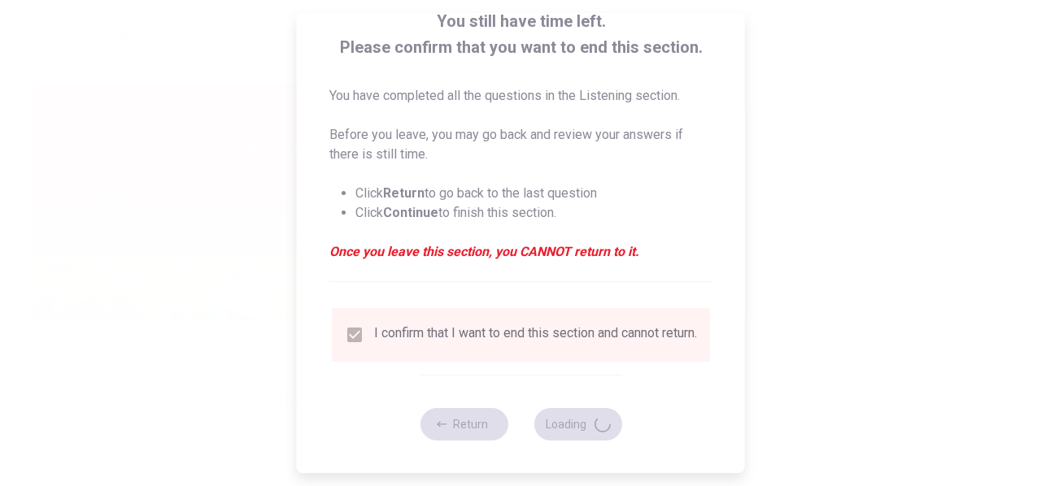
type input "74"
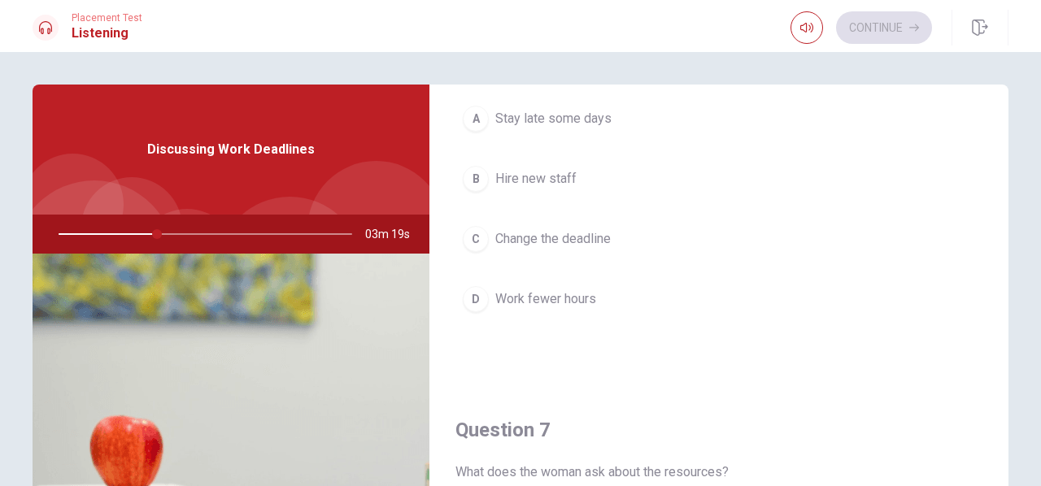
scroll to position [0, 0]
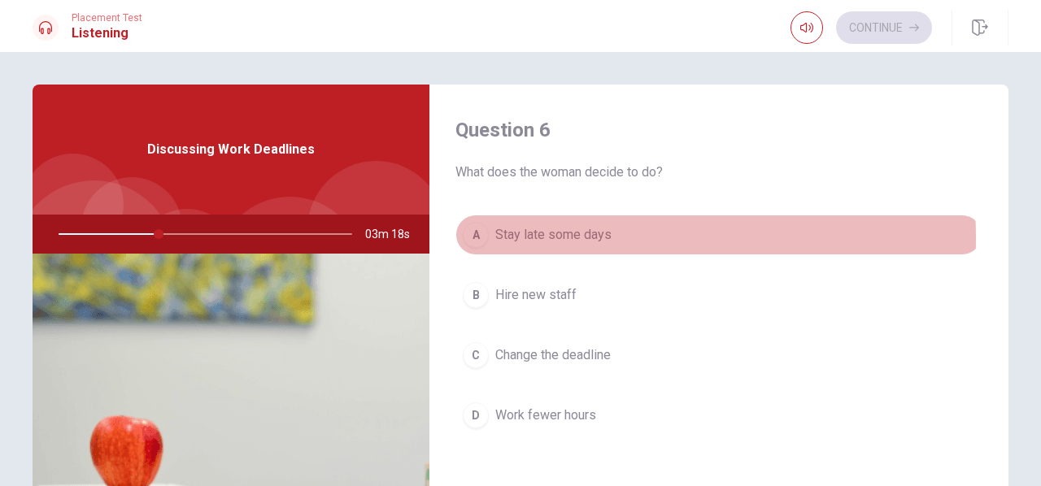
click at [476, 239] on div "A" at bounding box center [476, 235] width 26 height 26
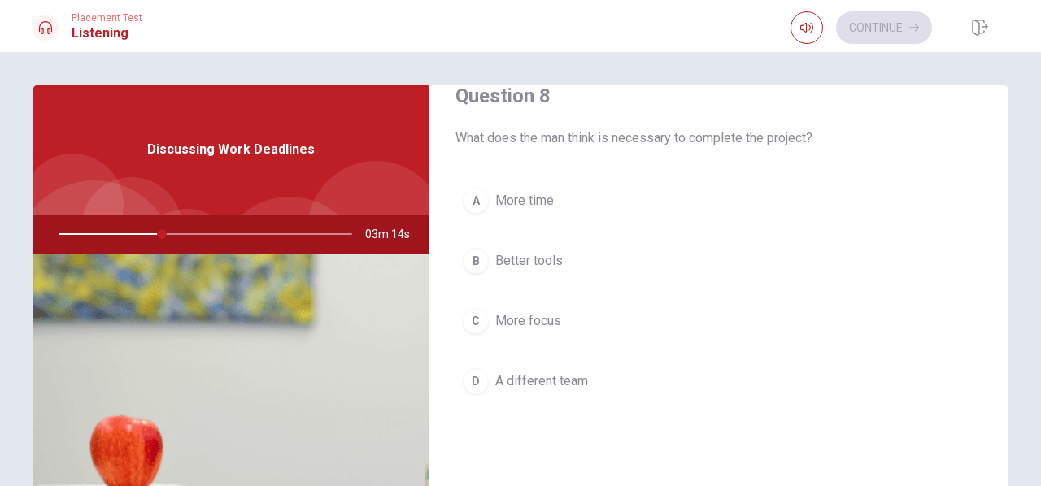
scroll to position [895, 0]
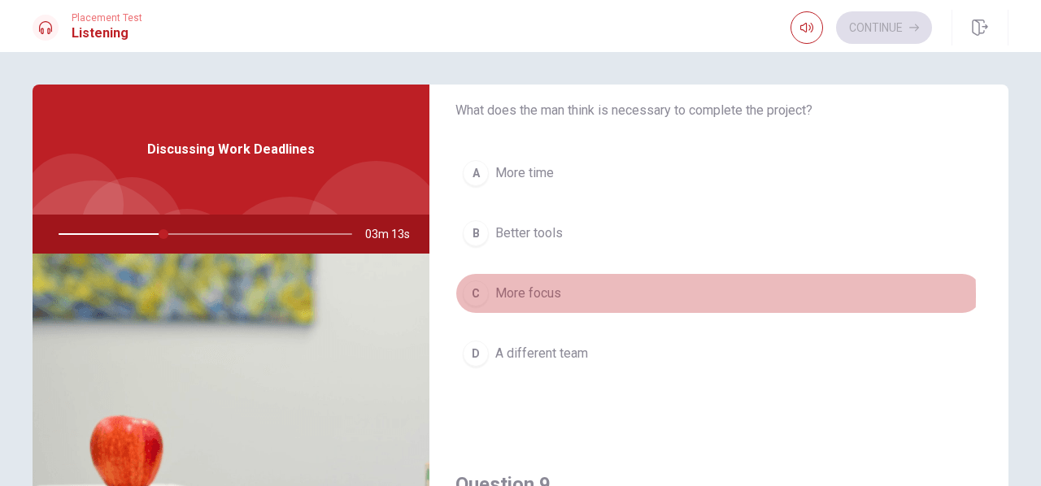
click at [530, 290] on span "More focus" at bounding box center [528, 294] width 66 height 20
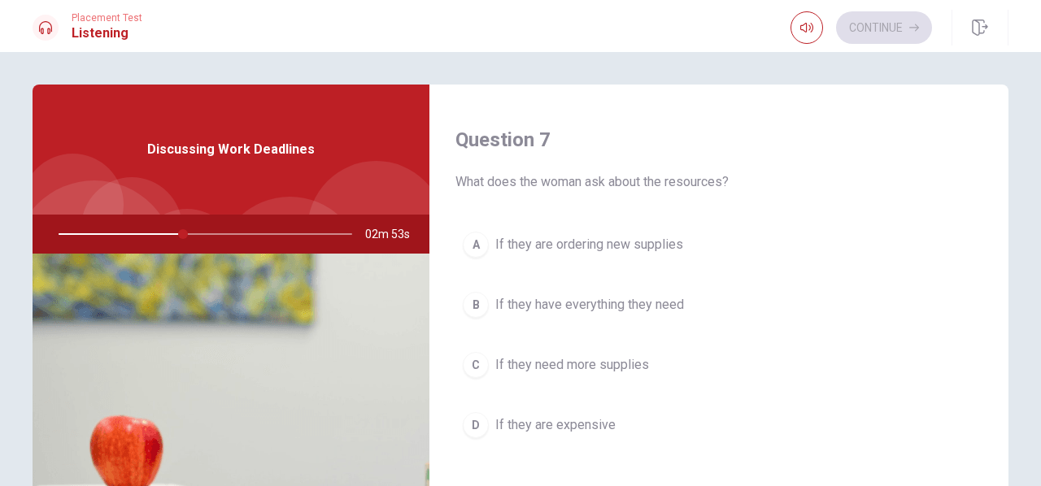
scroll to position [488, 0]
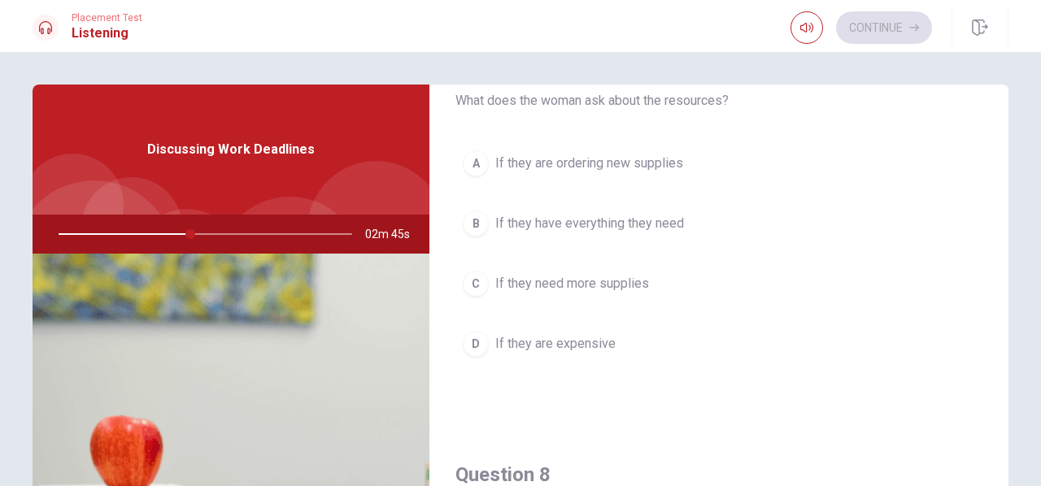
click at [595, 234] on button "B If they have everything they need" at bounding box center [718, 223] width 527 height 41
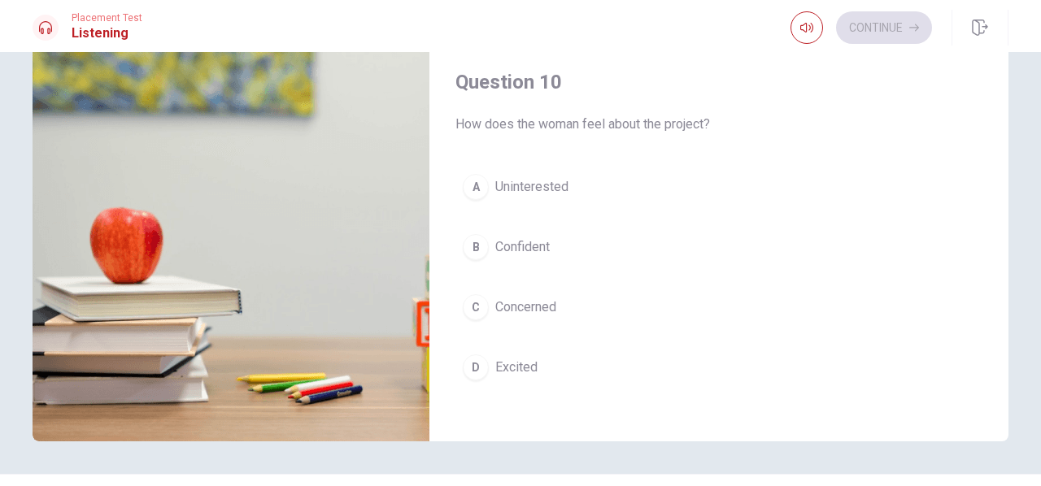
scroll to position [244, 0]
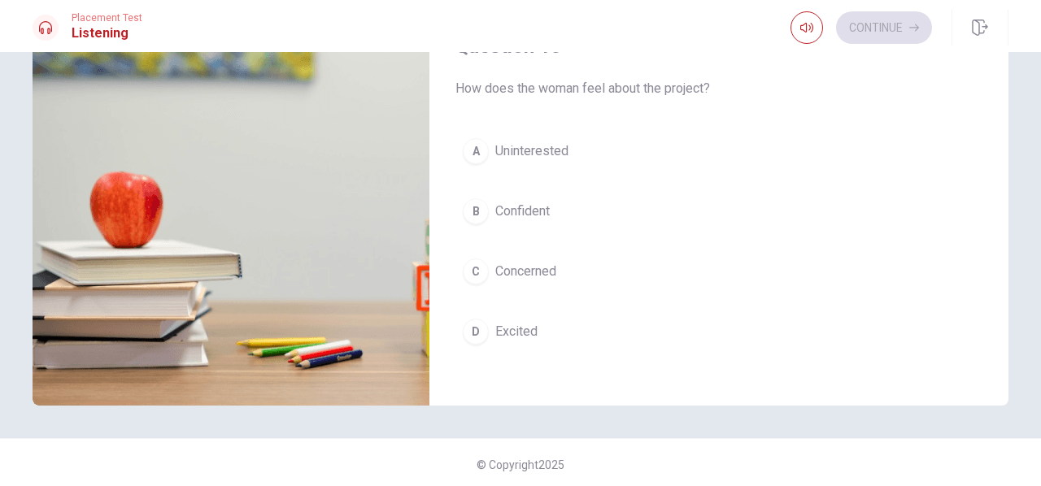
click at [519, 262] on span "Concerned" at bounding box center [525, 272] width 61 height 20
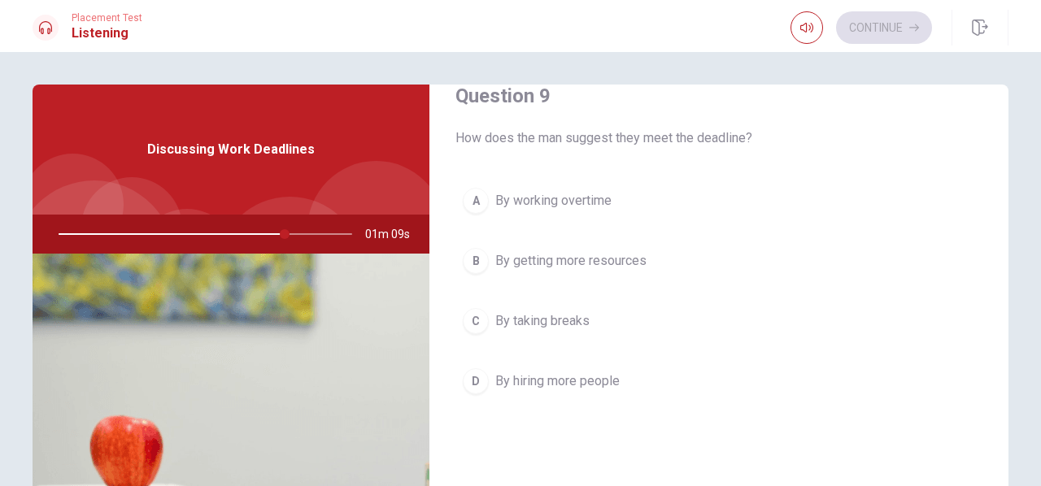
scroll to position [1261, 0]
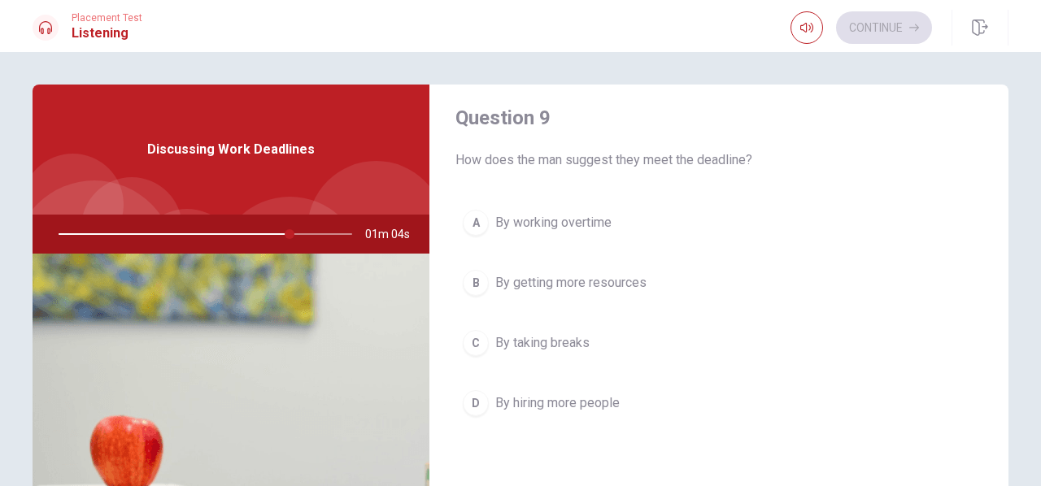
click at [542, 273] on span "By getting more resources" at bounding box center [570, 283] width 151 height 20
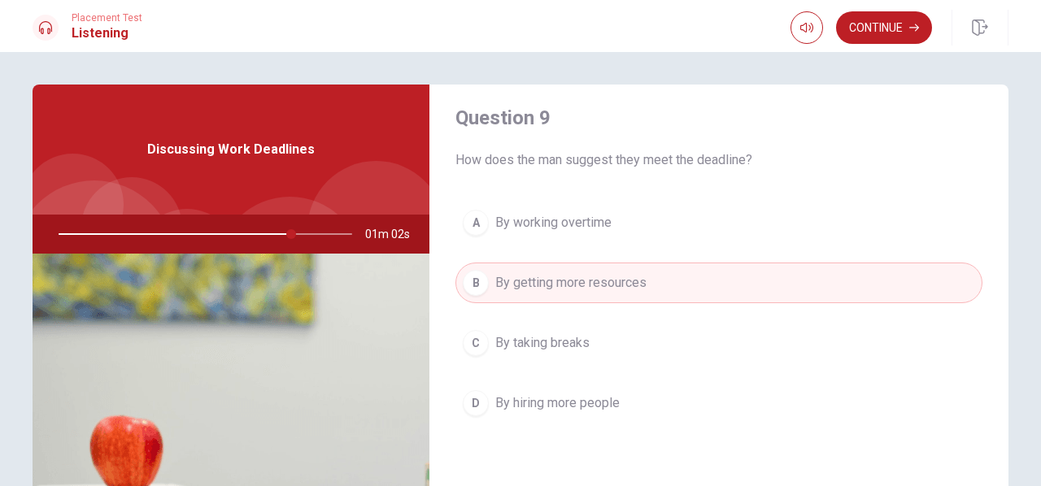
click at [547, 203] on button "A By working overtime" at bounding box center [718, 223] width 527 height 41
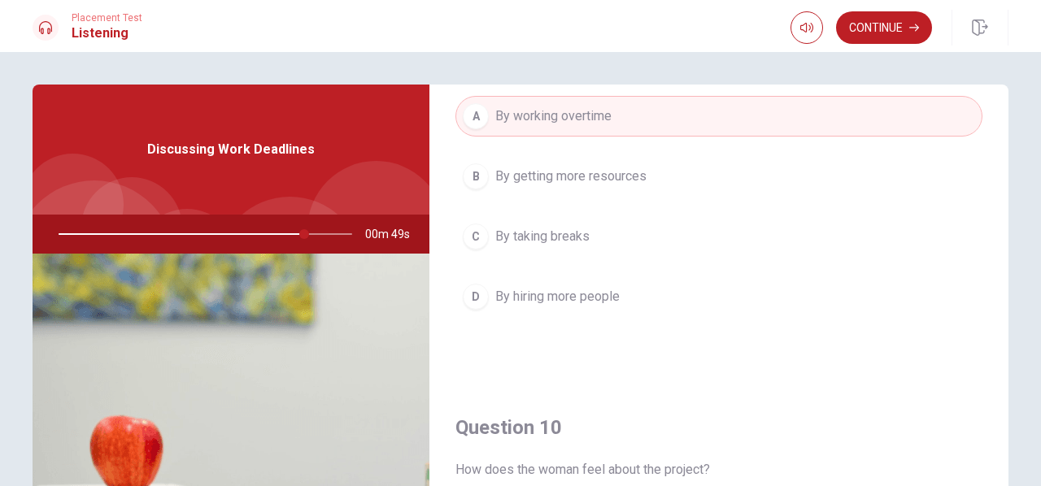
scroll to position [1343, 0]
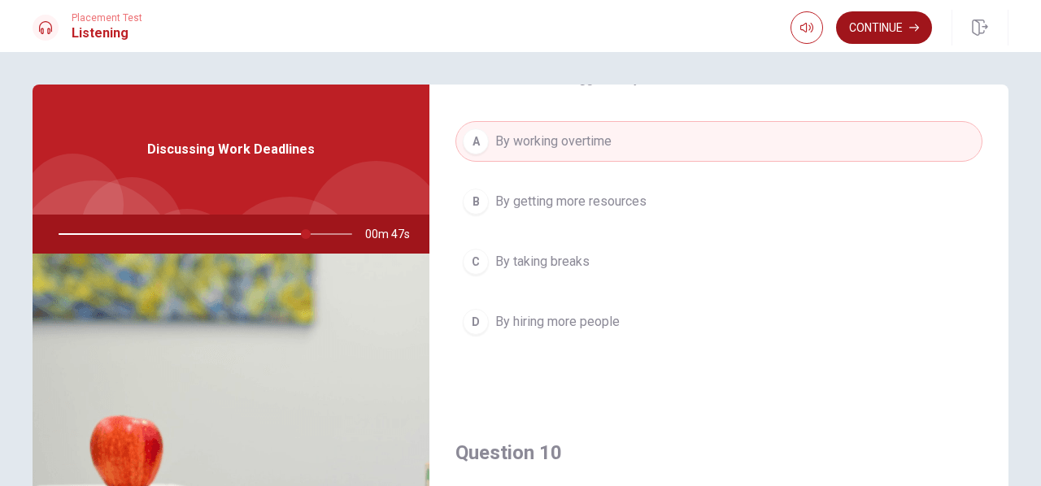
click at [880, 38] on button "Continue" at bounding box center [884, 27] width 96 height 33
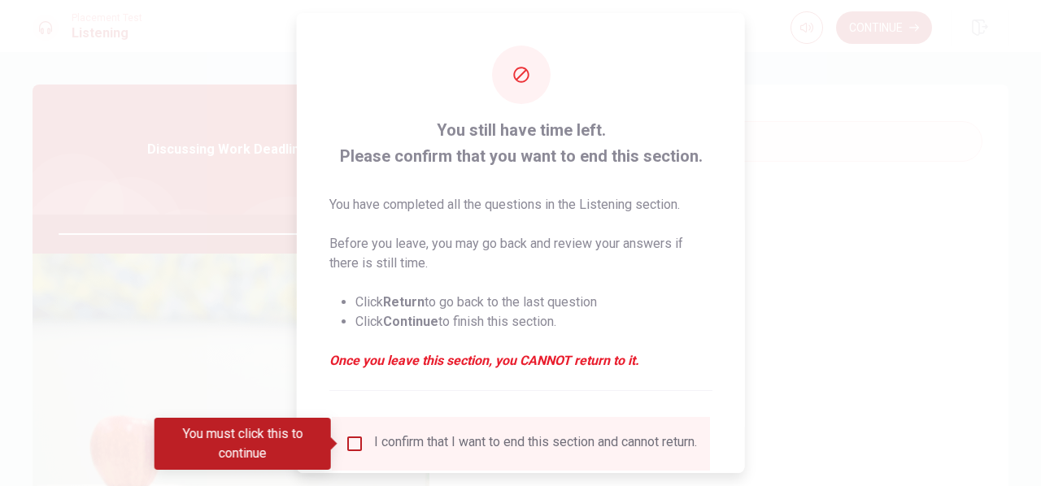
click at [350, 439] on input "You must click this to continue" at bounding box center [355, 444] width 20 height 20
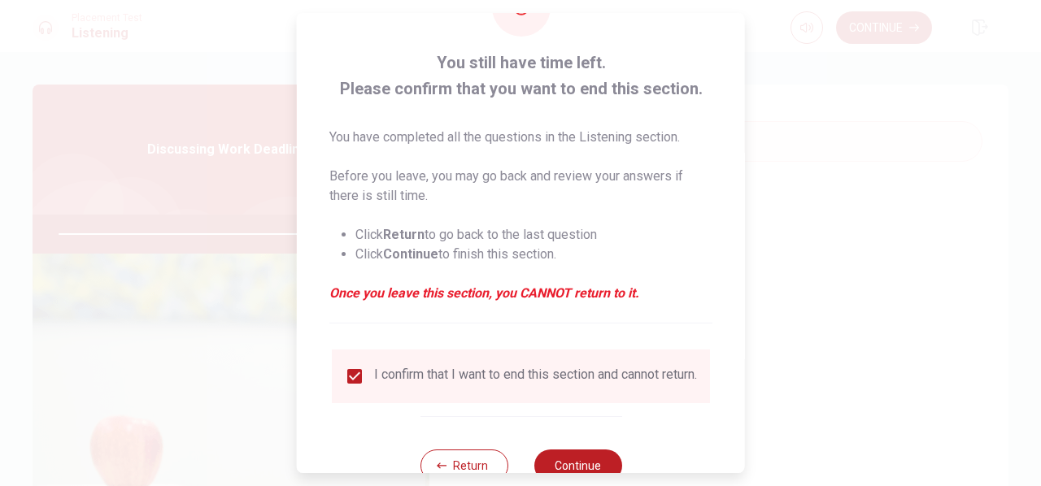
scroll to position [120, 0]
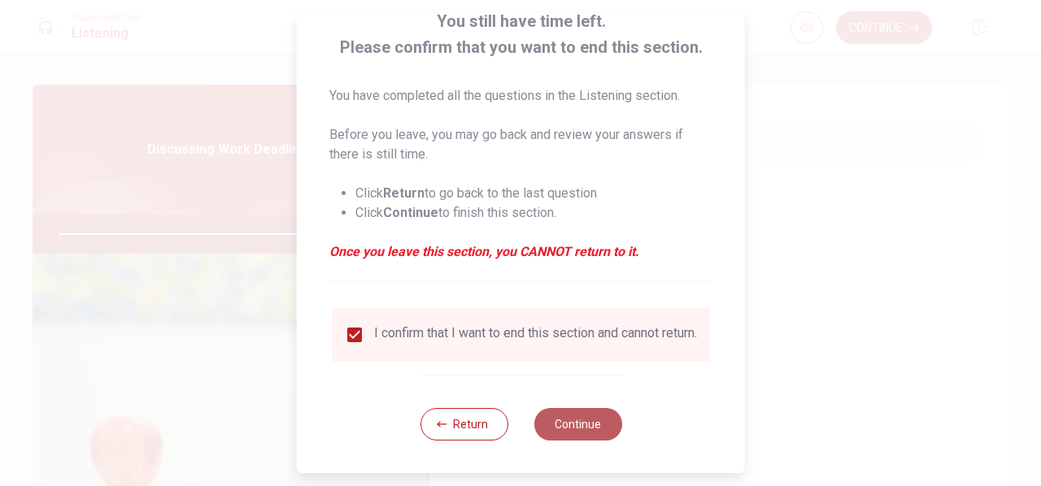
click at [576, 438] on button "Continue" at bounding box center [578, 424] width 88 height 33
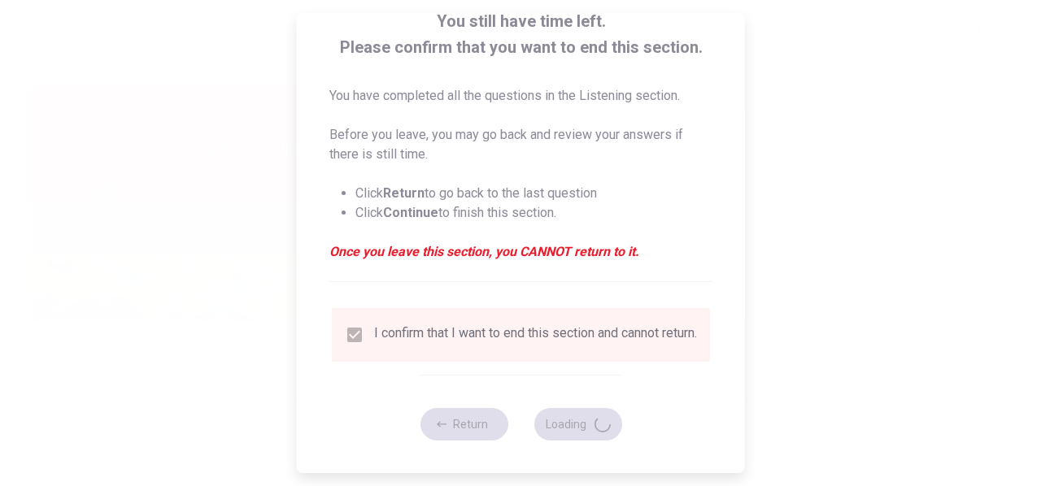
type input "86"
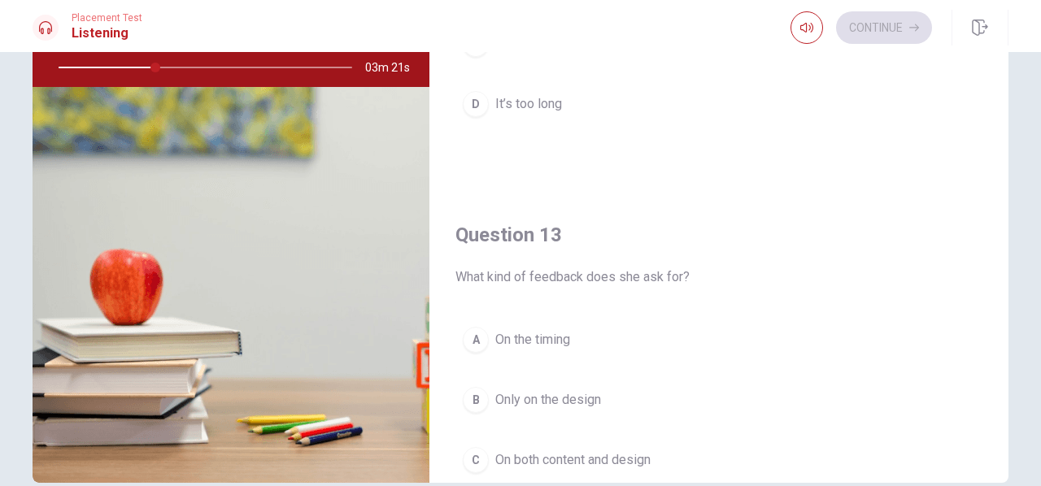
scroll to position [651, 0]
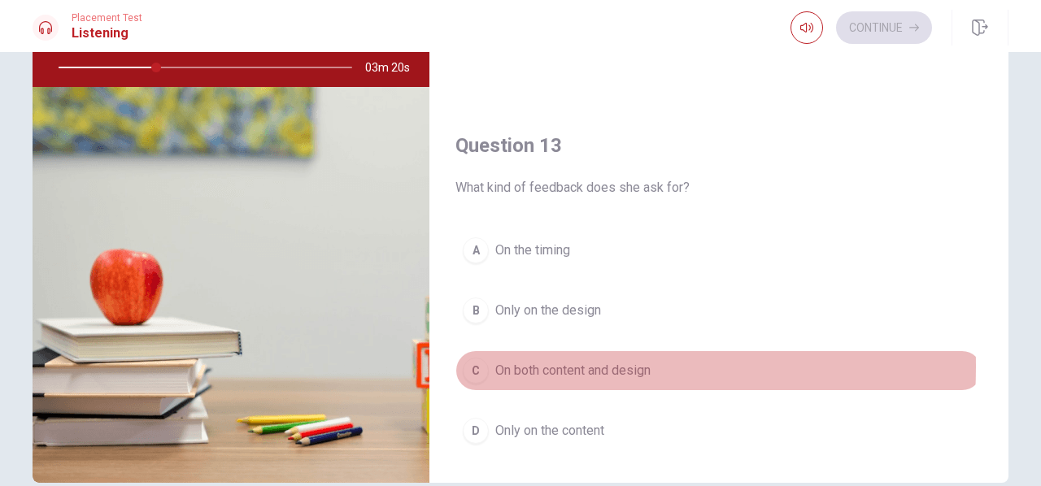
click at [486, 361] on button "C On both content and design" at bounding box center [718, 371] width 527 height 41
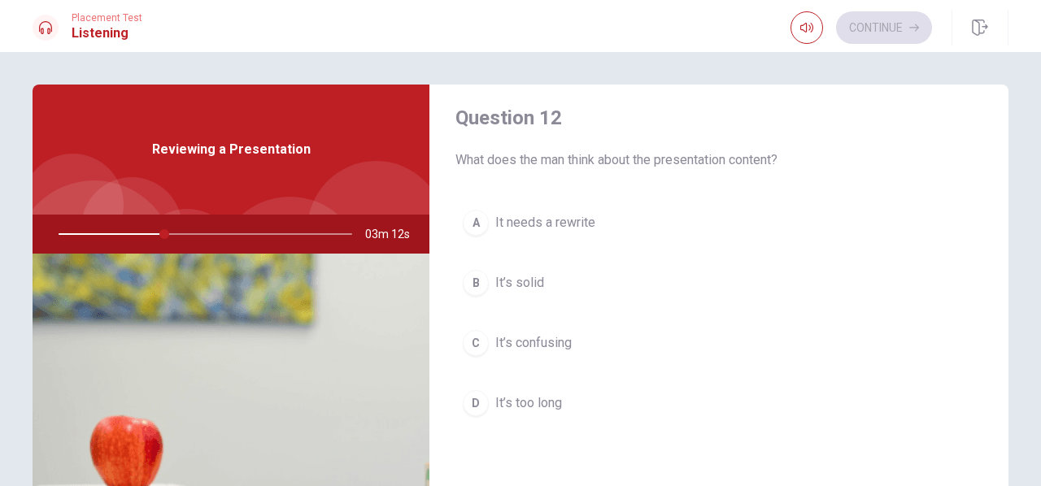
scroll to position [488, 0]
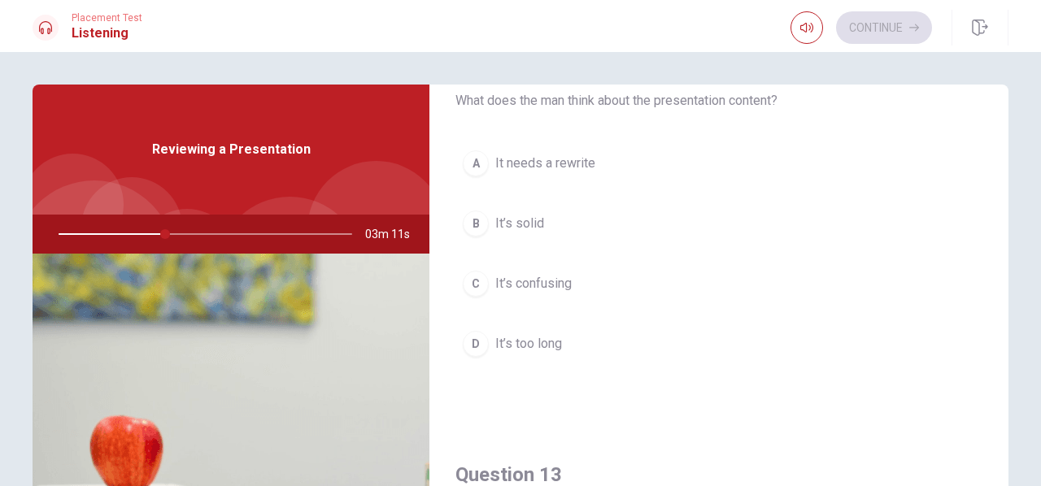
click at [530, 214] on span "It’s solid" at bounding box center [519, 224] width 49 height 20
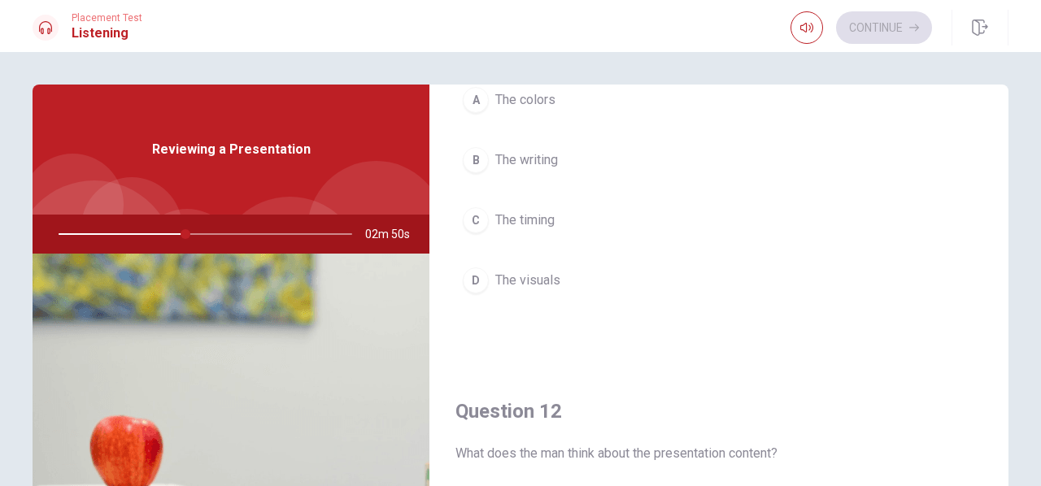
scroll to position [163, 0]
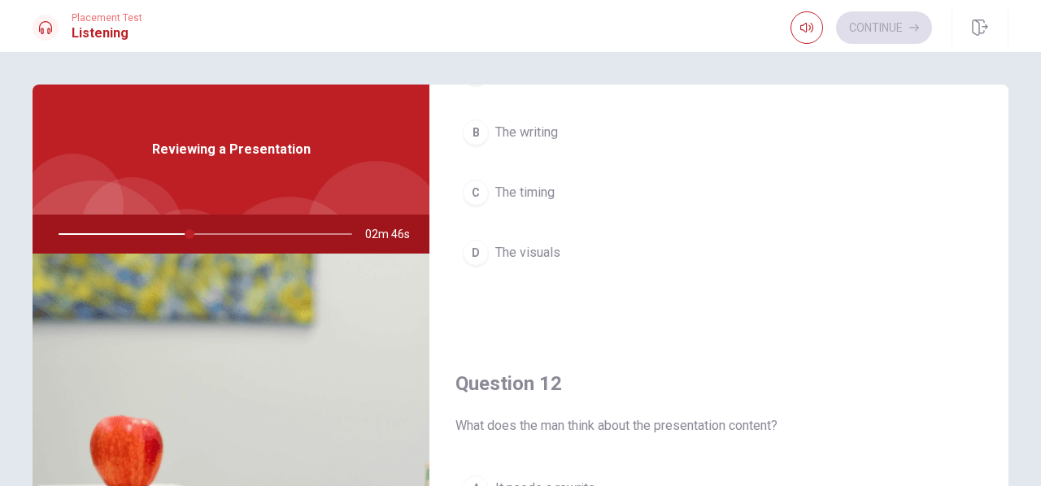
click at [529, 249] on span "The visuals" at bounding box center [527, 253] width 65 height 20
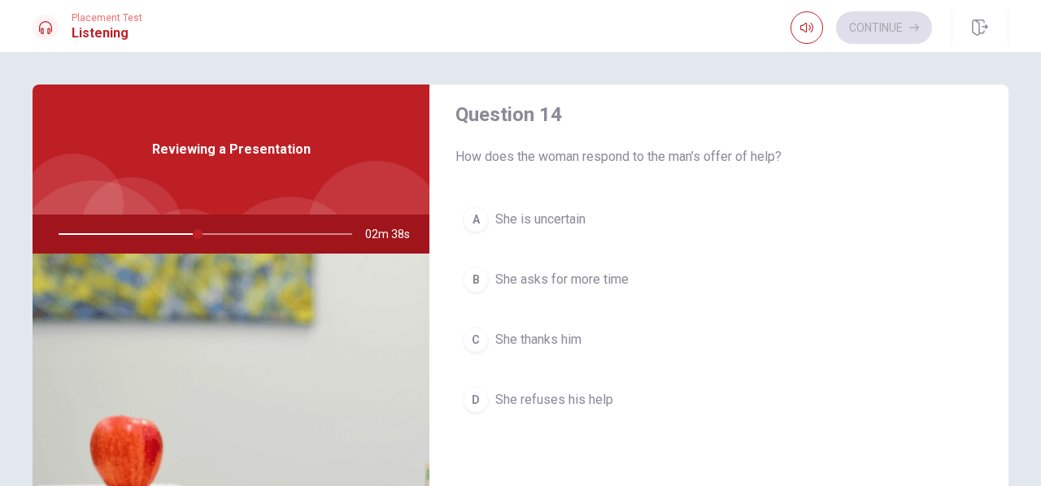
scroll to position [1261, 0]
click at [554, 333] on span "She thanks him" at bounding box center [538, 343] width 86 height 20
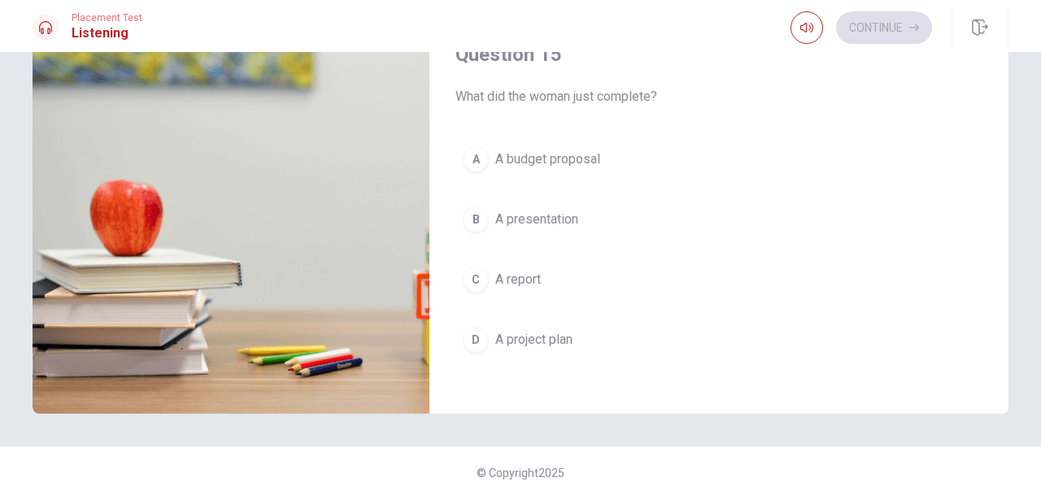
scroll to position [244, 0]
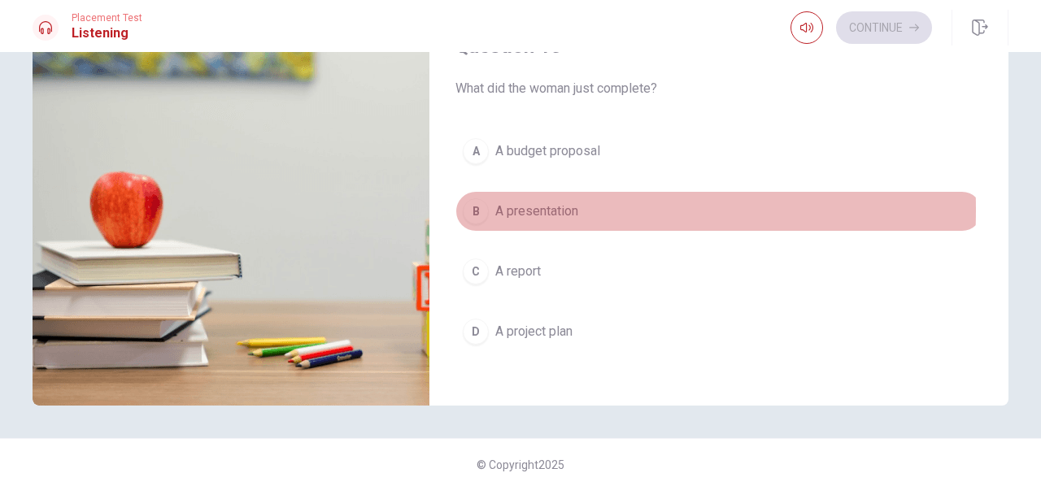
click at [468, 200] on div "B" at bounding box center [476, 211] width 26 height 26
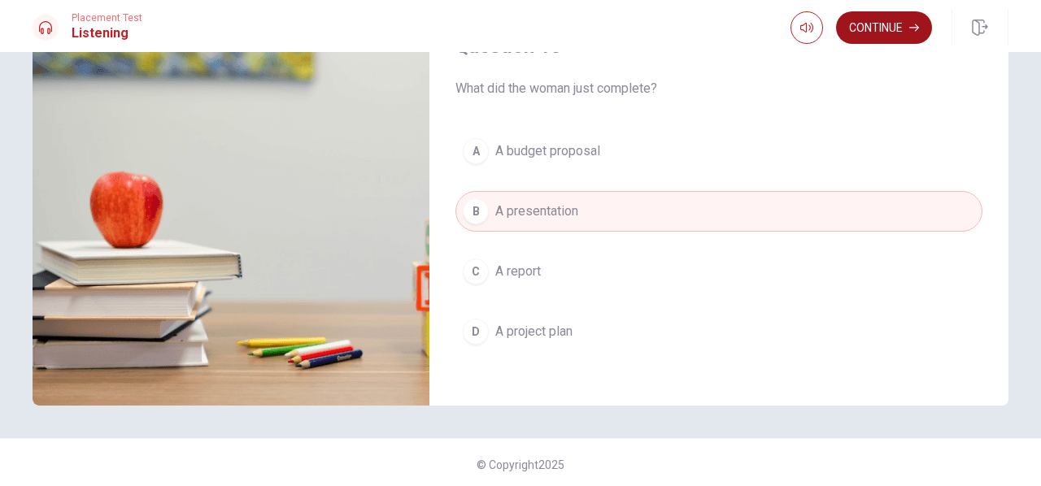
click at [899, 33] on button "Continue" at bounding box center [884, 27] width 96 height 33
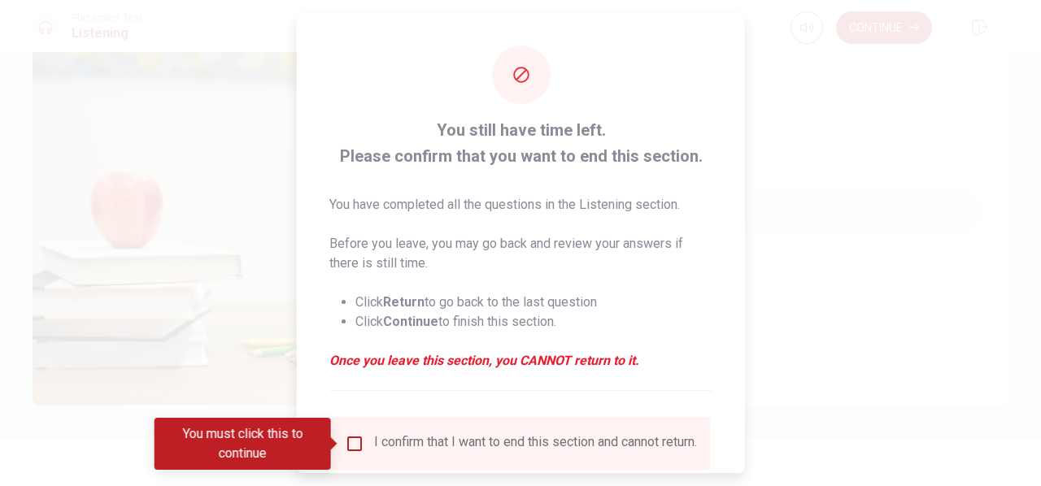
click at [347, 446] on input "You must click this to continue" at bounding box center [355, 444] width 20 height 20
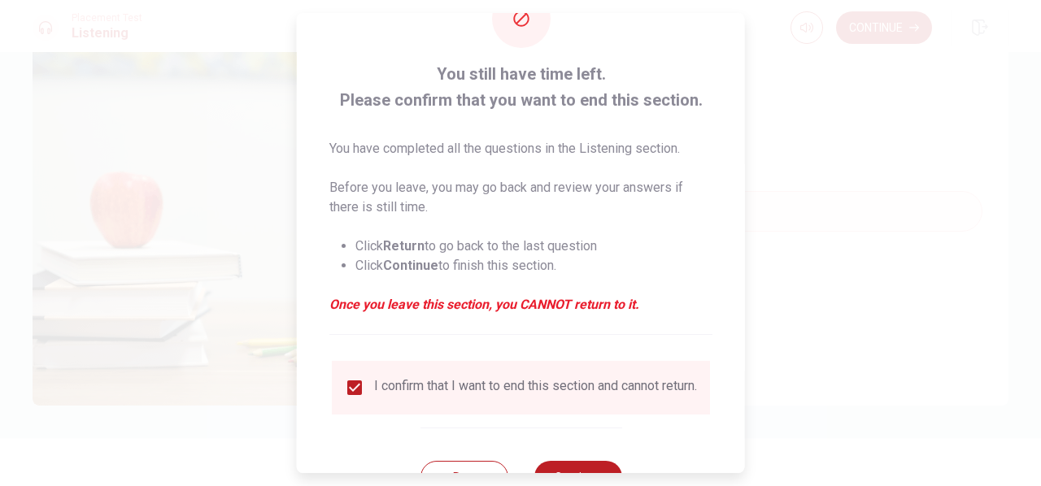
scroll to position [120, 0]
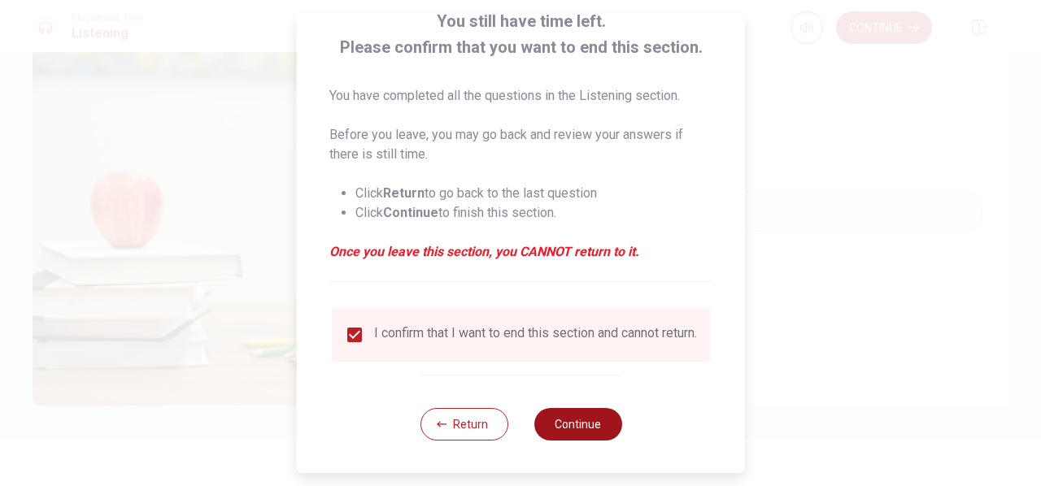
click at [559, 425] on button "Continue" at bounding box center [578, 424] width 88 height 33
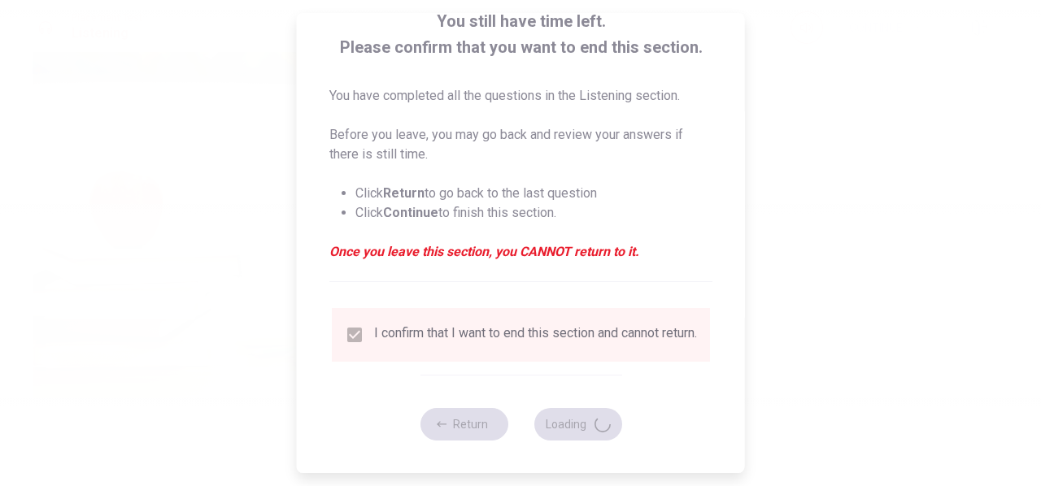
type input "62"
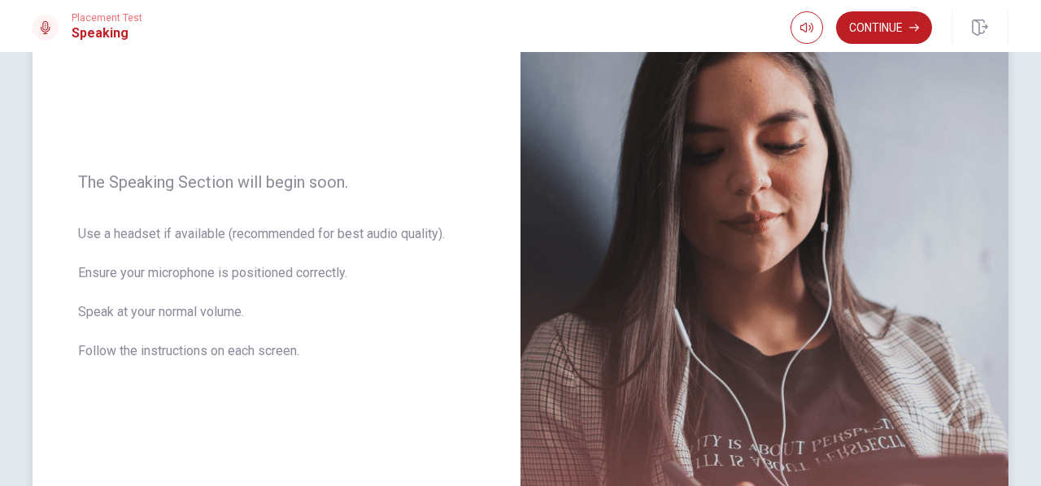
scroll to position [244, 0]
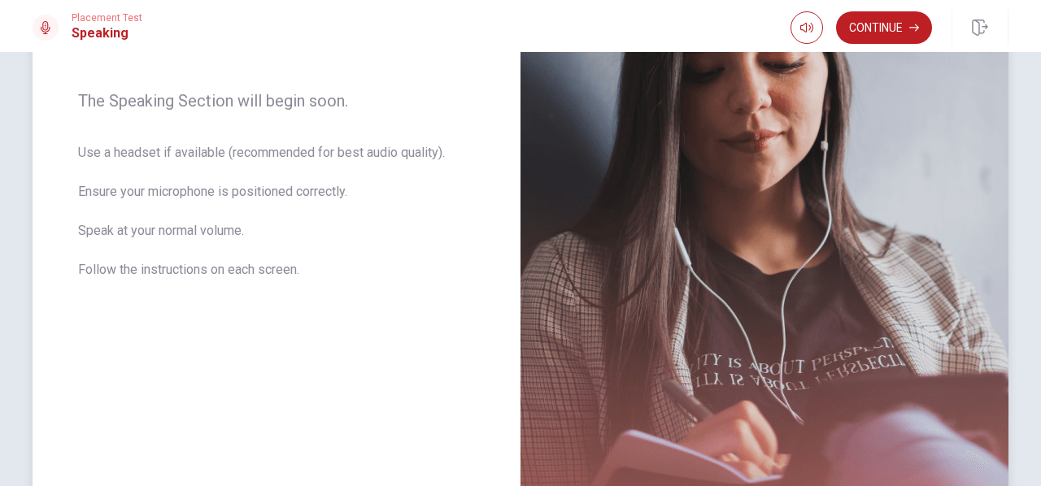
drag, startPoint x: 104, startPoint y: 155, endPoint x: 218, endPoint y: 150, distance: 113.9
click at [214, 150] on span "Use a headset if available (recommended for best audio quality). Ensure your mi…" at bounding box center [276, 221] width 397 height 156
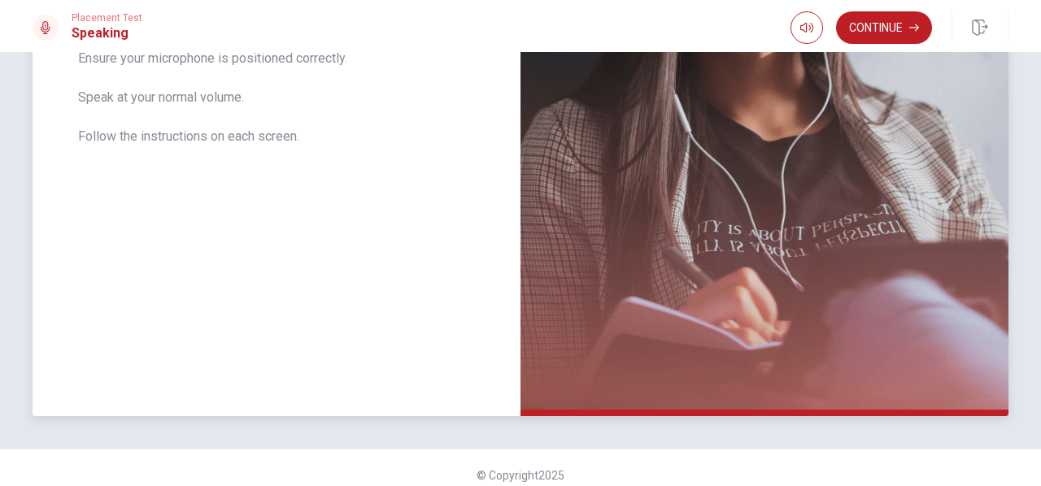
scroll to position [392, 0]
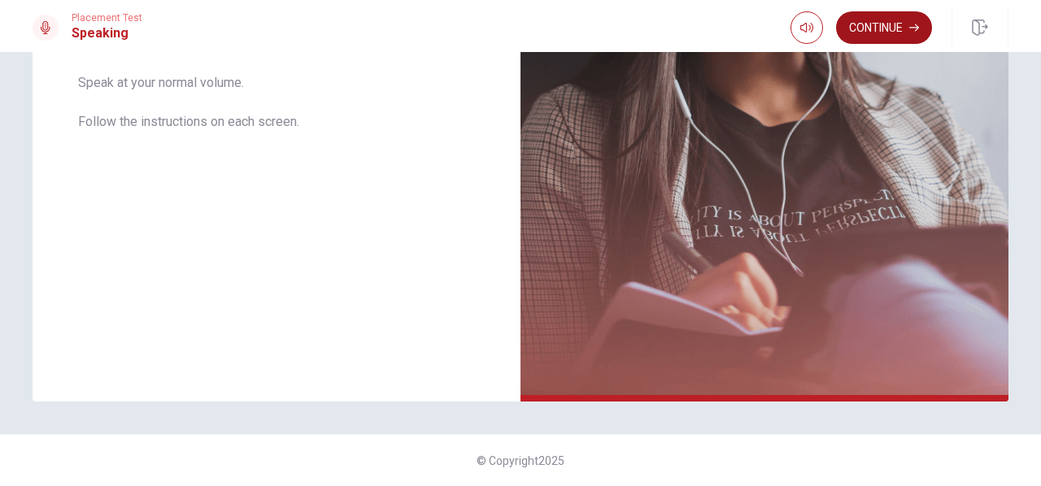
click at [893, 37] on button "Continue" at bounding box center [884, 27] width 96 height 33
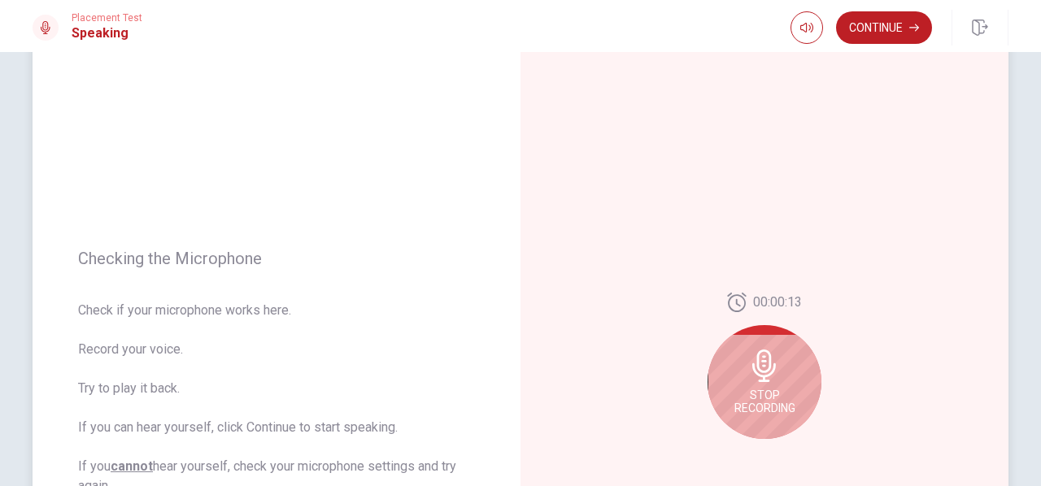
scroll to position [229, 0]
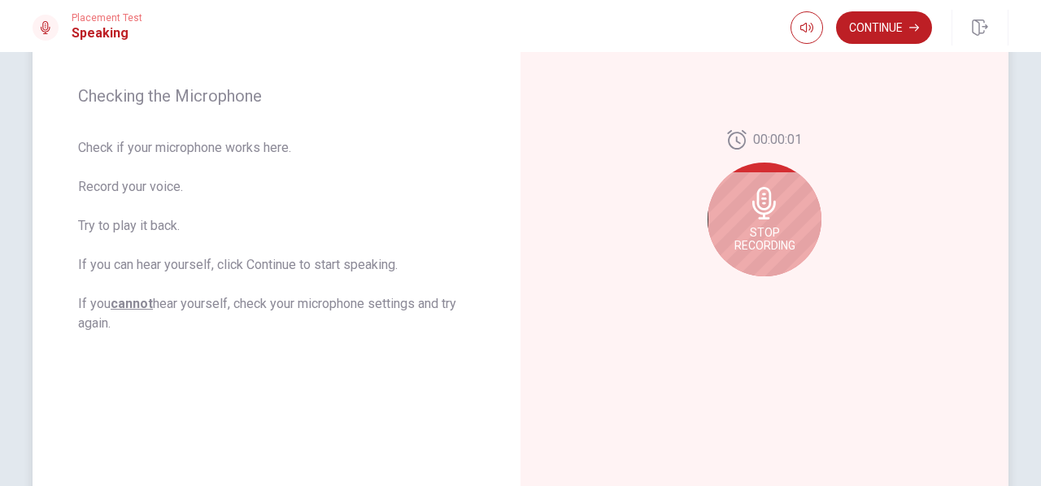
click at [756, 223] on div "Stop Recording" at bounding box center [765, 220] width 114 height 114
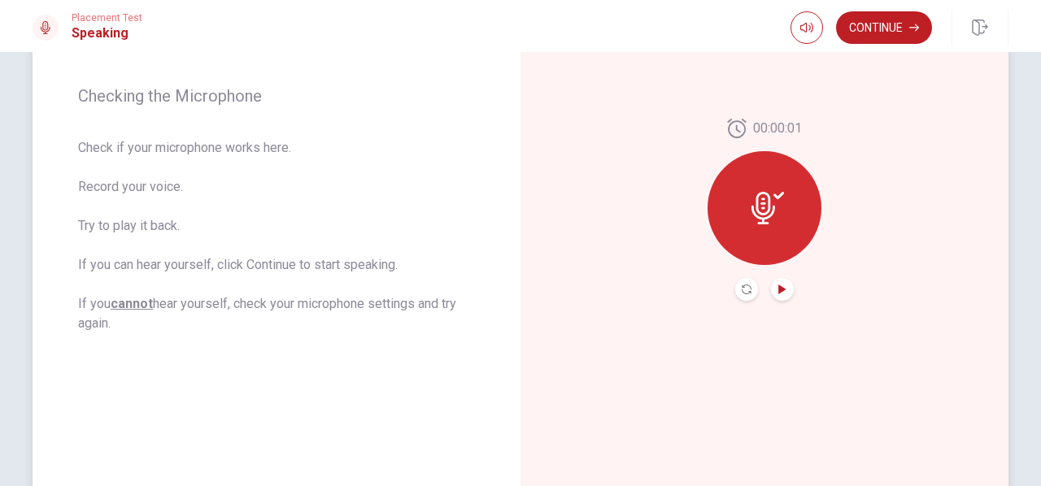
click at [778, 288] on icon "Play Audio" at bounding box center [781, 290] width 7 height 10
click at [779, 296] on button "Pause Audio" at bounding box center [782, 289] width 23 height 23
click at [779, 296] on button "Play Audio" at bounding box center [782, 289] width 23 height 23
click at [778, 291] on icon "Pause Audio" at bounding box center [783, 290] width 10 height 10
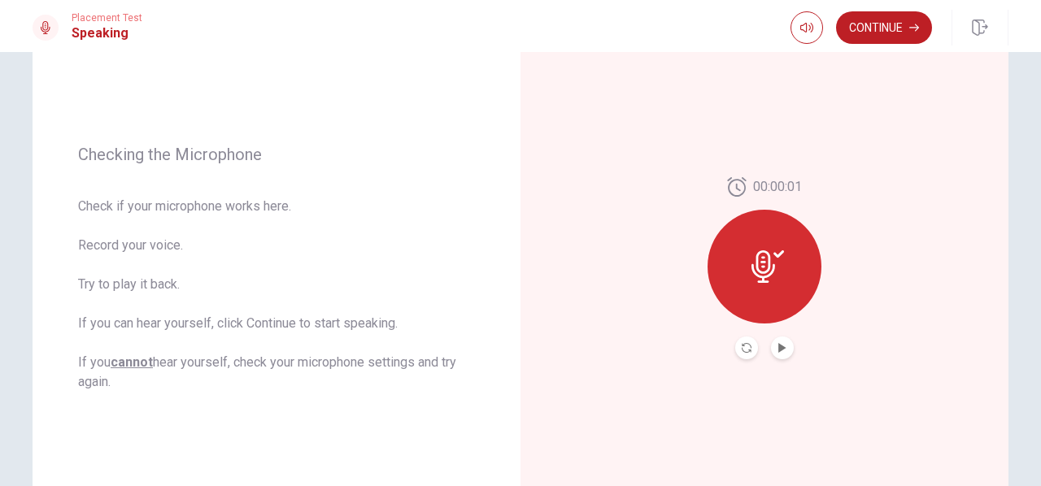
scroll to position [148, 0]
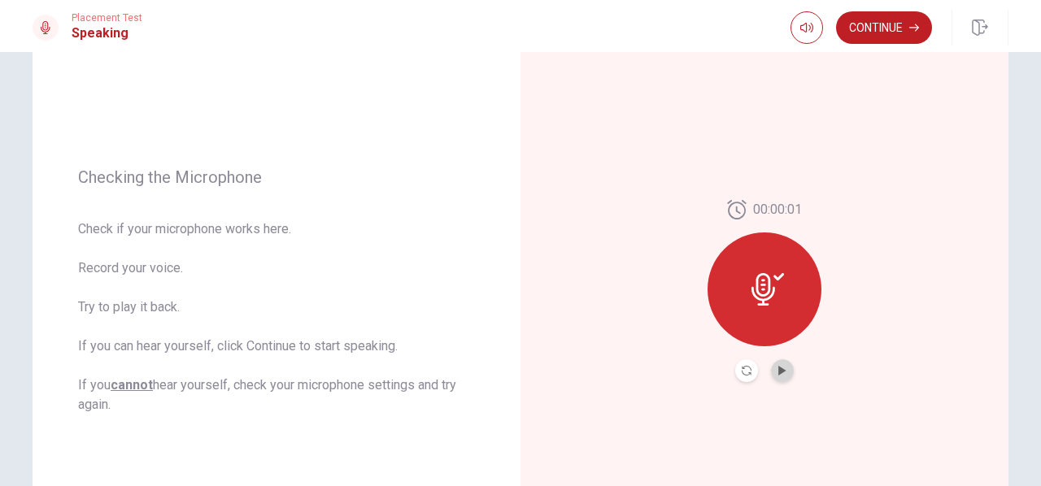
click at [771, 366] on button "Play Audio" at bounding box center [782, 370] width 23 height 23
click at [766, 276] on icon at bounding box center [768, 289] width 33 height 33
click at [743, 373] on icon "Record Again" at bounding box center [747, 371] width 10 height 10
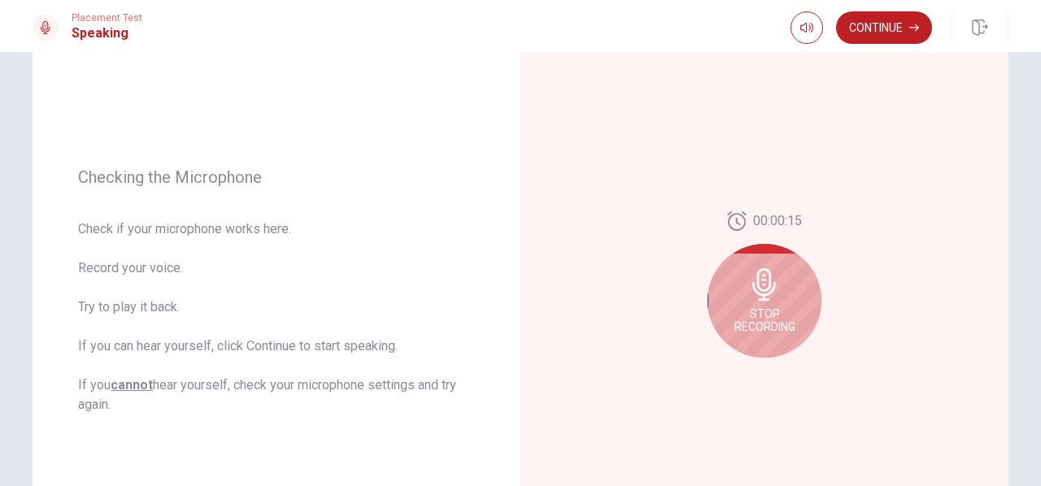
click at [765, 276] on icon at bounding box center [764, 284] width 24 height 33
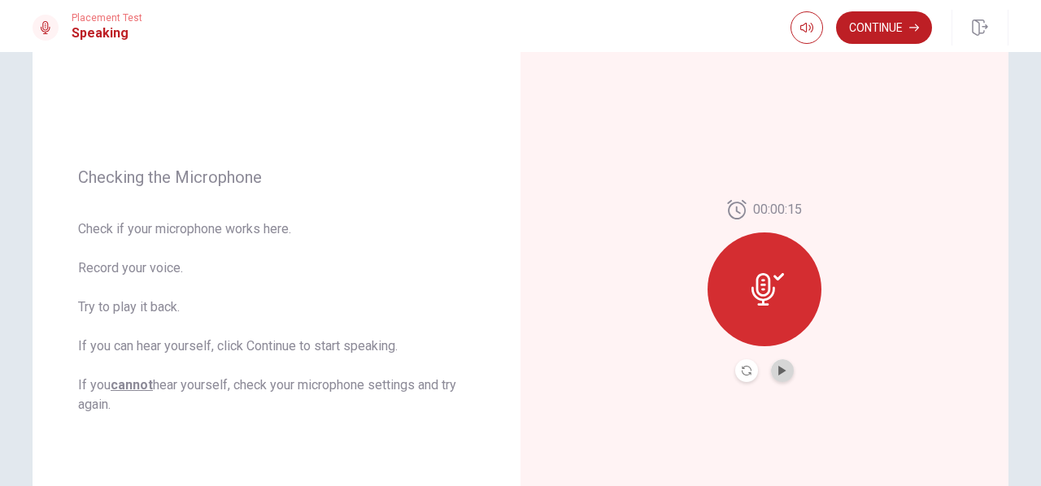
click at [778, 377] on button "Play Audio" at bounding box center [782, 370] width 23 height 23
click at [776, 378] on button "Play Audio" at bounding box center [782, 370] width 23 height 23
click at [758, 272] on div at bounding box center [765, 290] width 114 height 114
click at [776, 364] on button "Play Audio" at bounding box center [782, 370] width 23 height 23
click at [779, 372] on icon "Play Audio" at bounding box center [781, 371] width 7 height 10
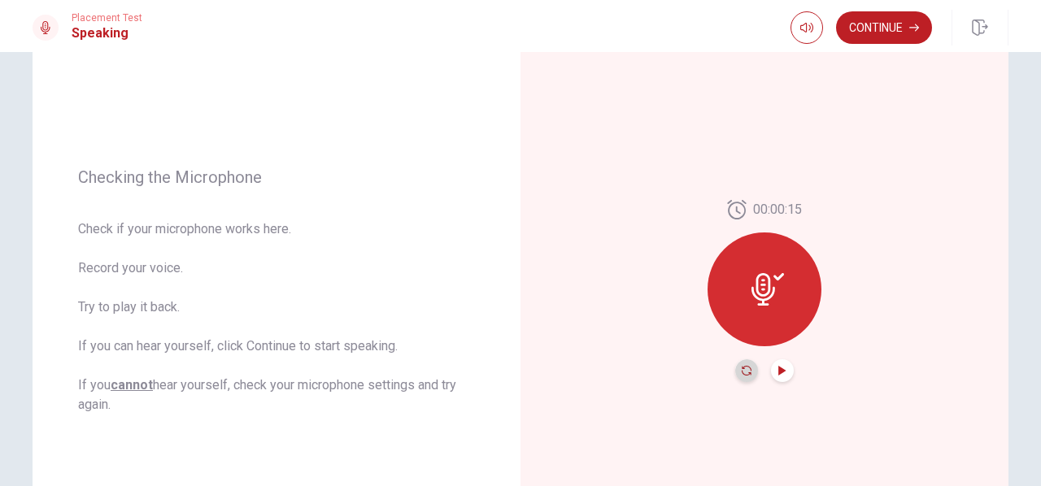
click at [742, 373] on icon "Record Again" at bounding box center [747, 371] width 10 height 10
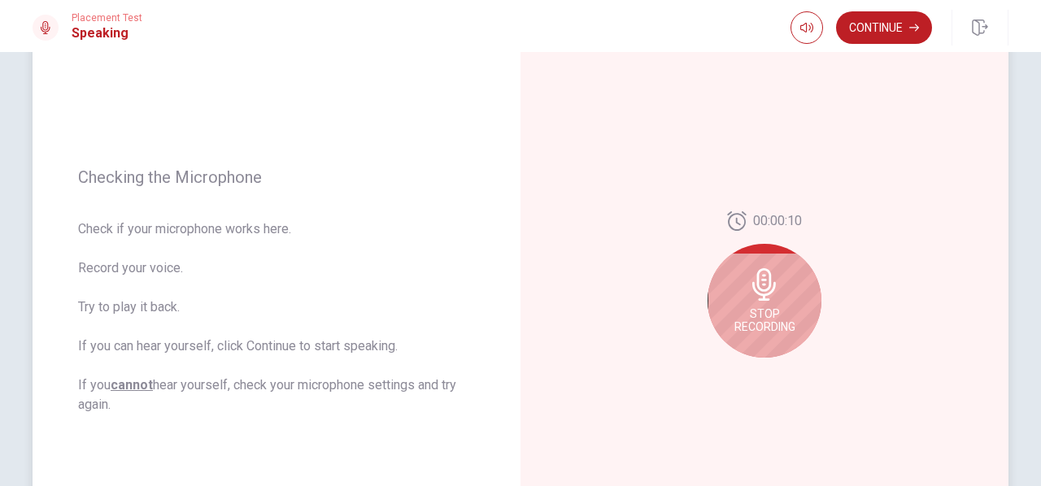
scroll to position [229, 0]
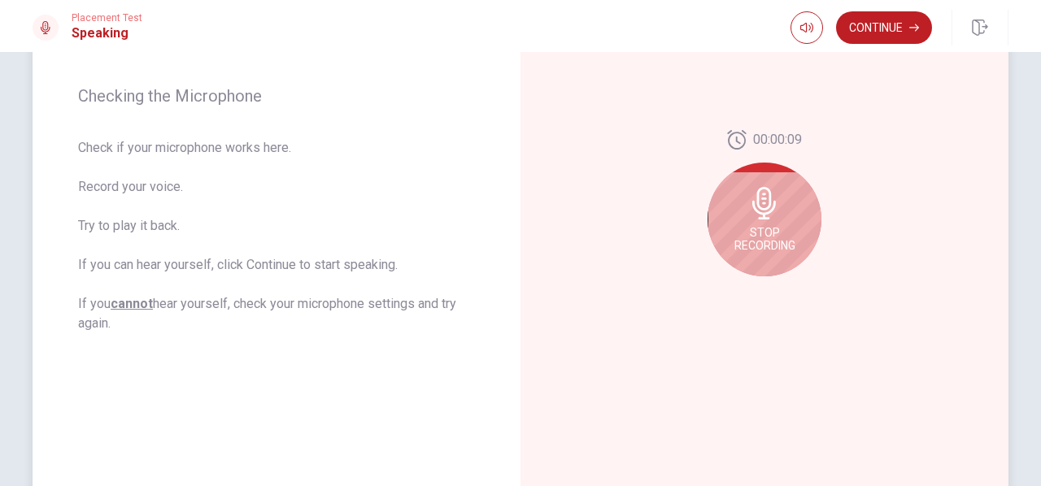
click at [807, 213] on div "Stop Recording" at bounding box center [765, 220] width 114 height 114
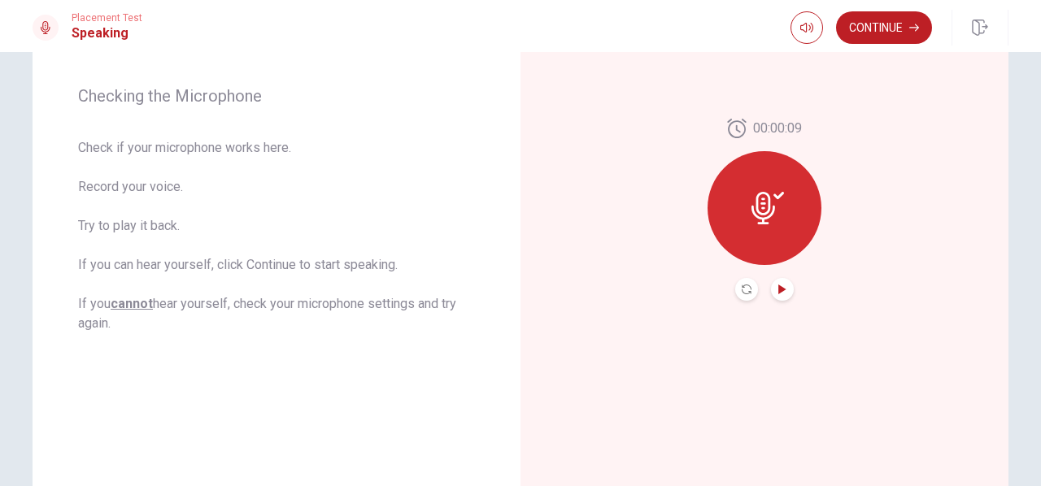
click at [782, 293] on icon "Play Audio" at bounding box center [783, 290] width 10 height 10
click at [782, 294] on icon "Pause Audio" at bounding box center [782, 290] width 8 height 10
click at [877, 24] on button "Continue" at bounding box center [884, 27] width 96 height 33
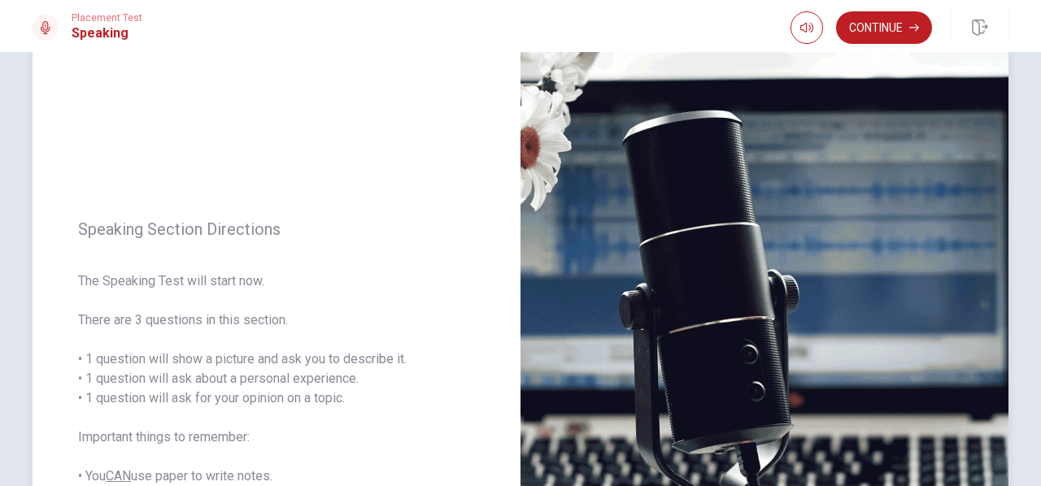
scroll to position [148, 0]
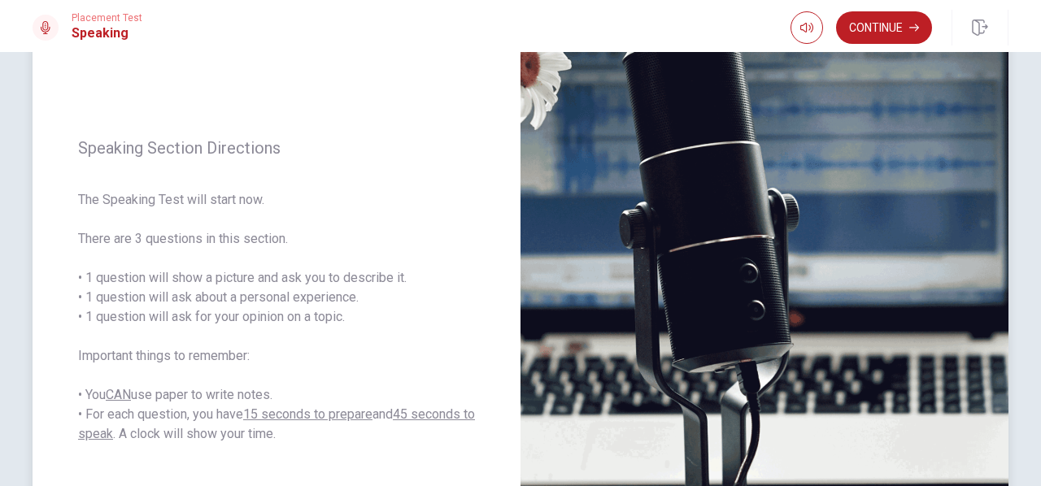
drag, startPoint x: 80, startPoint y: 201, endPoint x: 233, endPoint y: 207, distance: 153.9
click at [233, 207] on span "The Speaking Test will start now. There are 3 questions in this section. • 1 qu…" at bounding box center [276, 317] width 397 height 254
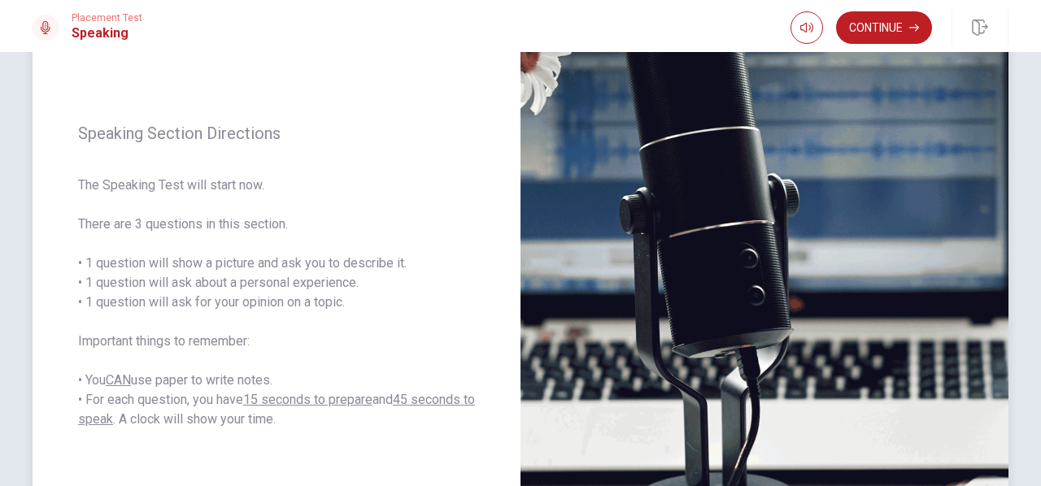
scroll to position [244, 0]
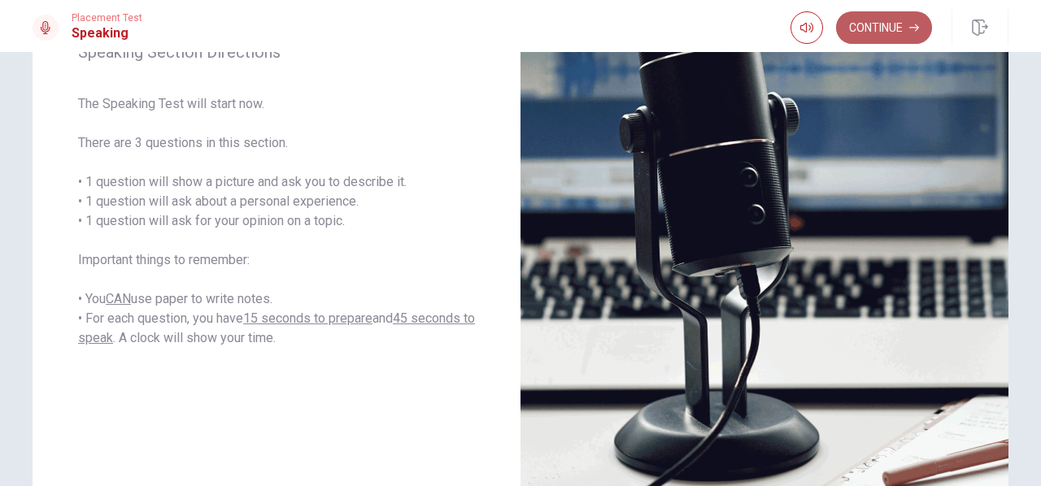
click at [865, 32] on button "Continue" at bounding box center [884, 27] width 96 height 33
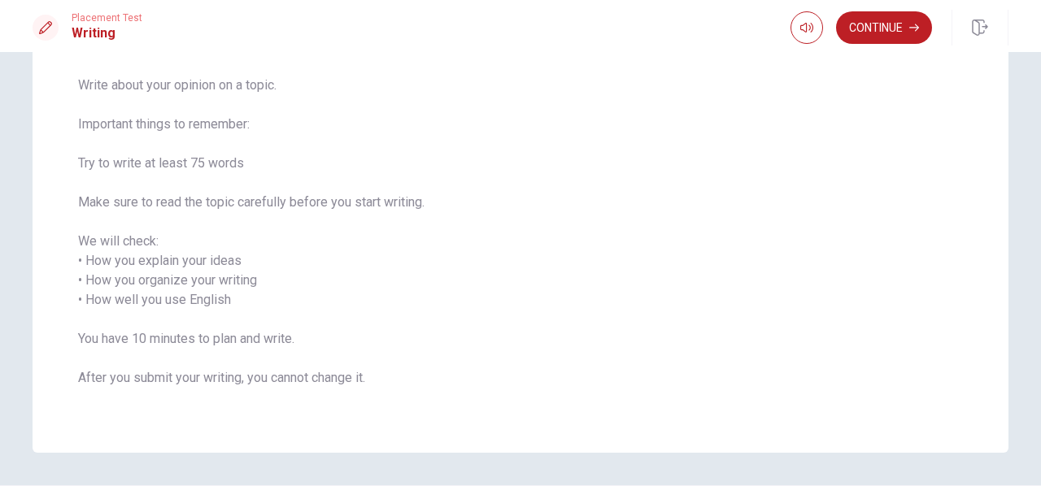
scroll to position [0, 0]
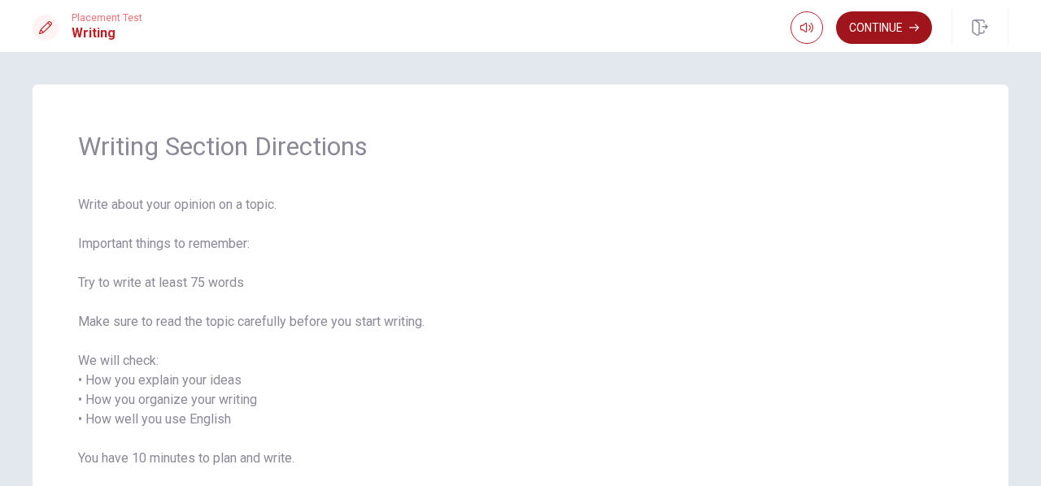
click at [898, 27] on button "Continue" at bounding box center [884, 27] width 96 height 33
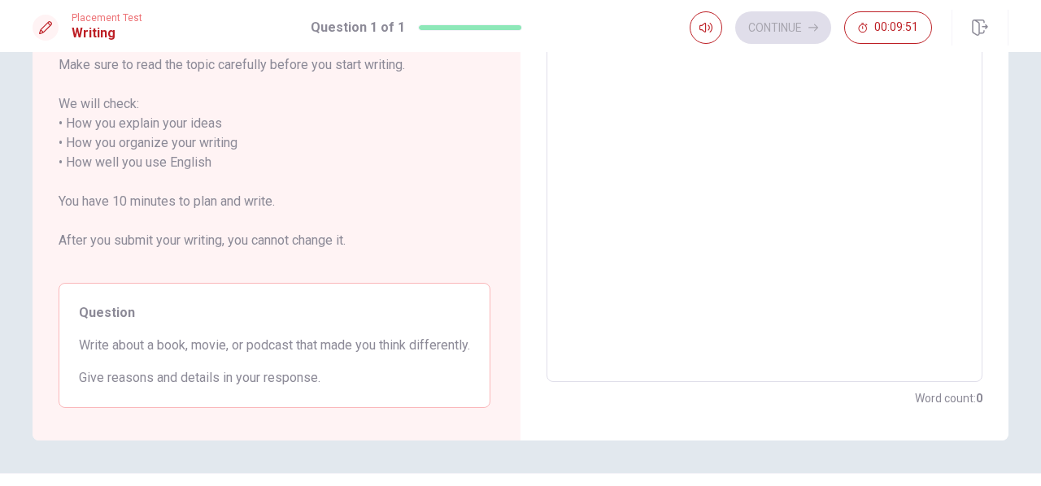
scroll to position [276, 0]
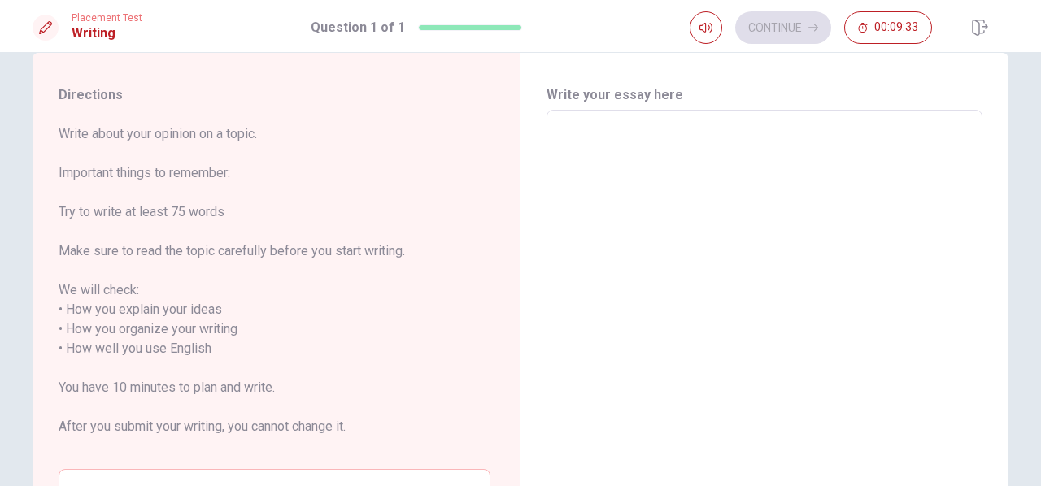
click at [584, 164] on textarea at bounding box center [764, 340] width 413 height 432
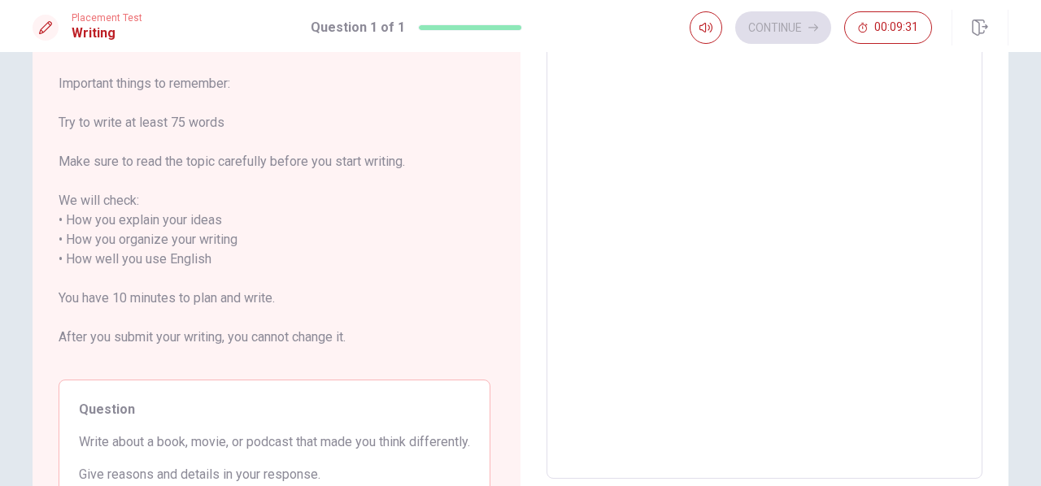
scroll to position [32, 0]
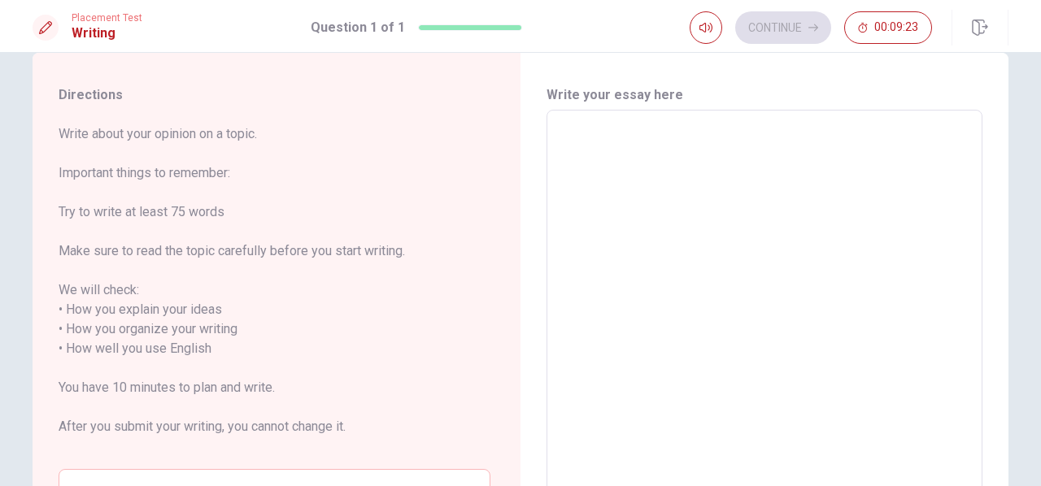
type textarea "I"
type textarea "x"
type textarea "Im"
type textarea "x"
type textarea "Im"
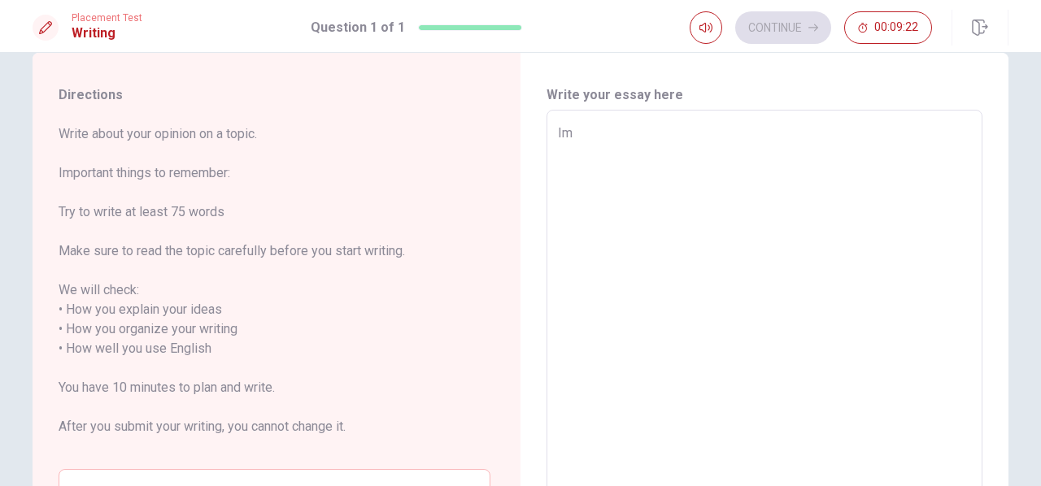
type textarea "x"
type textarea "Im"
type textarea "x"
type textarea "I"
type textarea "x"
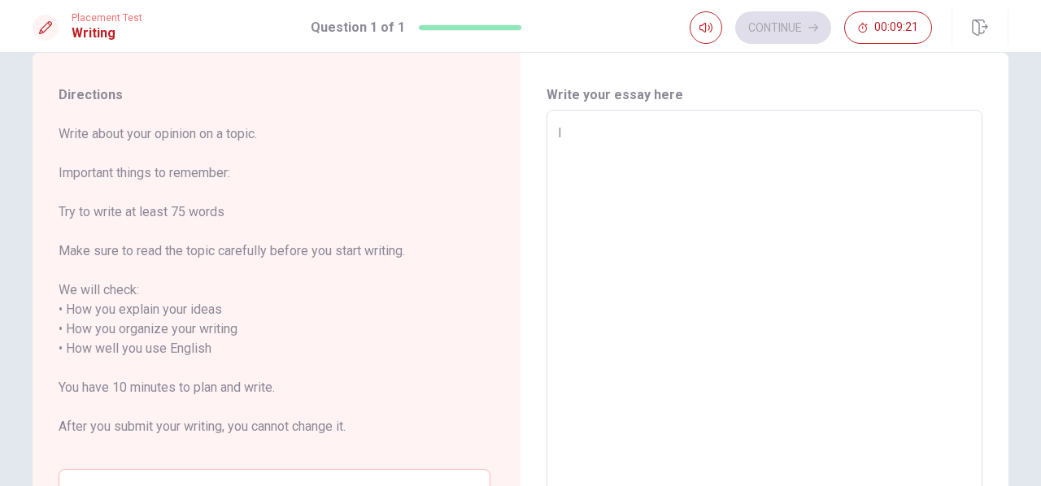
type textarea "I"
type textarea "x"
type textarea "I a"
type textarea "x"
type textarea "I amn"
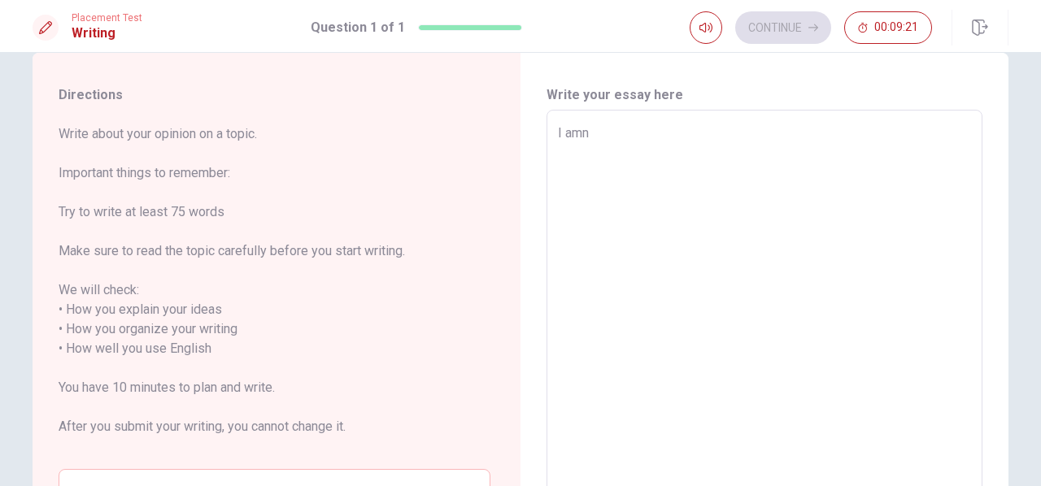
type textarea "x"
type textarea "I amn"
type textarea "x"
type textarea "I amn"
type textarea "x"
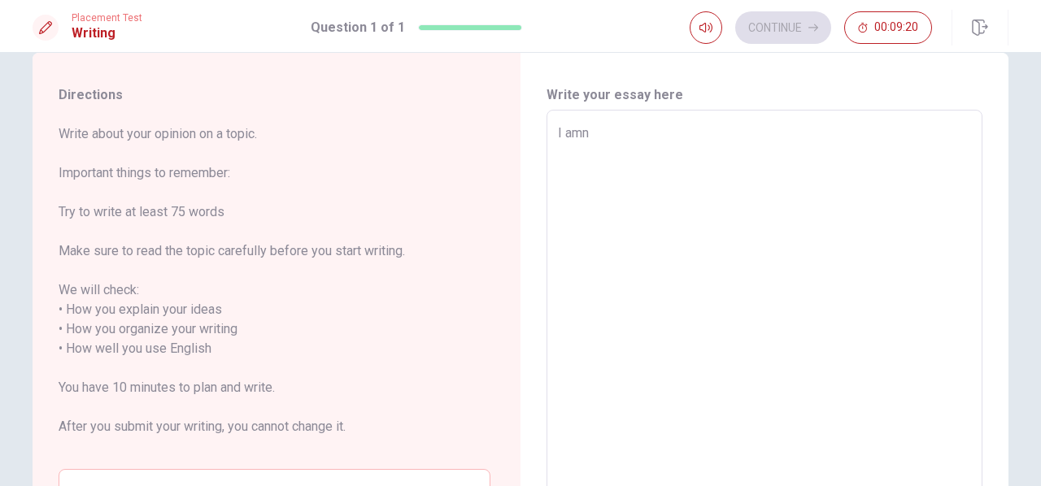
type textarea "I am"
type textarea "x"
type textarea "I am"
type textarea "x"
type textarea "I am a"
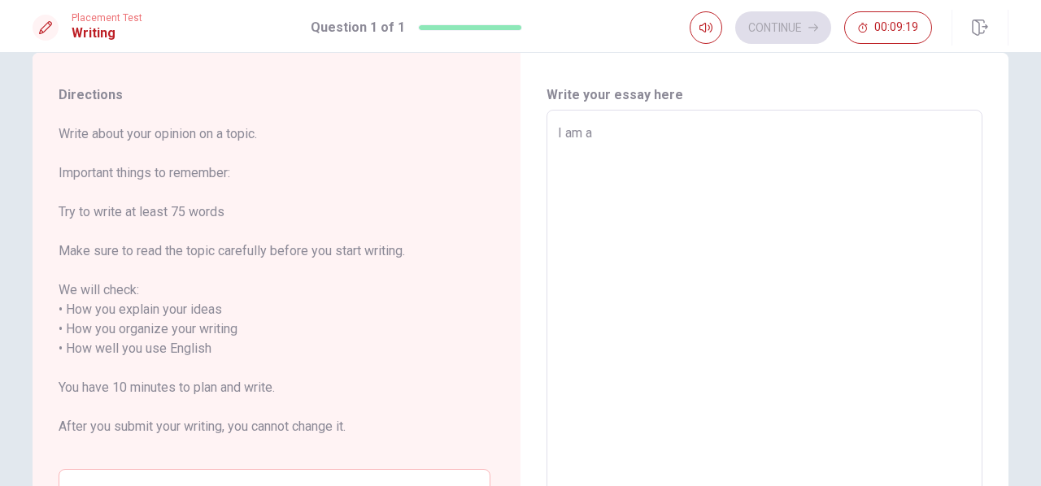
type textarea "x"
type textarea "I am a"
type textarea "x"
type textarea "I am a l"
type textarea "x"
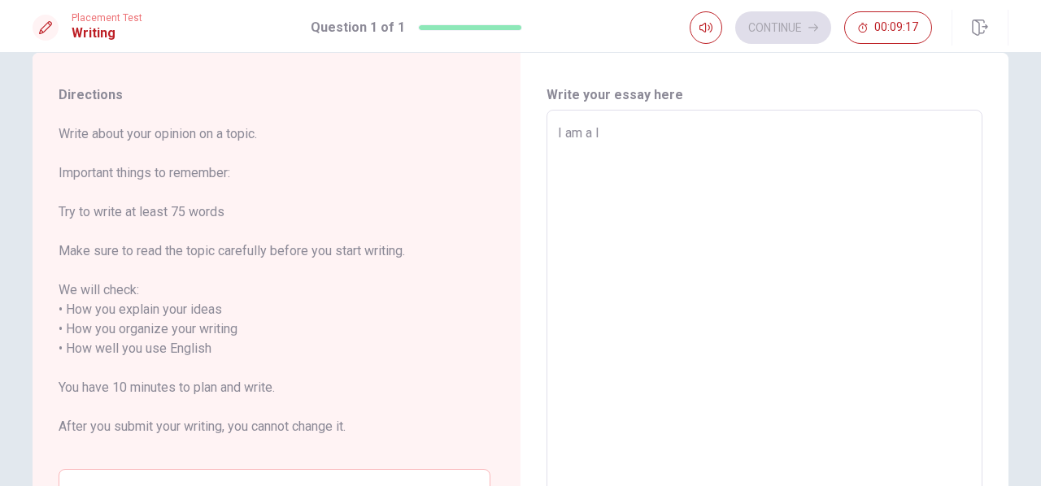
type textarea "I am a la"
type textarea "x"
type textarea "I am a laz"
type textarea "x"
type textarea "I am a lazz"
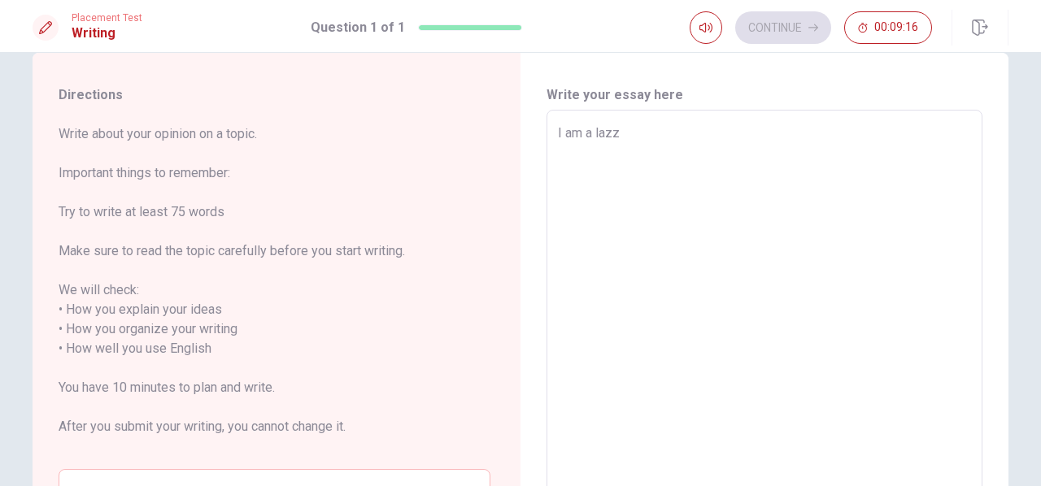
type textarea "x"
type textarea "I am a lazzy"
type textarea "x"
type textarea "I am a lazzy"
type textarea "x"
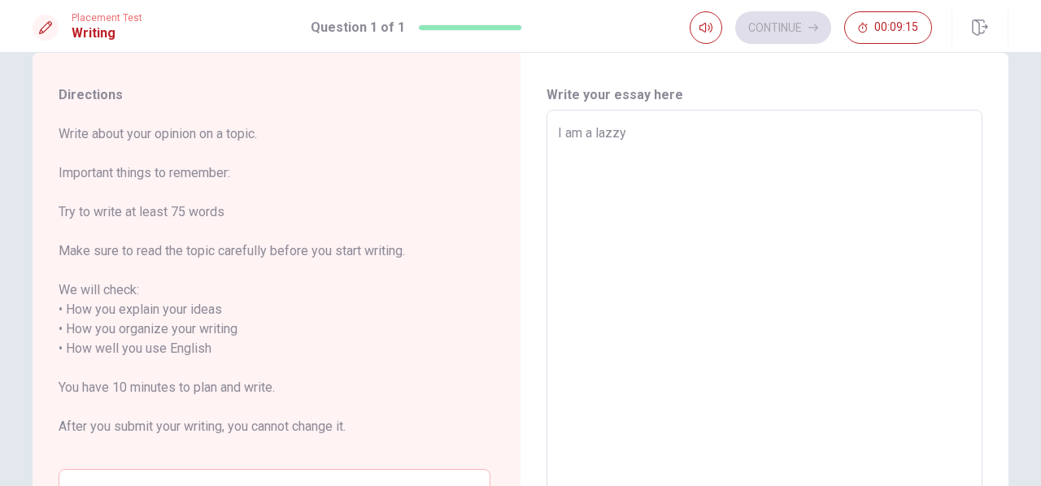
type textarea "I am a lazzy p"
type textarea "x"
type textarea "I am a lazzy pe"
type textarea "x"
type textarea "I am a lazzy per"
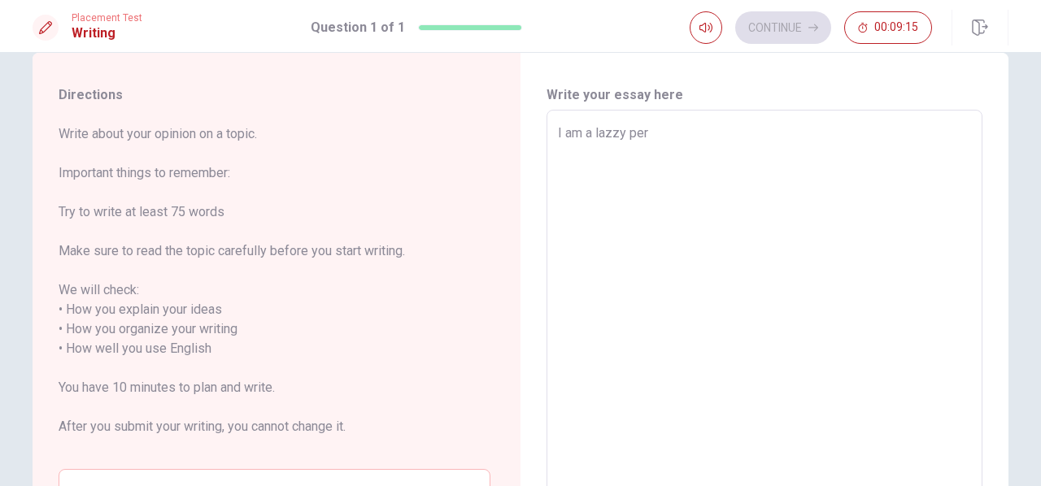
type textarea "x"
type textarea "I am a lazzy pers"
type textarea "x"
type textarea "I am a lazzy perso"
type textarea "x"
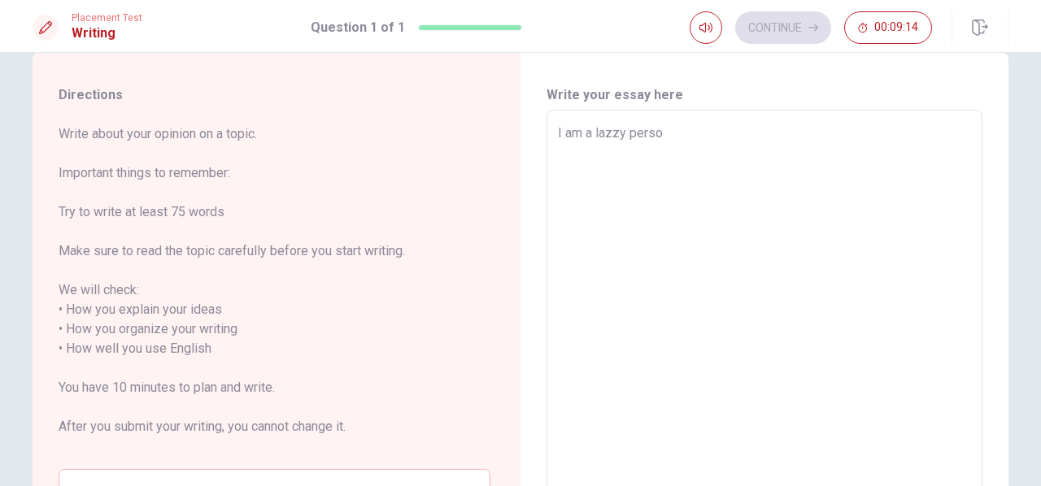
type textarea "I am a lazzy person"
type textarea "x"
type textarea "I am a lazzy person"
type textarea "x"
type textarea "I am a lazzy person ,"
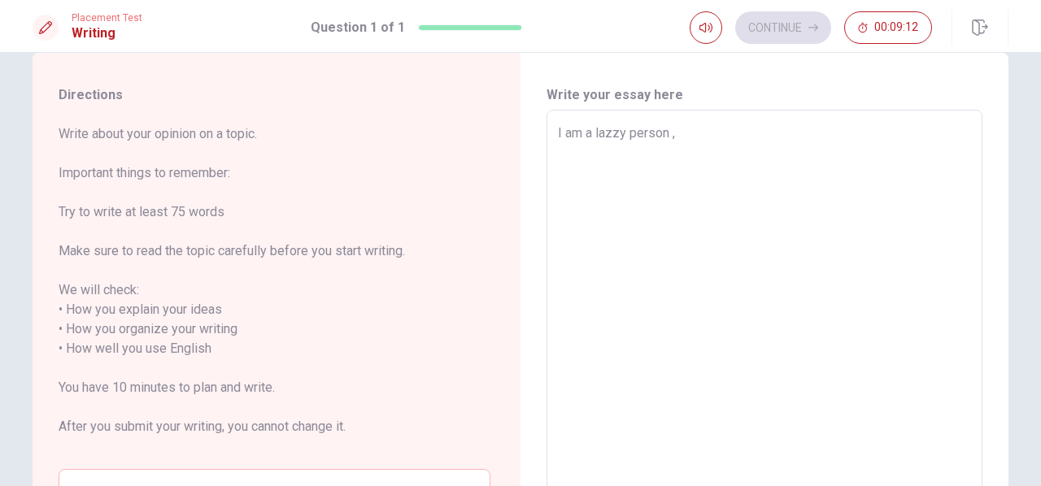
type textarea "x"
type textarea "I am a lazzy person ,"
type textarea "x"
type textarea "I am a lazzy person , s"
type textarea "x"
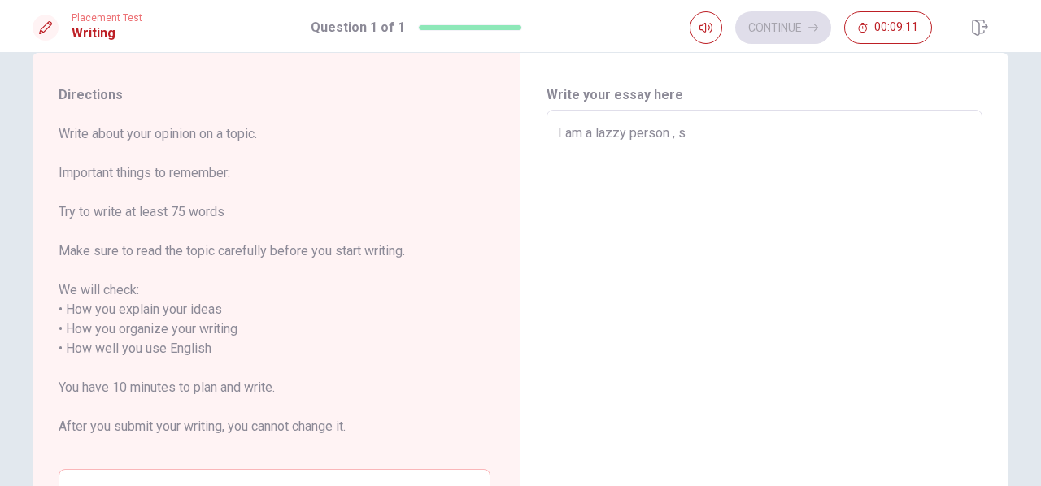
type textarea "I am a lazzy person , so"
type textarea "x"
type textarea "I am a lazzy person , so"
type textarea "x"
type textarea "I am a lazzy person , so i"
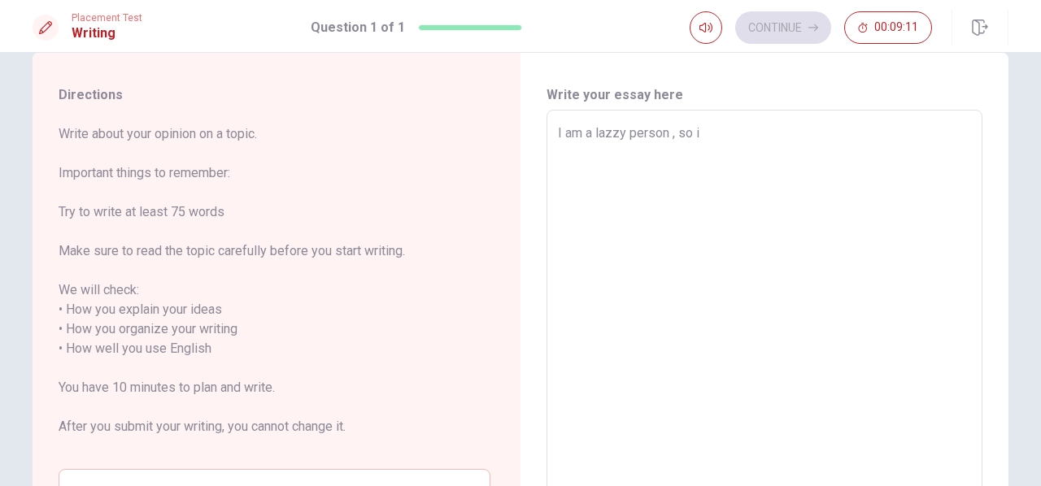
type textarea "x"
type textarea "I am a lazzy person , so i"
type textarea "x"
type textarea "I am a lazzy person , so i c"
type textarea "x"
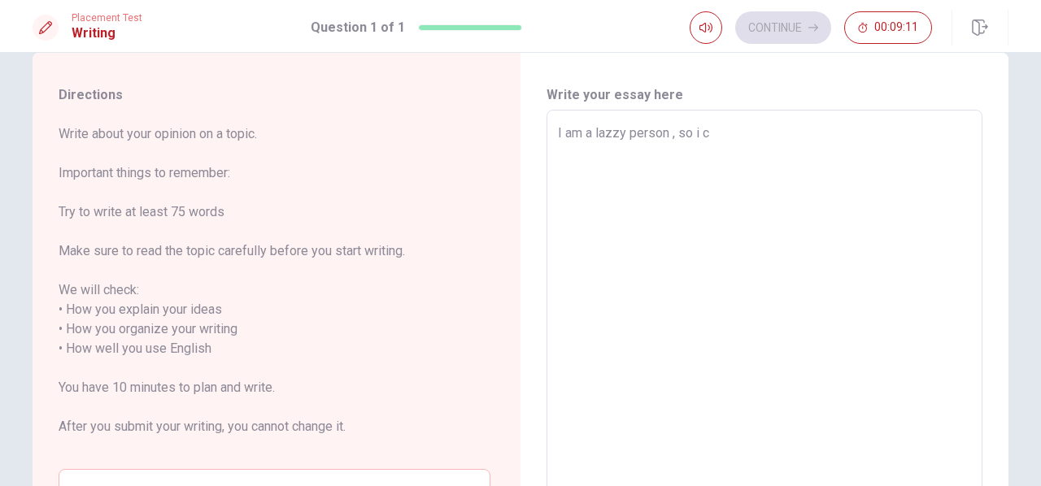
type textarea "I am a lazzy person , so i ca"
type textarea "x"
type textarea "I am a lazzy person , so i can"
type textarea "x"
type textarea "I am a lazzy person , so i [PERSON_NAME]"
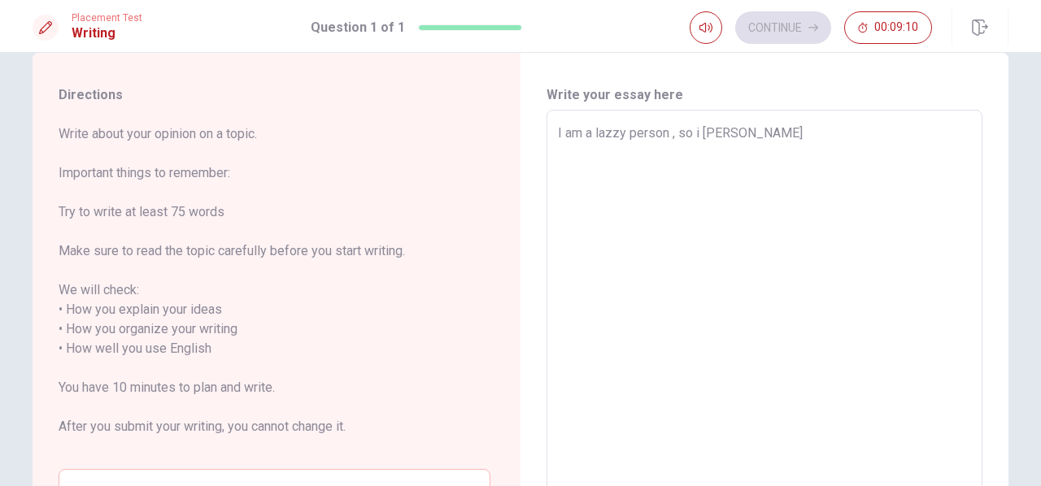
type textarea "x"
type textarea "I am a lazzy person , so i canno"
type textarea "x"
type textarea "I am a lazzy person , so i cannot"
type textarea "x"
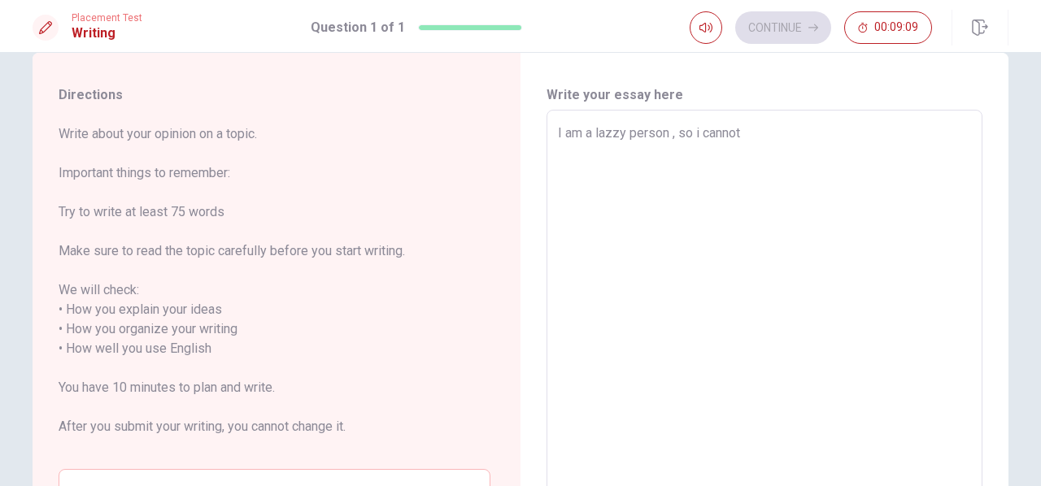
type textarea "I am a lazzy person , so i cannot"
type textarea "x"
type textarea "I am a lazzy person , so i cannot r"
type textarea "x"
type textarea "I am a lazzy person , so i cannot re"
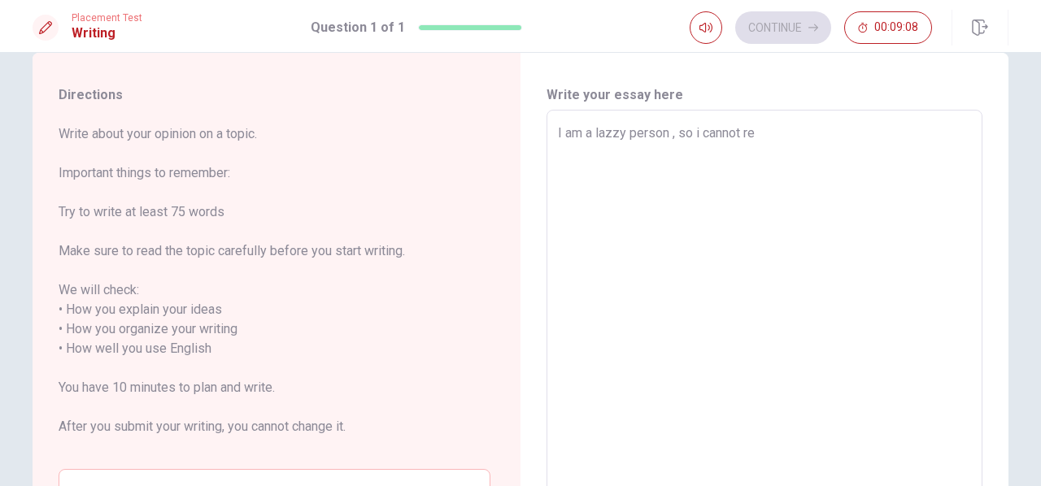
type textarea "x"
type textarea "I am a lazzy person , so i cannot rea"
type textarea "x"
type textarea "I am a lazzy person , so i cannot read"
type textarea "x"
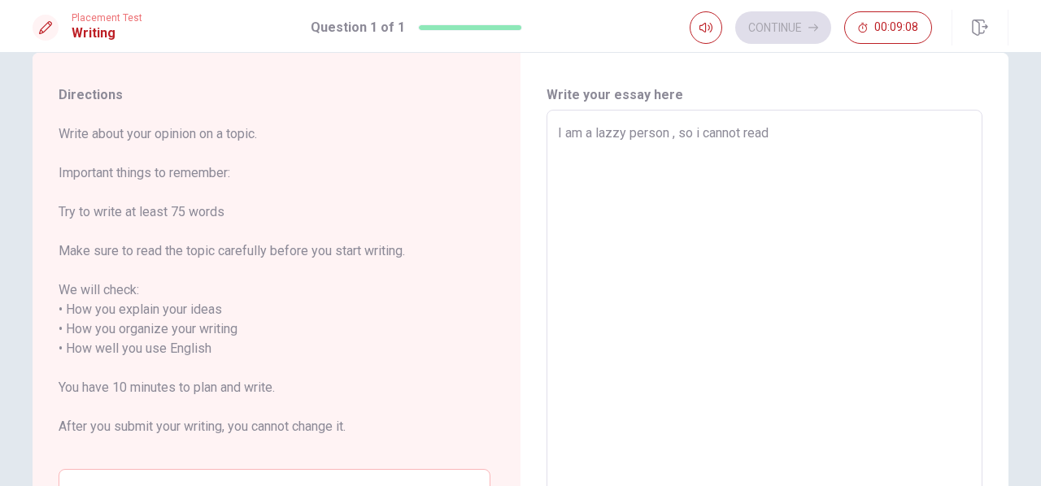
type textarea "I am a lazzy person , so i cannot read"
type textarea "x"
type textarea "I am a lazzy person , so i cannot read a"
type textarea "x"
type textarea "I am a lazzy person , so i cannot read a"
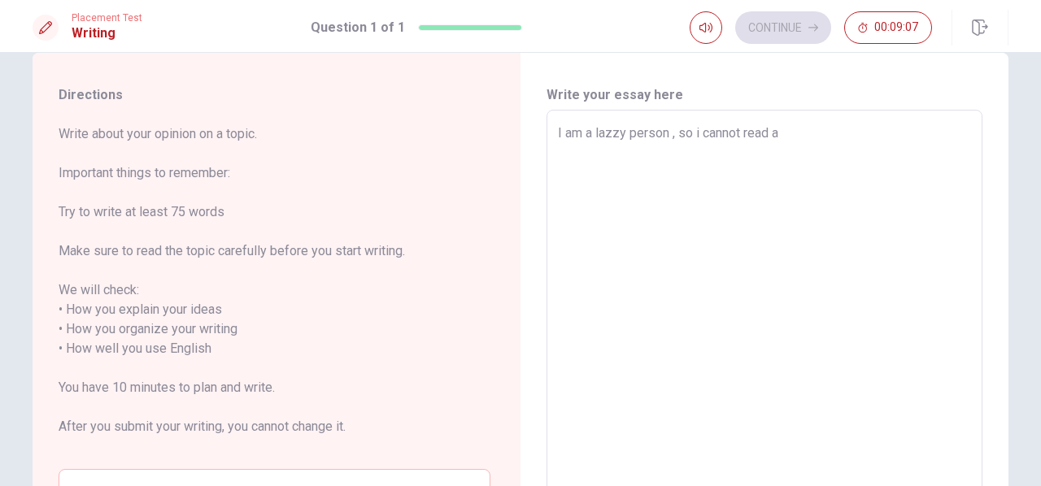
type textarea "x"
type textarea "I am a lazzy person , so i cannot read a"
type textarea "x"
type textarea "I am a lazzy person , so i cannot read"
type textarea "x"
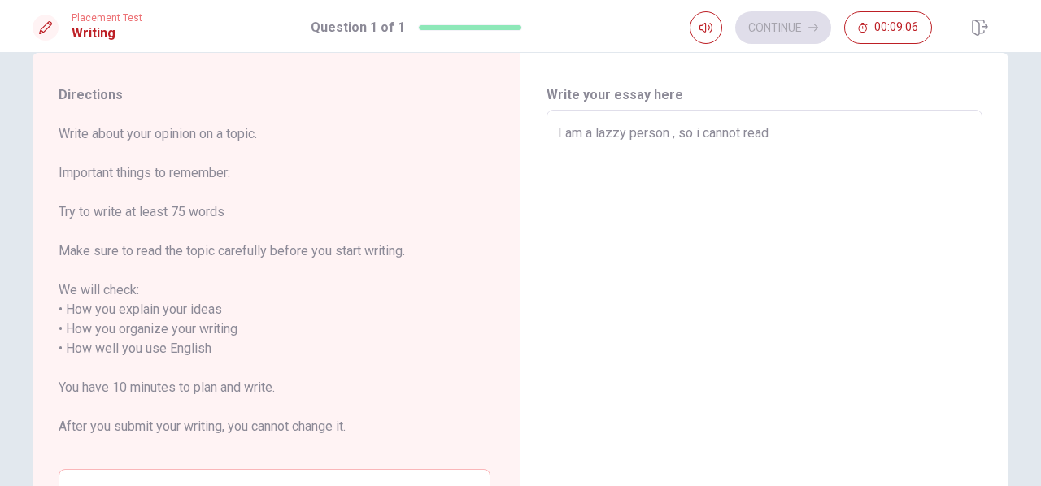
type textarea "I am a lazzy person , so i cannot read"
type textarea "x"
type textarea "I am a lazzy person , so i cannot rea"
type textarea "x"
type textarea "I am a lazzy person , so i cannot re"
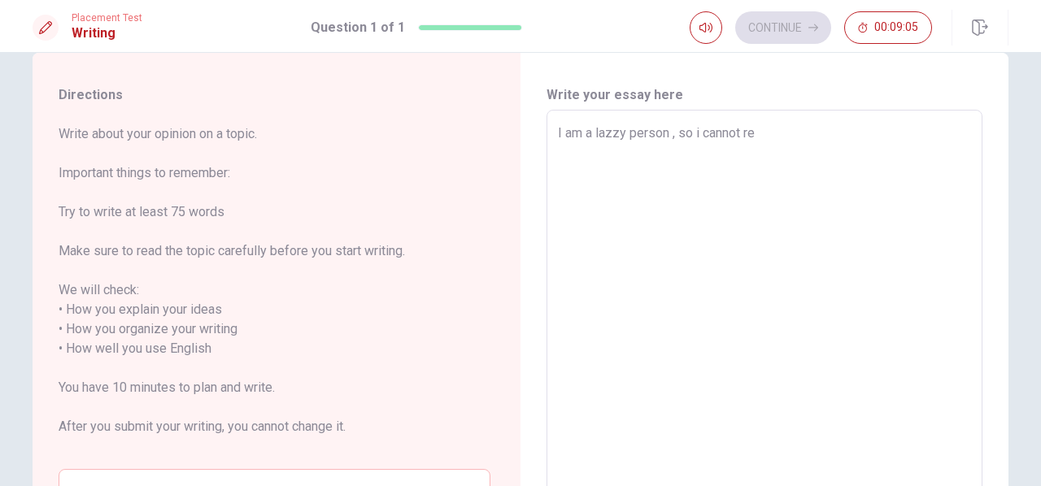
type textarea "x"
type textarea "I am a lazzy person , so i cannot r"
type textarea "x"
type textarea "I am a lazzy person , so i cannot"
type textarea "x"
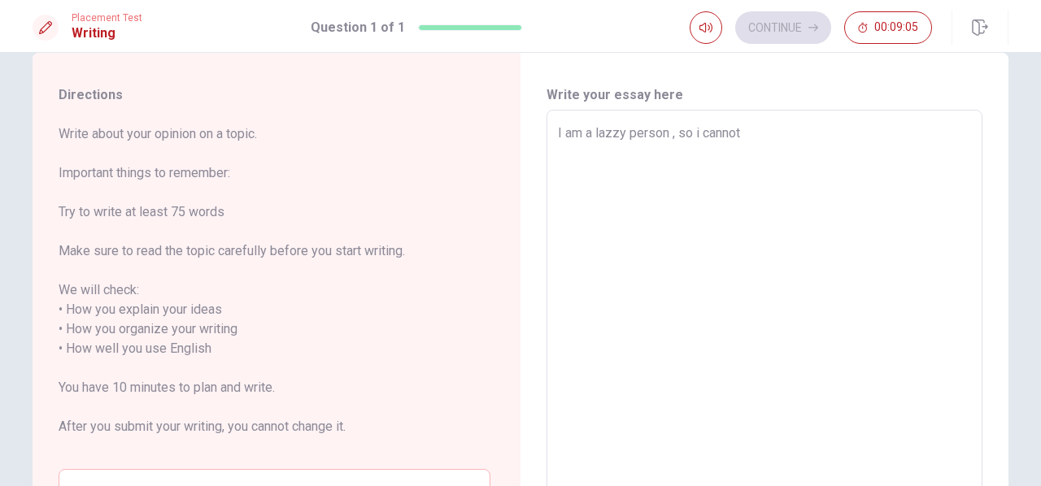
type textarea "I am a lazzy person , so i cannot c"
type textarea "x"
type textarea "I am a lazzy person , so i cannot"
type textarea "x"
type textarea "I am a lazzy person , so i cannot c"
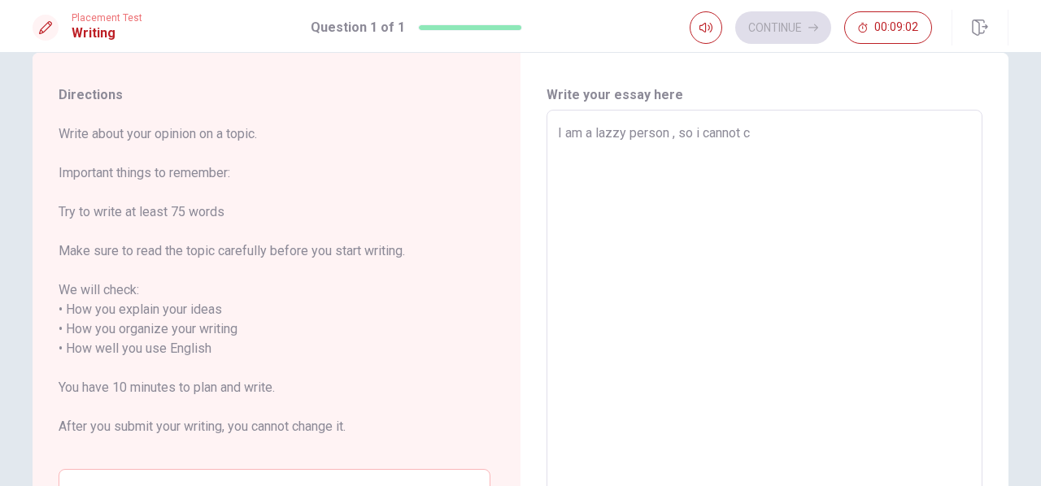
type textarea "x"
type textarea "I am a lazzy person , so i cannot co"
type textarea "x"
type textarea "I am a lazzy person , so i cannot com"
type textarea "x"
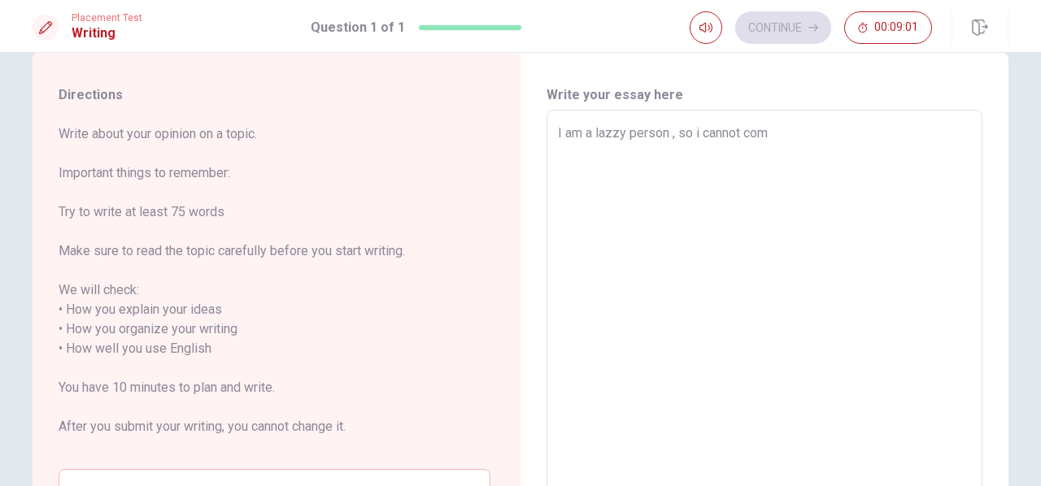
type textarea "I am a lazzy person , so i cannot co"
type textarea "x"
type textarea "I am a lazzy person , so i cannot com"
type textarea "x"
type textarea "I am a lazzy person , so i cannot co"
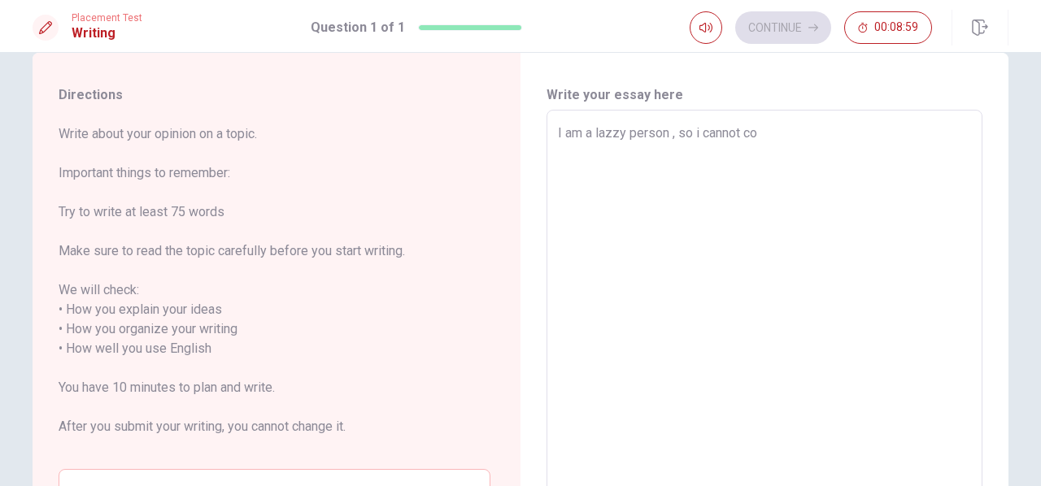
type textarea "x"
type textarea "I am a lazzy person , so i cannot c"
type textarea "x"
type textarea "I am a lazzy person , so i cannot"
type textarea "x"
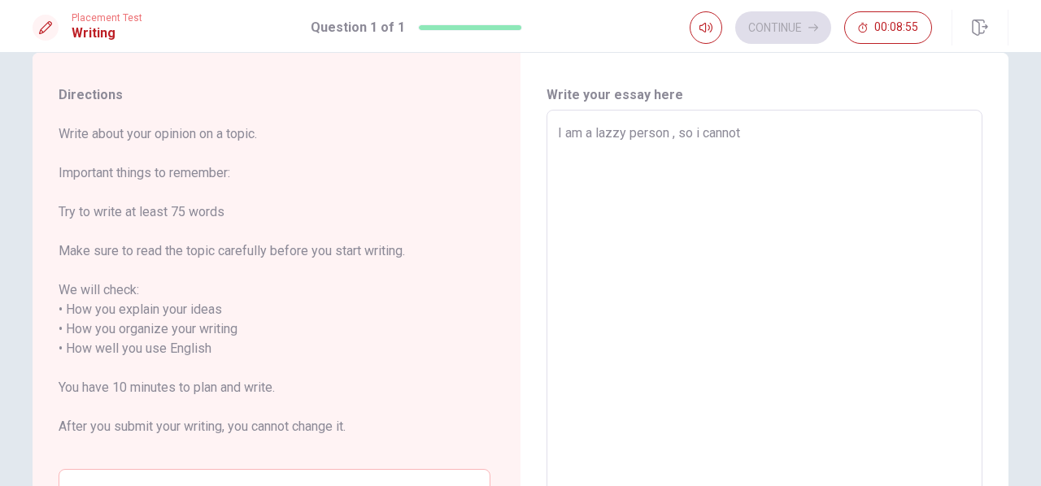
type textarea "I am a lazzy person , so i cannot r"
type textarea "x"
type textarea "I am a lazzy person , so i cannot re"
type textarea "x"
type textarea "I am a lazzy person , so i cannot rea"
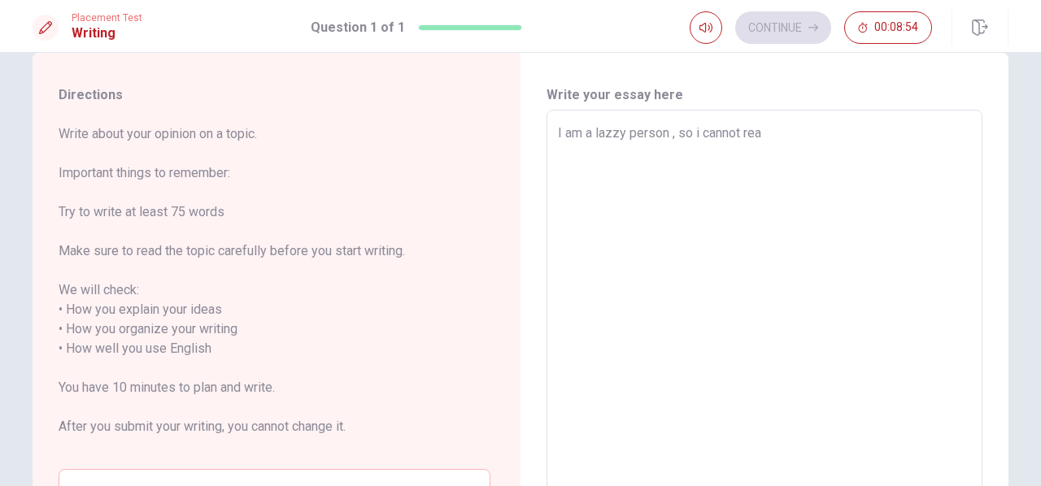
type textarea "x"
type textarea "I am a lazzy person , so i cannot read"
type textarea "x"
type textarea "I am a lazzy person , so i cannot read"
type textarea "x"
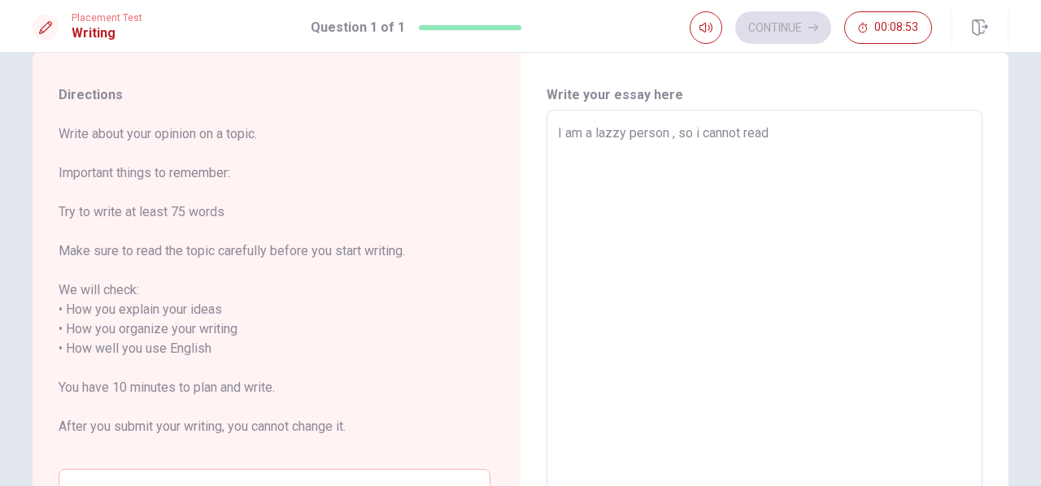
type textarea "I am a lazzy person , so i cannot read a"
type textarea "x"
type textarea "I am a lazzy person , so i cannot read a"
type textarea "x"
type textarea "I am a lazzy person , so i cannot read a f"
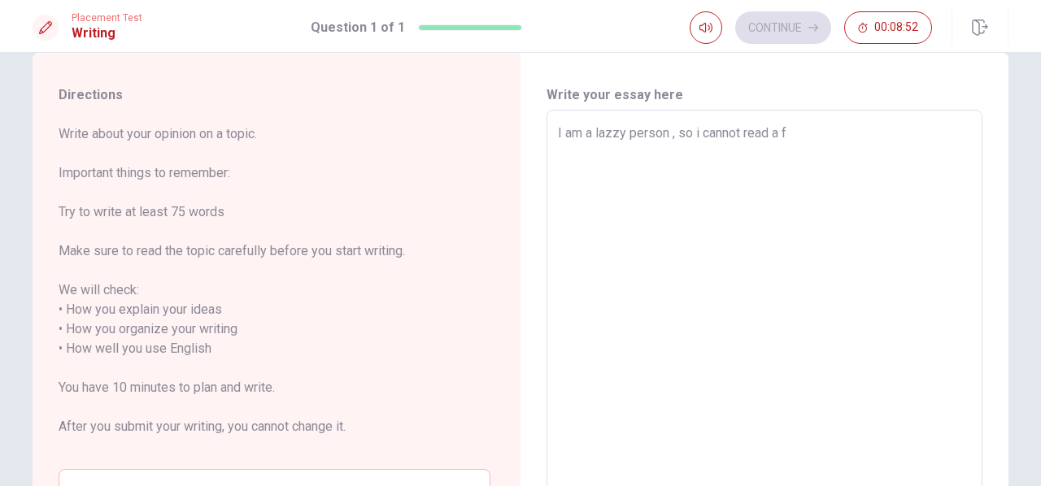
type textarea "x"
type textarea "I am a lazzy person , so i cannot read a fu"
type textarea "x"
type textarea "I am a lazzy person , so i cannot read a ful"
type textarea "x"
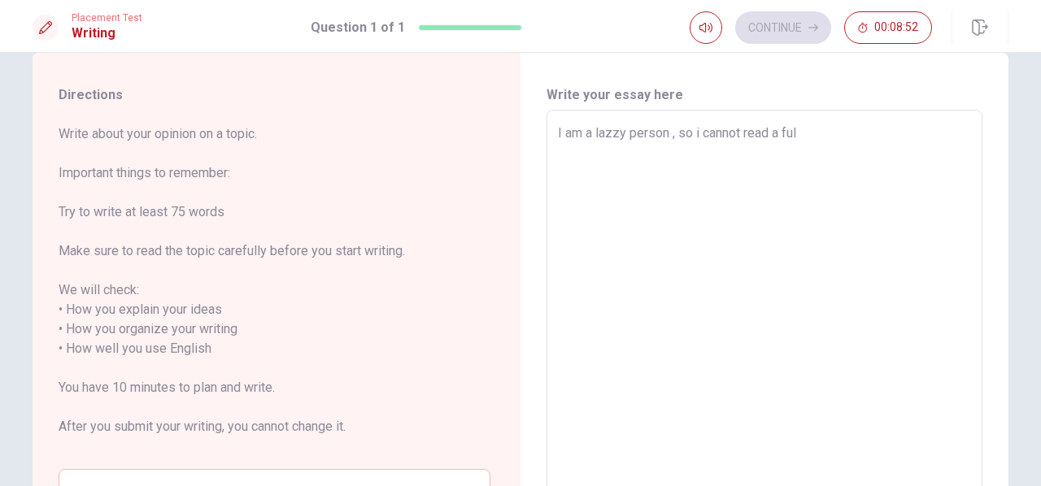
type textarea "I am a lazzy person , so i cannot read a full"
type textarea "x"
type textarea "I am a lazzy person , so i cannot read a fully"
type textarea "x"
type textarea "I am a lazzy person , so i cannot read a fully"
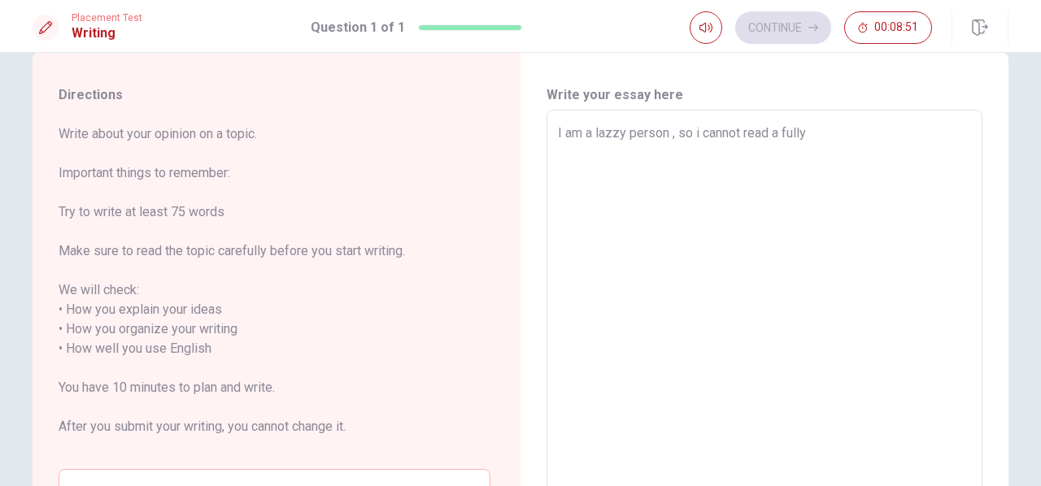
type textarea "x"
type textarea "I am a lazzy person , so i cannot read a fully o"
type textarea "x"
type textarea "I am a lazzy person , so i cannot read a fully of"
type textarea "x"
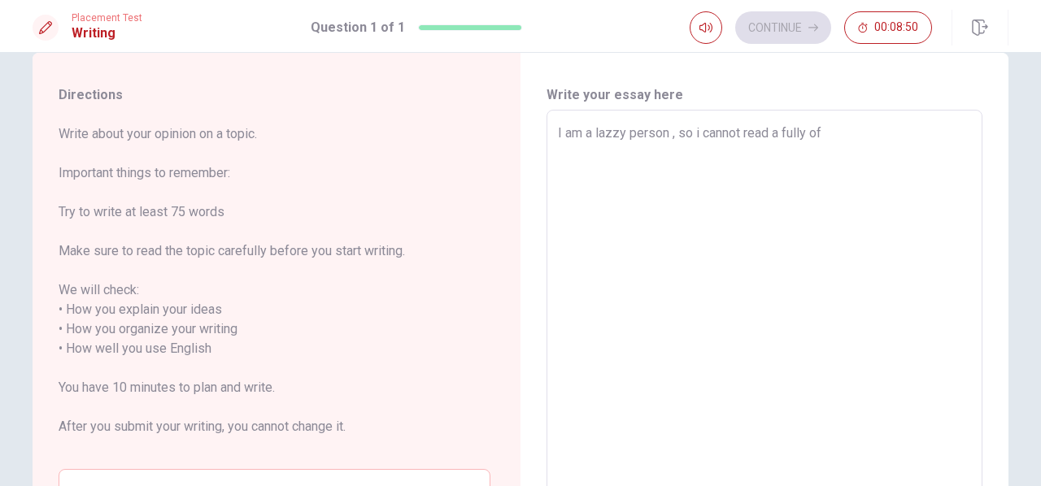
type textarea "I am a lazzy person , so i cannot read a fully of"
type textarea "x"
type textarea "I am a lazzy person , so i cannot read a fully of t"
type textarea "x"
type textarea "I am a lazzy person , so i cannot read a fully of th"
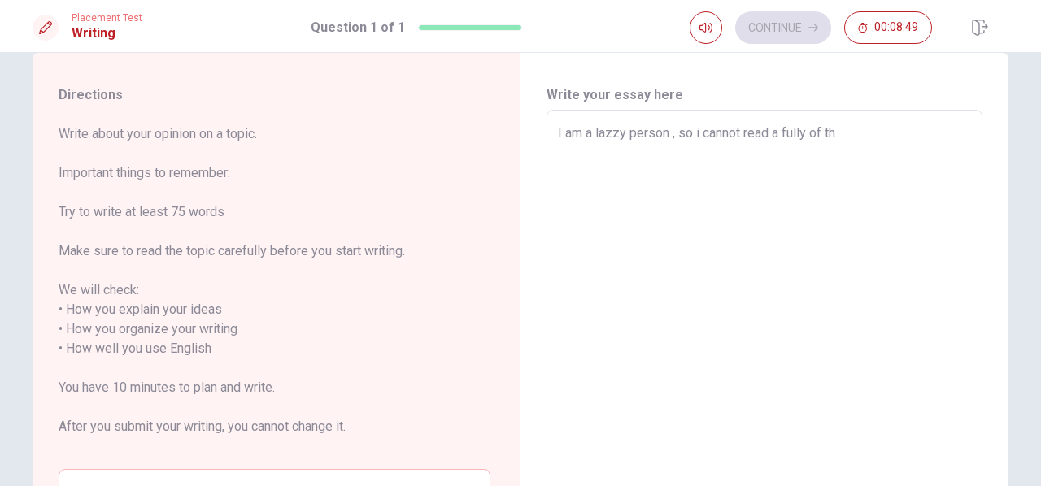
type textarea "x"
type textarea "I am a lazzy person , so i cannot read a fully of the"
type textarea "x"
type textarea "I am a lazzy person , so i cannot read a fully of th"
type textarea "x"
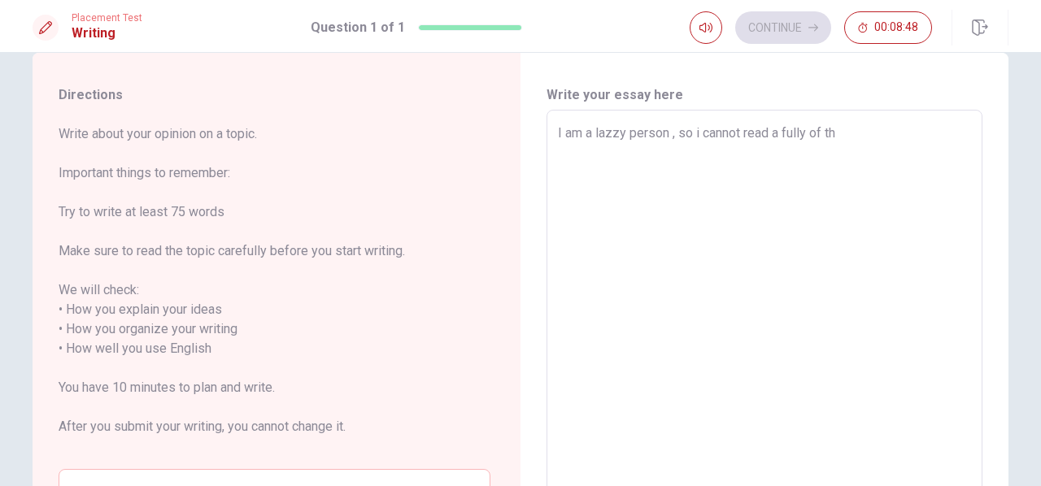
type textarea "I am a lazzy person , so i cannot read a fully of t"
type textarea "x"
type textarea "I am a lazzy person , so i cannot read a fully of"
type textarea "x"
type textarea "I am a lazzy person , so i cannot read a fully of"
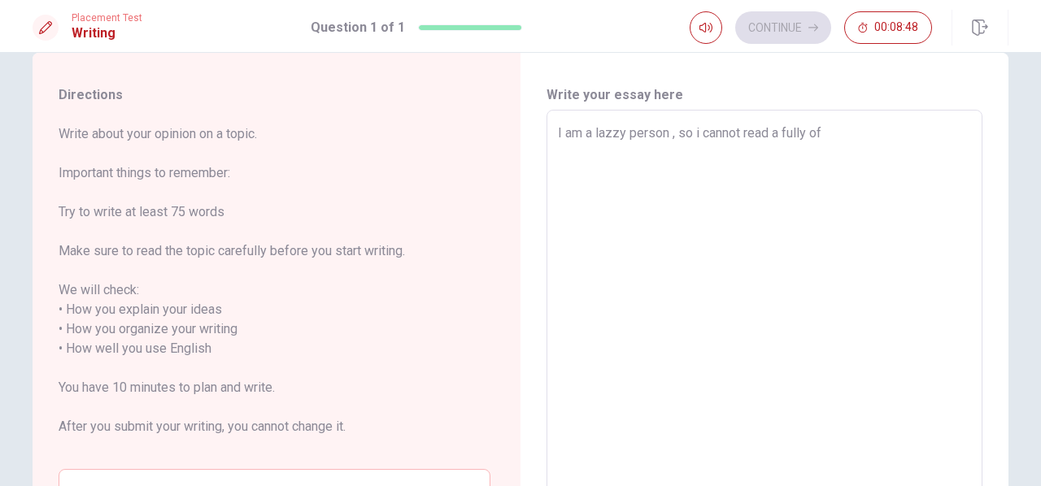
type textarea "x"
type textarea "I am a lazzy person , so i cannot read a fully o"
type textarea "x"
type textarea "I am a lazzy person , so i cannot read a fully"
type textarea "x"
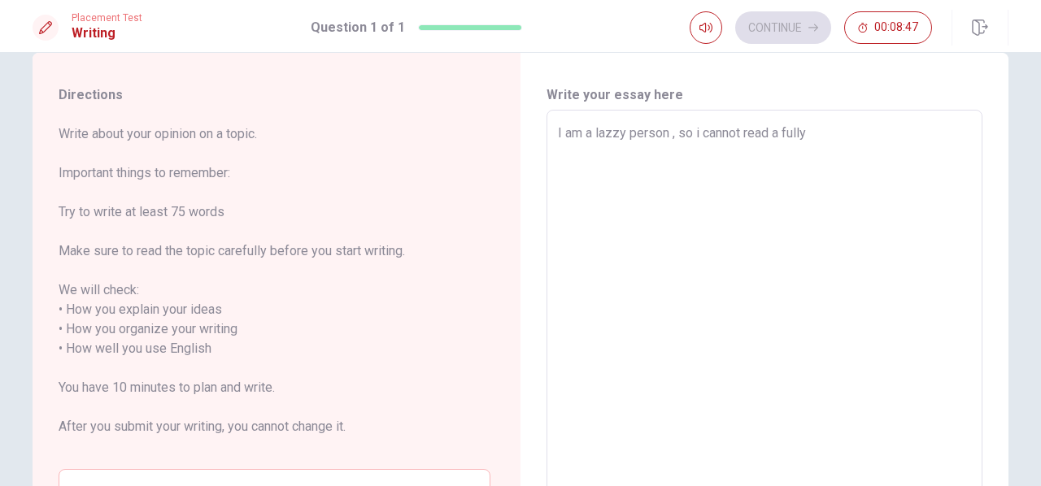
type textarea "I am a lazzy person , so i cannot read a fully"
type textarea "x"
type textarea "I am a lazzy person , so i cannot read a full"
type textarea "x"
type textarea "I am a lazzy person , so i cannot read a ful"
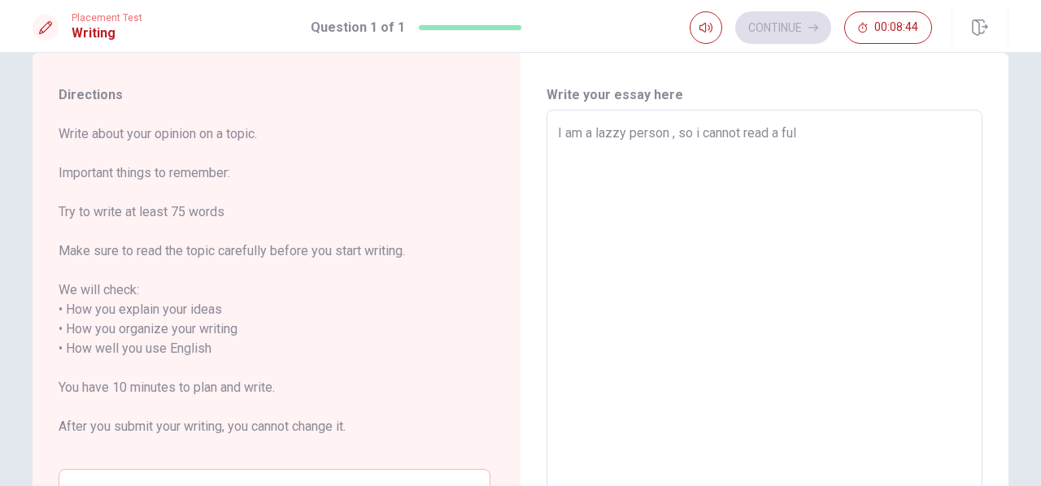
type textarea "x"
type textarea "I am a lazzy person , so i cannot read a full"
type textarea "x"
type textarea "I am a lazzy person , so i cannot read a full"
type textarea "x"
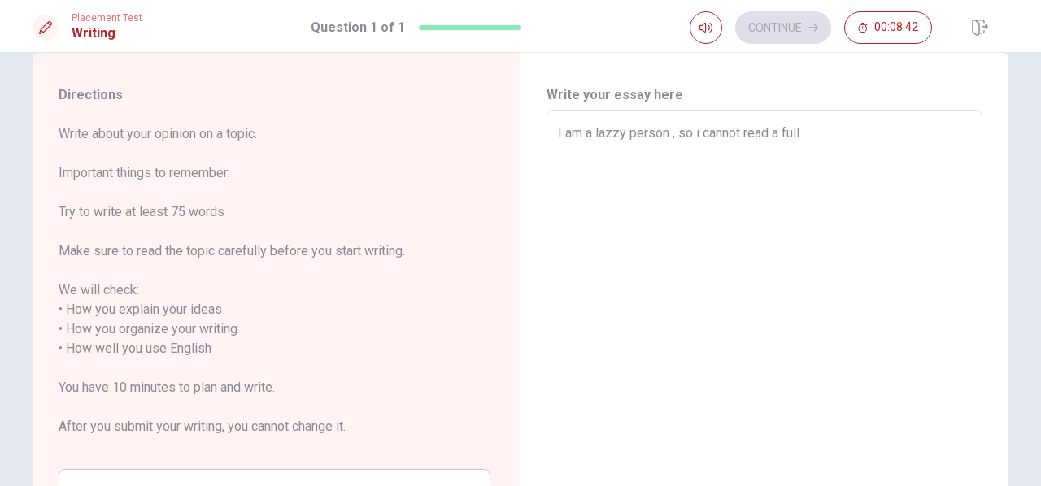
type textarea "I am a lazzy person , so i cannot read a full a"
type textarea "x"
type textarea "I am a lazzy person , so i cannot read a full"
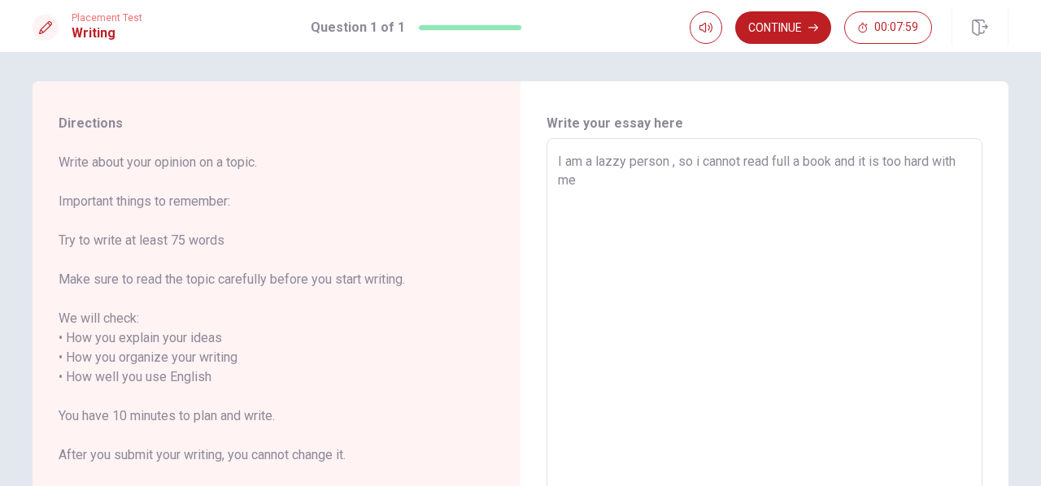
scroll to position [0, 0]
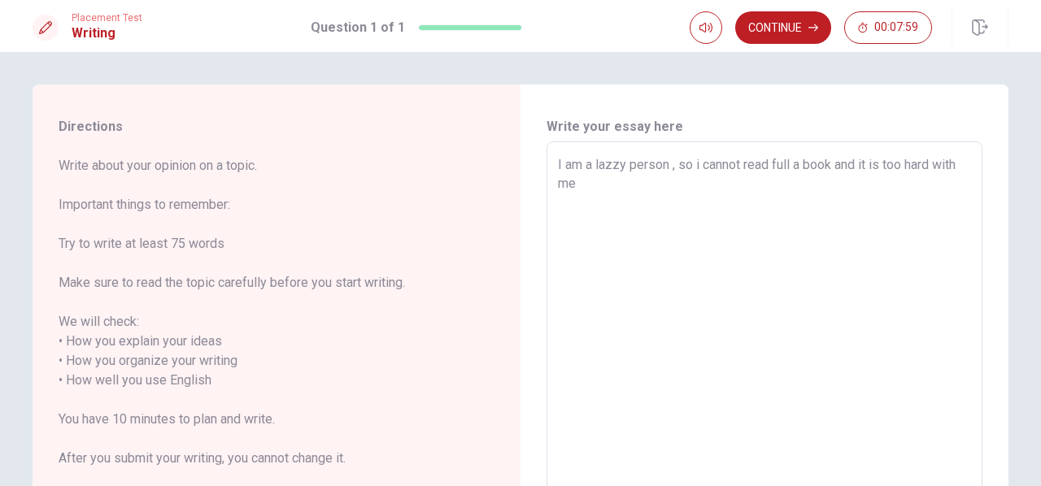
click at [623, 201] on textarea "I am a lazzy person , so i cannot read full a book and it is too hard with me" at bounding box center [764, 371] width 413 height 432
click at [610, 194] on textarea "I am a lazzy person , so i cannot read full a book and it is too hard with me" at bounding box center [764, 371] width 413 height 432
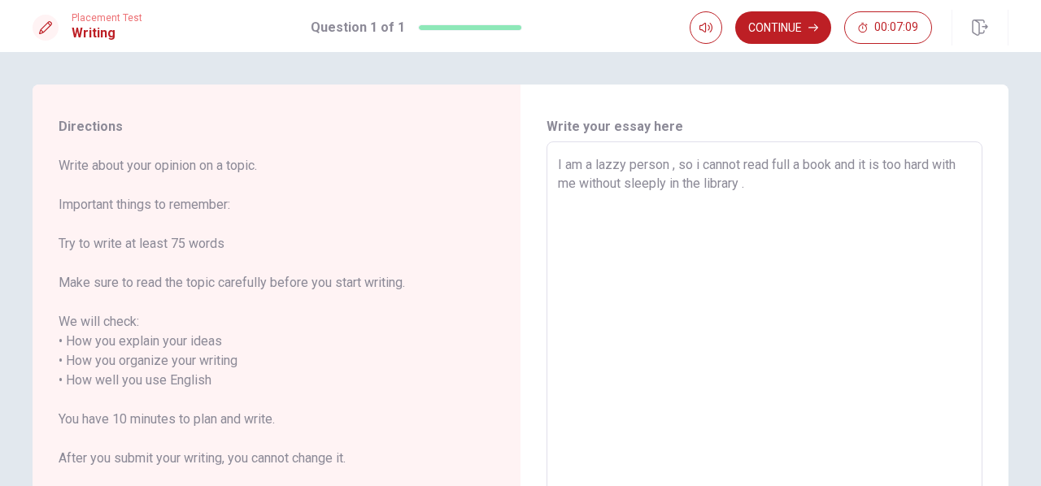
click at [832, 162] on textarea "I am a lazzy person , so i cannot read full a book and it is too hard with me w…" at bounding box center [764, 371] width 413 height 432
click at [830, 163] on textarea "I am a lazzy person , so i cannot read full a book and it is too hard with me w…" at bounding box center [764, 371] width 413 height 432
click at [770, 191] on textarea "I am a lazzy person , so i cannot read full a book and it is too hard with me w…" at bounding box center [764, 371] width 413 height 432
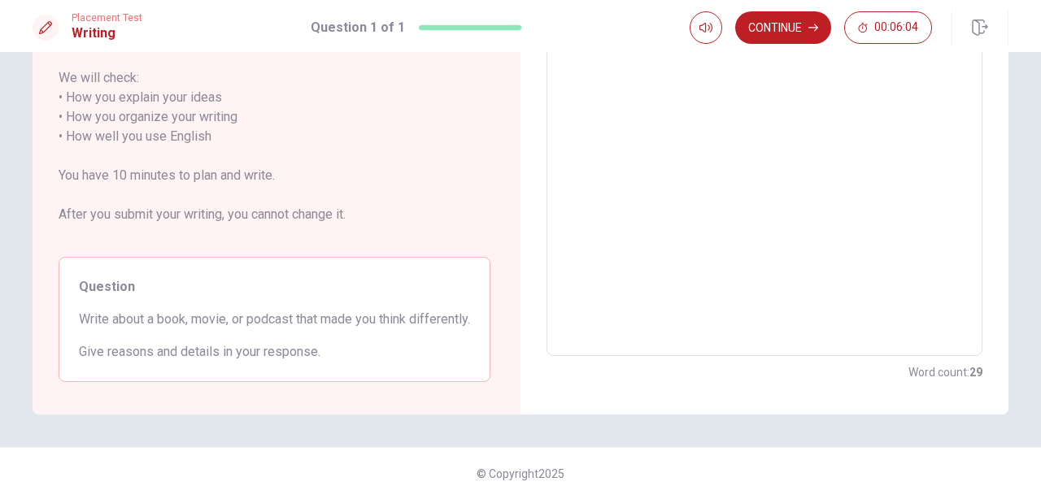
scroll to position [276, 0]
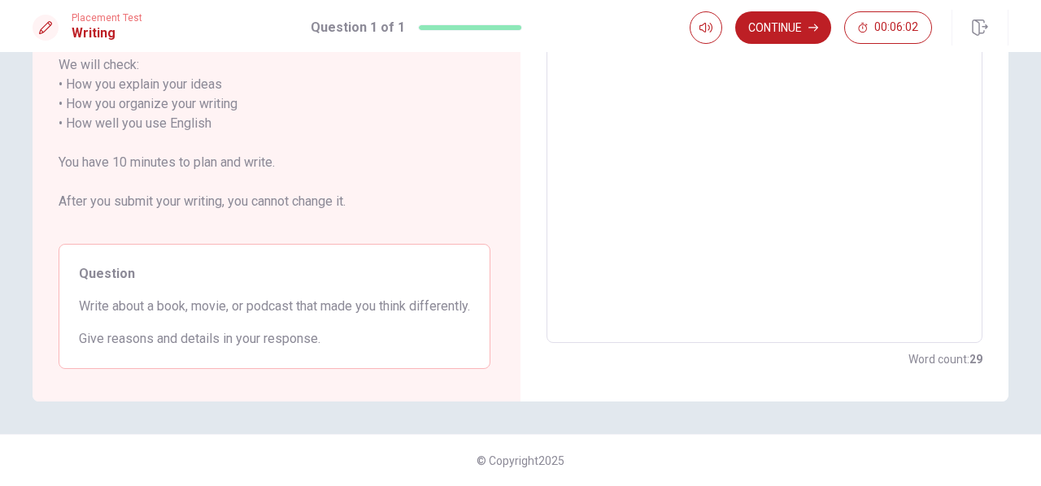
drag, startPoint x: 298, startPoint y: 345, endPoint x: 115, endPoint y: 307, distance: 186.2
click at [115, 307] on div "Question Write about a book, movie, or podcast that made you think differently.…" at bounding box center [275, 306] width 432 height 125
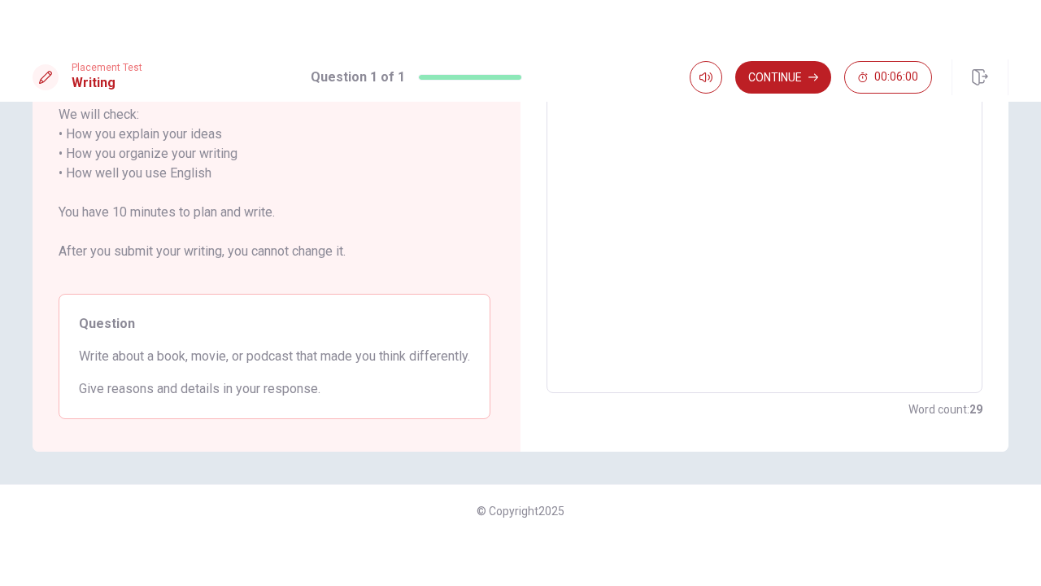
scroll to position [0, 0]
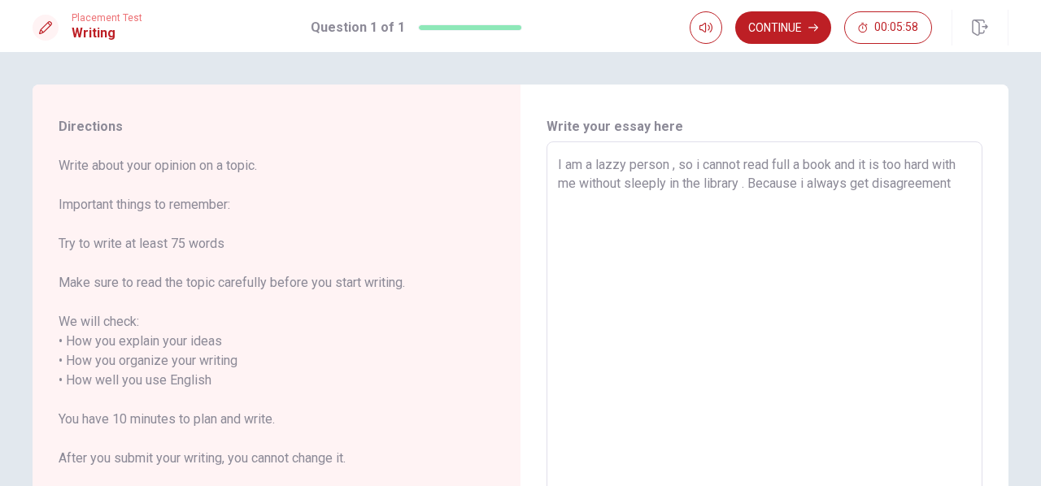
click at [821, 162] on textarea "I am a lazzy person , so i cannot read full a book and it is too hard with me w…" at bounding box center [764, 371] width 413 height 432
click at [826, 158] on textarea "I am a lazzy person , so i cannot read full a book and it is too hard with me w…" at bounding box center [764, 371] width 413 height 432
drag, startPoint x: 685, startPoint y: 161, endPoint x: 498, endPoint y: 155, distance: 187.2
click at [498, 155] on div "Directions Write about your opinion on a topic. Important things to remember: T…" at bounding box center [521, 372] width 976 height 574
click at [688, 160] on textarea "i cannot read full a book and it is too hard with me without sleeply in the lib…" at bounding box center [764, 371] width 413 height 432
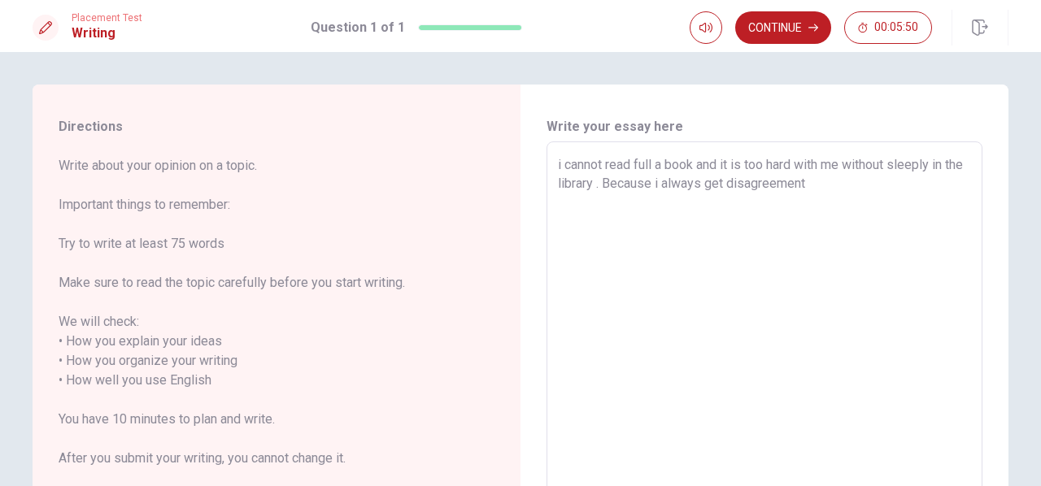
click at [695, 167] on textarea "i cannot read full a book and it is too hard with me without sleeply in the lib…" at bounding box center [764, 371] width 413 height 432
click at [711, 188] on textarea "i cannot read full a book about history and it is too hard with me without slee…" at bounding box center [764, 371] width 413 height 432
click at [708, 185] on textarea "i cannot read full a book about history and it is too hard with me without slee…" at bounding box center [764, 371] width 413 height 432
click at [729, 185] on textarea "i cannot read full a book about history and it is too hard with me without slee…" at bounding box center [764, 371] width 413 height 432
click at [935, 185] on textarea "i cannot read full a book about history and it is too hard with me without slee…" at bounding box center [764, 371] width 413 height 432
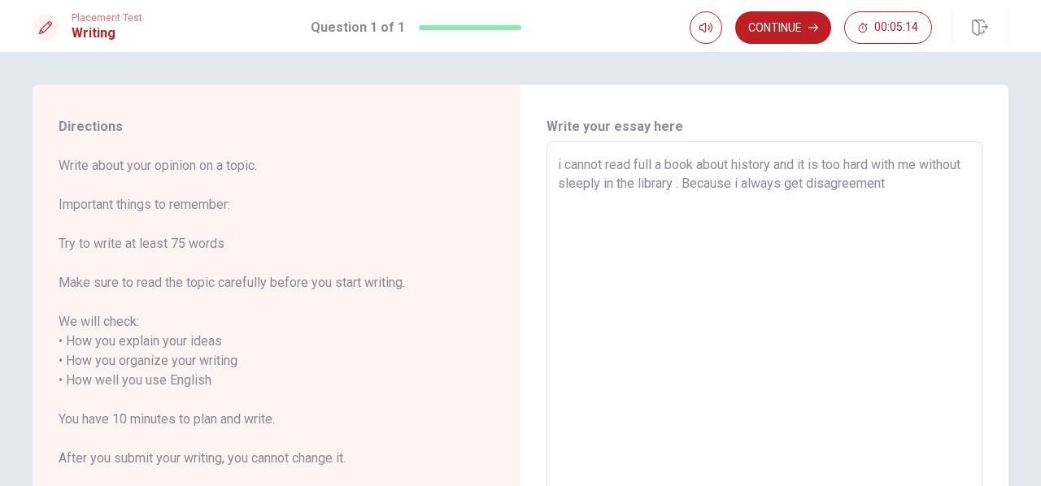
click at [926, 185] on textarea "i cannot read full a book about history and it is too hard with me without slee…" at bounding box center [764, 371] width 413 height 432
drag, startPoint x: 926, startPoint y: 184, endPoint x: 875, endPoint y: 189, distance: 51.5
click at [875, 189] on textarea "i cannot read full a book about history and it is too hard with me without slee…" at bounding box center [764, 371] width 413 height 432
drag, startPoint x: 847, startPoint y: 179, endPoint x: 834, endPoint y: 183, distance: 14.4
click at [834, 183] on textarea "i cannot read full a book about history and it is too hard with me without slee…" at bounding box center [764, 371] width 413 height 432
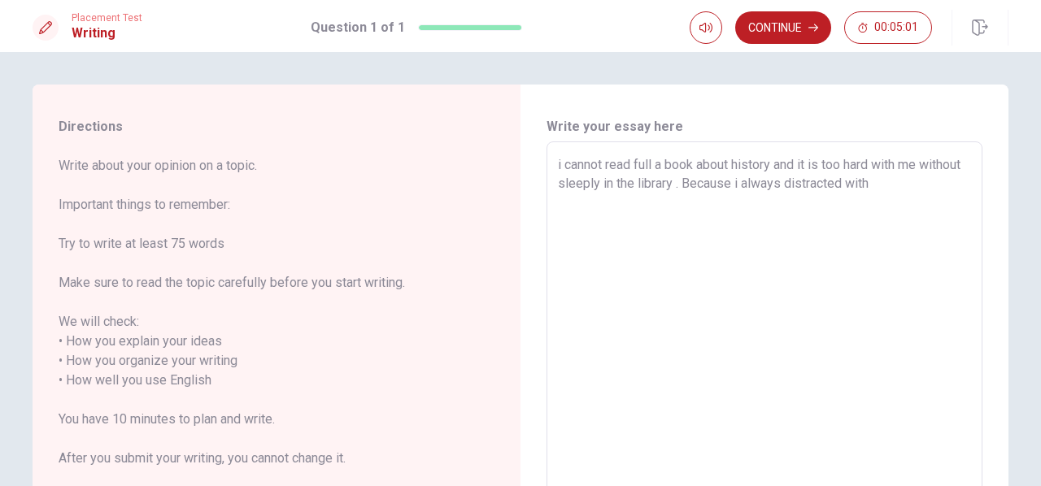
click at [918, 181] on textarea "i cannot read full a book about history and it is too hard with me without slee…" at bounding box center [764, 371] width 413 height 432
drag, startPoint x: 772, startPoint y: 165, endPoint x: 669, endPoint y: 170, distance: 103.4
click at [669, 170] on textarea "i cannot read full a book about history and it is too hard with me without slee…" at bounding box center [764, 371] width 413 height 432
click at [748, 211] on textarea "i cannot read full a history book and it is too hard with me without sleeply in…" at bounding box center [764, 371] width 413 height 432
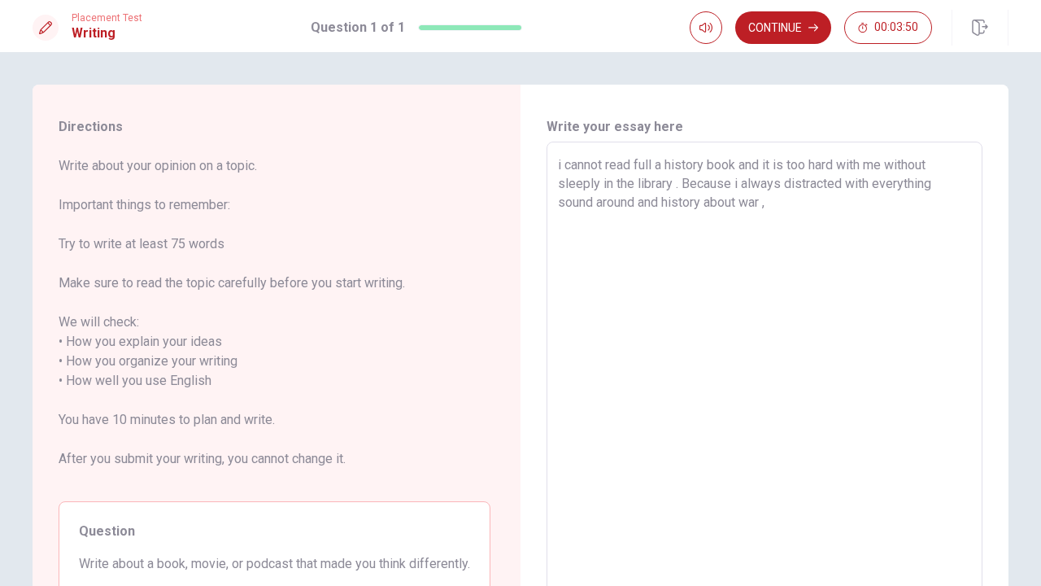
click at [779, 209] on textarea "i cannot read full a history book and it is too hard with me without sleeply in…" at bounding box center [764, 371] width 413 height 432
drag, startPoint x: 699, startPoint y: 218, endPoint x: 619, endPoint y: 226, distance: 80.9
click at [619, 226] on textarea "i cannot read full a history book and it is too hard with me without sleeply in…" at bounding box center [764, 371] width 413 height 432
click at [662, 220] on textarea "i cannot read full a history book and it is too hard with me without sleeply in…" at bounding box center [764, 371] width 413 height 432
click at [797, 220] on textarea "i cannot read full a history book and it is too hard with me without sleeply in…" at bounding box center [764, 371] width 413 height 432
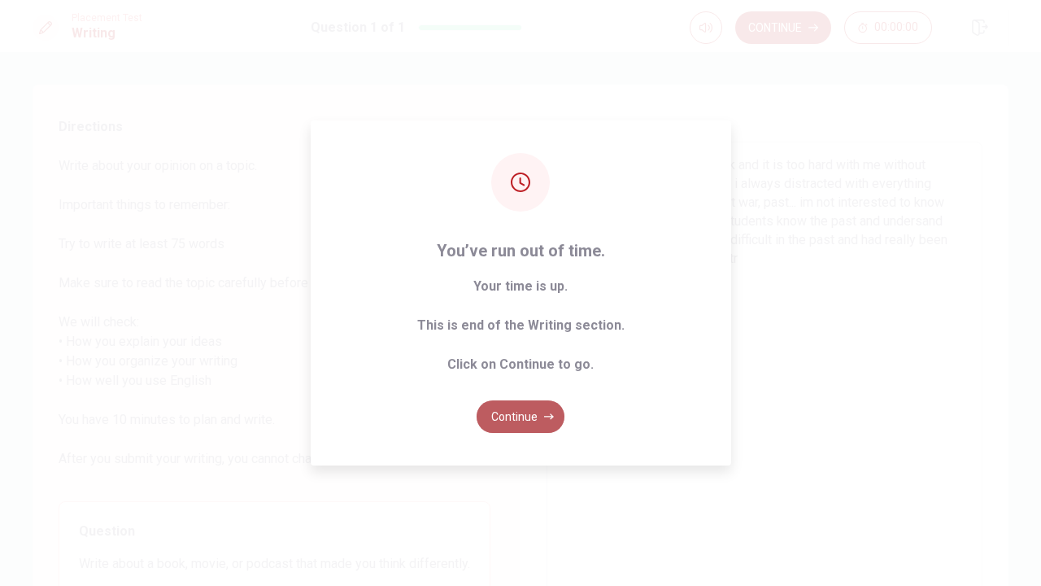
click at [518, 412] on button "Continue" at bounding box center [521, 416] width 88 height 33
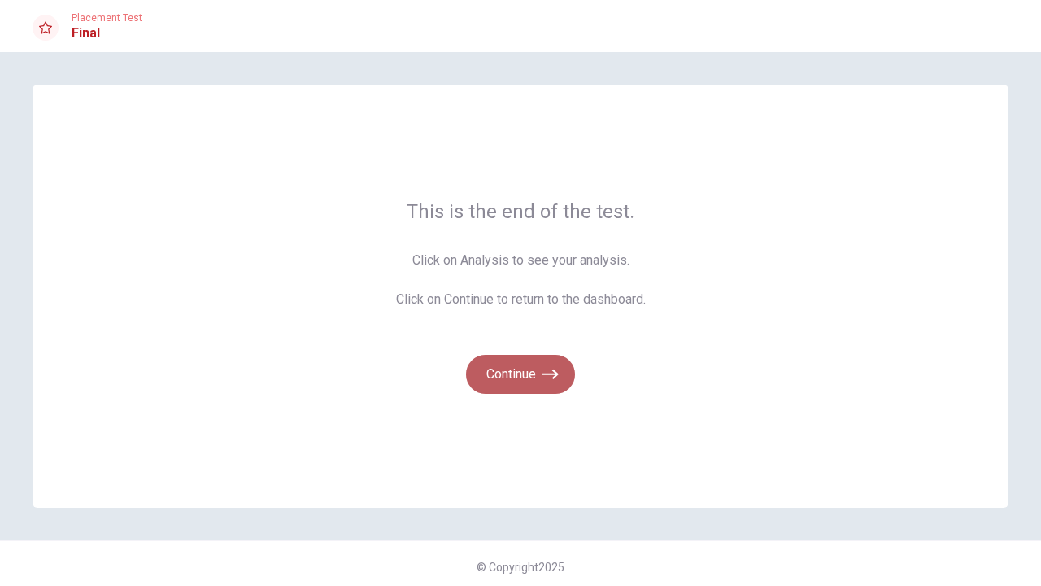
click at [544, 374] on icon "button" at bounding box center [550, 374] width 16 height 10
